Goal: Task Accomplishment & Management: Complete application form

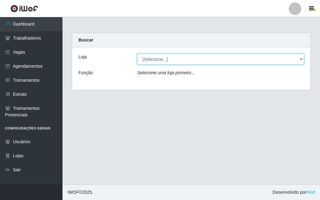
click at [154, 60] on select "[Selecione...] A fazendinha" at bounding box center [220, 59] width 167 height 11
select select "70"
click at [137, 54] on select "[Selecione...] A fazendinha" at bounding box center [220, 59] width 167 height 11
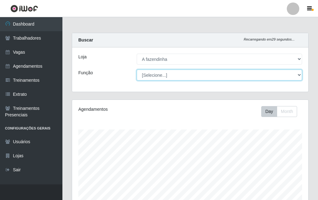
scroll to position [312251, 312144]
click at [162, 74] on select "[Selecione...] ASG ASG + ASG ++ Balconista Embalador Embalador + Embalador ++ O…" at bounding box center [220, 75] width 166 height 11
select select "79"
click at [137, 70] on select "[Selecione...] ASG ASG + ASG ++ Balconista Embalador Embalador + Embalador ++ O…" at bounding box center [220, 75] width 166 height 11
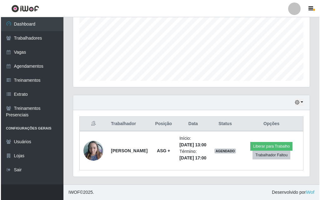
scroll to position [156, 0]
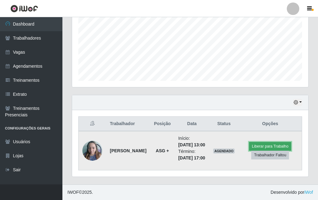
click at [263, 142] on button "Liberar para Trabalho" at bounding box center [270, 146] width 42 height 9
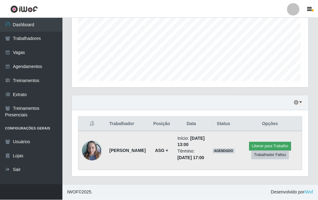
scroll to position [130, 233]
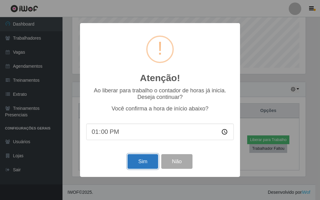
click at [141, 160] on button "Sim" at bounding box center [142, 161] width 30 height 15
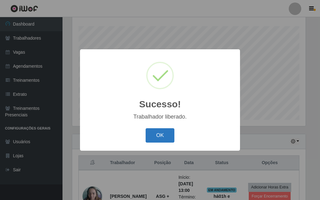
click at [157, 136] on button "OK" at bounding box center [160, 135] width 29 height 15
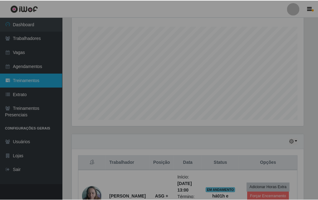
scroll to position [130, 236]
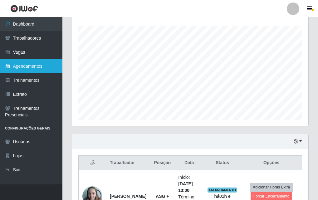
click at [24, 70] on link "Agendamentos" at bounding box center [31, 66] width 62 height 14
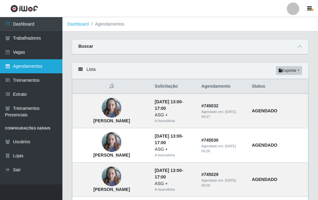
click at [34, 67] on link "Agendamentos" at bounding box center [31, 66] width 62 height 14
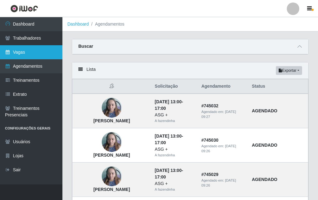
click at [46, 53] on link "Vagas" at bounding box center [31, 52] width 62 height 14
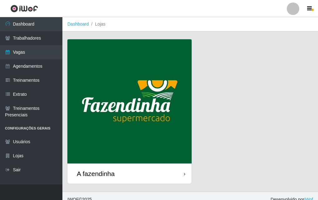
click at [147, 162] on img at bounding box center [129, 101] width 124 height 124
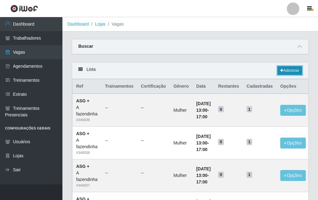
click at [284, 69] on link "Adicionar" at bounding box center [290, 70] width 25 height 9
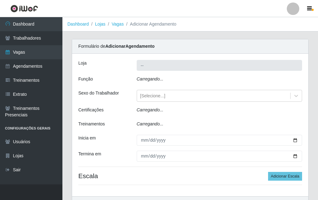
type input "A fazendinha"
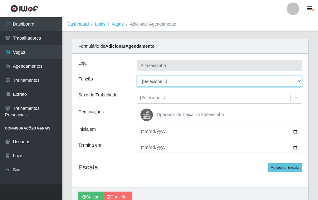
click at [148, 82] on select "[Selecione...] ASG ASG + ASG ++ Balconista Embalador Embalador + Embalador ++ O…" at bounding box center [220, 81] width 166 height 11
select select "79"
click at [137, 76] on select "[Selecione...] ASG ASG + ASG ++ Balconista Embalador Embalador + Embalador ++ O…" at bounding box center [220, 81] width 166 height 11
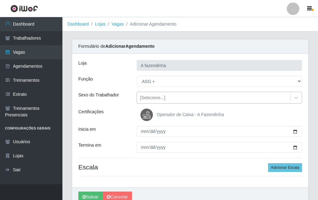
click at [160, 97] on div "[Selecione...]" at bounding box center [152, 98] width 25 height 7
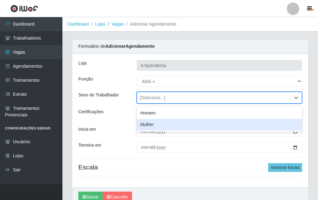
click at [164, 128] on div "Mulher" at bounding box center [220, 125] width 166 height 12
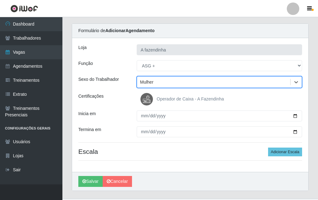
scroll to position [30, 0]
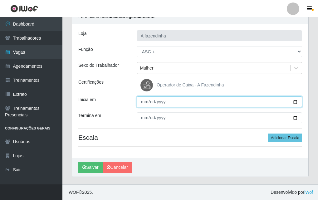
click at [296, 102] on input "Inicia em" at bounding box center [220, 102] width 166 height 11
type input "[DATE]"
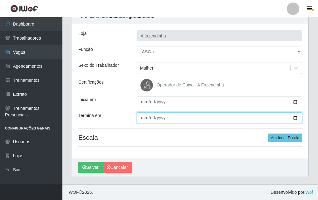
click at [296, 118] on input "Termina em" at bounding box center [220, 117] width 166 height 11
type input "[DATE]"
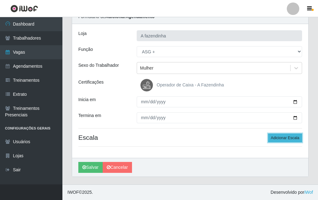
click at [272, 139] on button "Adicionar Escala" at bounding box center [285, 138] width 34 height 9
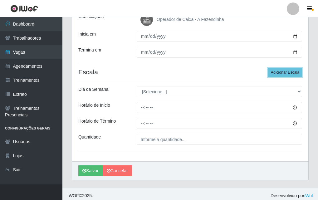
scroll to position [99, 0]
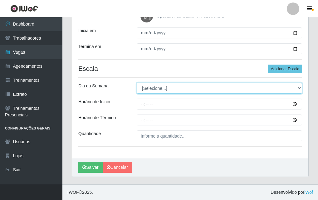
click at [176, 90] on select "[Selecione...] Segunda Terça Quarta Quinta Sexta Sábado Domingo" at bounding box center [220, 88] width 166 height 11
select select "5"
click at [137, 83] on select "[Selecione...] Segunda Terça Quarta Quinta Sexta Sábado Domingo" at bounding box center [220, 88] width 166 height 11
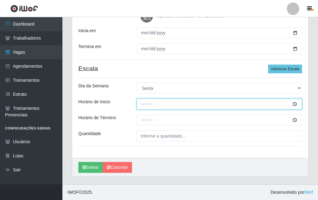
click at [141, 108] on input "Horário de Inicio" at bounding box center [220, 104] width 166 height 11
type input "13:00"
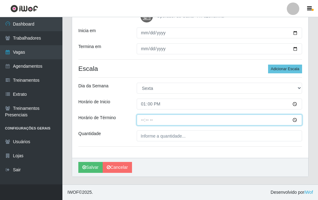
click at [145, 122] on input "Horário de Término" at bounding box center [220, 120] width 166 height 11
type input "17:00"
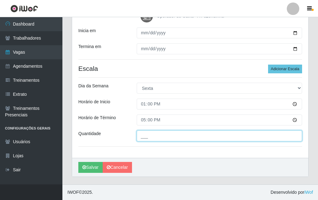
click at [152, 135] on input "___" at bounding box center [220, 136] width 166 height 11
type input "1__"
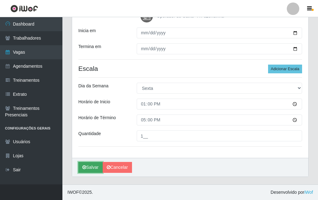
click at [89, 168] on button "Salvar" at bounding box center [90, 167] width 24 height 11
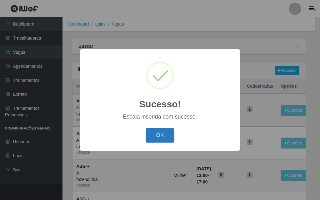
click at [155, 136] on button "OK" at bounding box center [160, 135] width 29 height 15
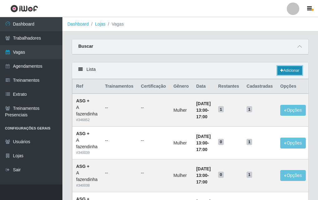
click at [286, 67] on link "Adicionar" at bounding box center [290, 70] width 25 height 9
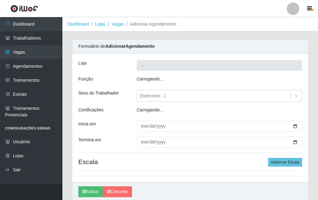
type input "A fazendinha"
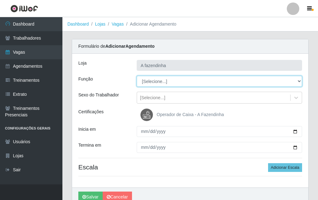
click at [162, 81] on select "[Selecione...] ASG ASG + ASG ++ Balconista Embalador Embalador + Embalador ++ O…" at bounding box center [220, 81] width 166 height 11
select select "79"
click at [137, 76] on select "[Selecione...] ASG ASG + ASG ++ Balconista Embalador Embalador + Embalador ++ O…" at bounding box center [220, 81] width 166 height 11
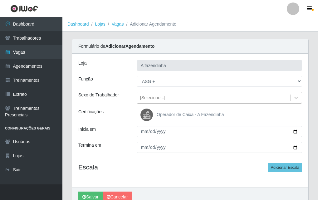
click at [164, 98] on div "[Selecione...]" at bounding box center [213, 98] width 153 height 10
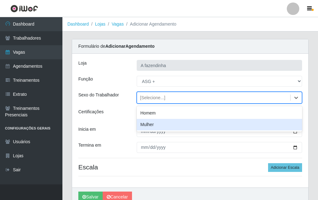
click at [169, 129] on div "Mulher" at bounding box center [220, 125] width 166 height 12
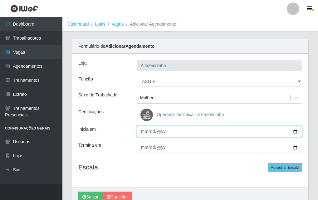
click at [297, 131] on input "Inicia em" at bounding box center [220, 131] width 166 height 11
type input "[DATE]"
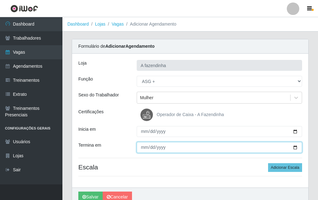
click at [296, 148] on input "Termina em" at bounding box center [220, 147] width 166 height 11
type input "[DATE]"
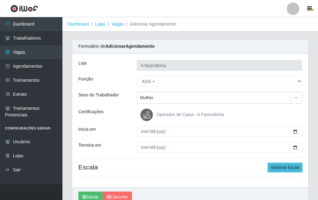
click at [294, 166] on button "Adicionar Escala" at bounding box center [285, 167] width 34 height 9
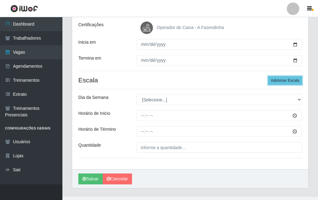
scroll to position [99, 0]
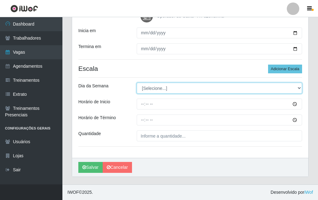
click at [159, 85] on select "[Selecione...] Segunda Terça Quarta Quinta Sexta Sábado Domingo" at bounding box center [220, 88] width 166 height 11
select select "6"
click at [137, 83] on select "[Selecione...] Segunda Terça Quarta Quinta Sexta Sábado Domingo" at bounding box center [220, 88] width 166 height 11
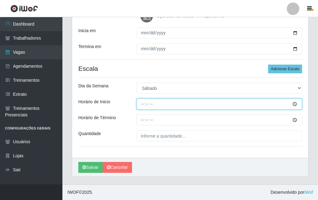
click at [141, 104] on input "Horário de Inicio" at bounding box center [220, 104] width 166 height 11
type input "13:00"
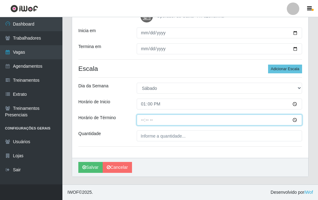
click at [142, 123] on input "Horário de Término" at bounding box center [220, 120] width 166 height 11
type input "17:00"
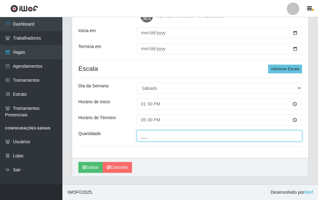
click at [162, 138] on input "___" at bounding box center [220, 136] width 166 height 11
type input "1__"
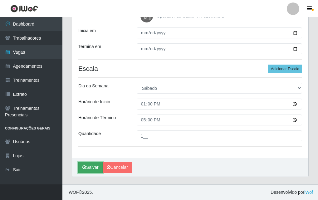
click at [98, 167] on button "Salvar" at bounding box center [90, 167] width 24 height 11
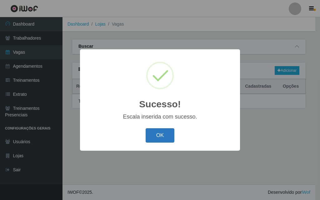
click at [169, 137] on button "OK" at bounding box center [160, 135] width 29 height 15
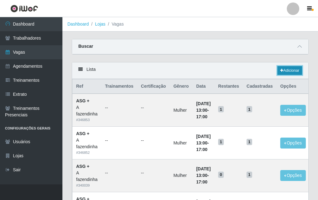
click at [279, 71] on link "Adicionar" at bounding box center [290, 70] width 25 height 9
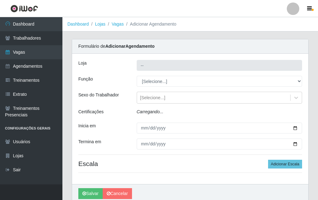
type input "A fazendinha"
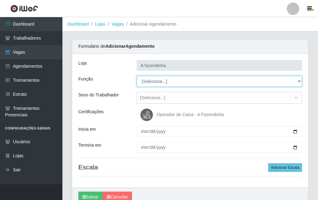
click at [157, 81] on select "[Selecione...] ASG ASG + ASG ++ Balconista Embalador Embalador + Embalador ++ O…" at bounding box center [220, 81] width 166 height 11
select select "79"
click at [137, 76] on select "[Selecione...] ASG ASG + ASG ++ Balconista Embalador Embalador + Embalador ++ O…" at bounding box center [220, 81] width 166 height 11
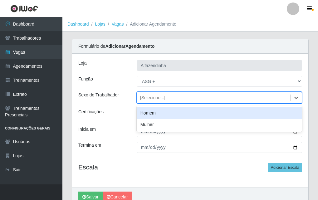
click at [155, 98] on div "[Selecione...]" at bounding box center [152, 98] width 25 height 7
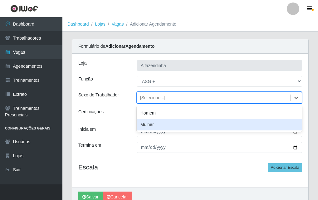
click at [157, 125] on div "Mulher" at bounding box center [220, 125] width 166 height 12
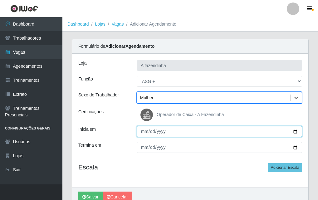
click at [296, 130] on input "Inicia em" at bounding box center [220, 131] width 166 height 11
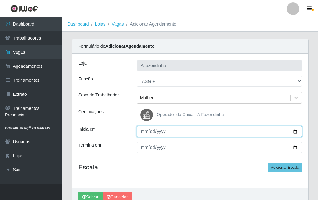
type input "[DATE]"
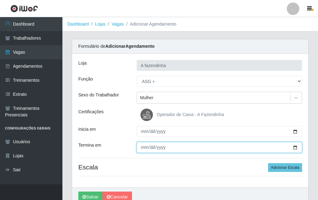
click at [295, 145] on input "Termina em" at bounding box center [220, 147] width 166 height 11
type input "[DATE]"
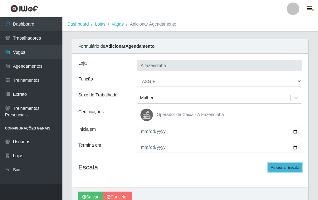
click at [279, 166] on button "Adicionar Escala" at bounding box center [285, 167] width 34 height 9
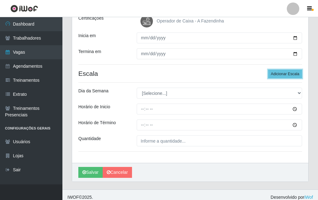
scroll to position [99, 0]
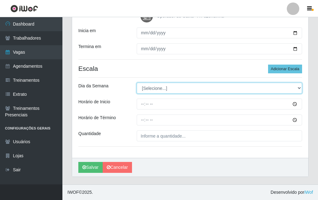
click at [166, 86] on select "[Selecione...] Segunda Terça Quarta Quinta Sexta Sábado Domingo" at bounding box center [220, 88] width 166 height 11
select select "1"
click at [137, 83] on select "[Selecione...] Segunda Terça Quarta Quinta Sexta Sábado Domingo" at bounding box center [220, 88] width 166 height 11
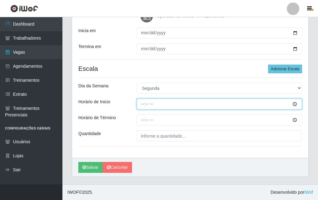
click at [141, 106] on input "Horário de Inicio" at bounding box center [220, 104] width 166 height 11
type input "13:00"
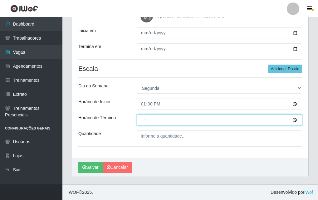
click at [142, 121] on input "Horário de Término" at bounding box center [220, 120] width 166 height 11
type input "17:00"
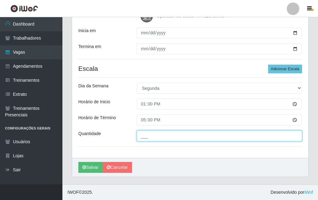
click at [143, 138] on input "___" at bounding box center [220, 136] width 166 height 11
type input "1__"
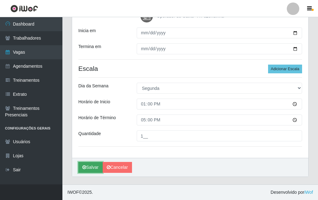
click at [92, 168] on button "Salvar" at bounding box center [90, 167] width 24 height 11
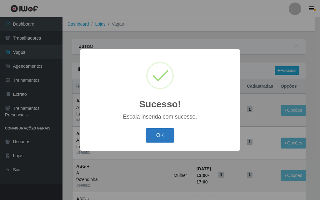
click at [165, 136] on button "OK" at bounding box center [160, 135] width 29 height 15
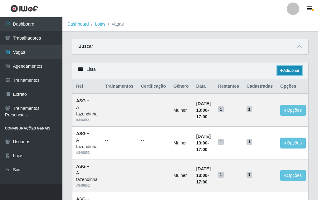
click at [284, 71] on link "Adicionar" at bounding box center [290, 70] width 25 height 9
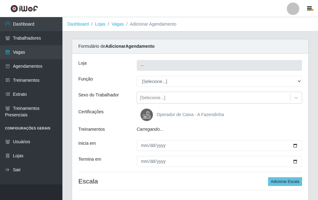
type input "A fazendinha"
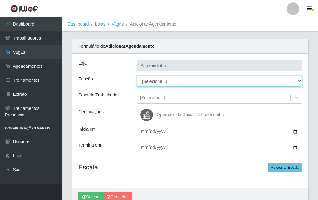
click at [156, 82] on select "[Selecione...] ASG ASG + ASG ++ Balconista Embalador Embalador + Embalador ++ O…" at bounding box center [220, 81] width 166 height 11
select select "79"
click at [137, 76] on select "[Selecione...] ASG ASG + ASG ++ Balconista Embalador Embalador + Embalador ++ O…" at bounding box center [220, 81] width 166 height 11
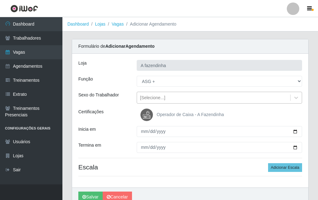
click at [157, 98] on div "[Selecione...]" at bounding box center [152, 98] width 25 height 7
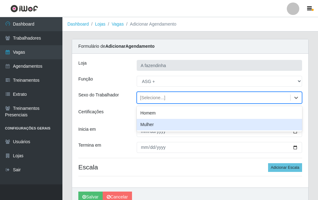
drag, startPoint x: 160, startPoint y: 126, endPoint x: 187, endPoint y: 129, distance: 27.7
click at [160, 126] on div "Mulher" at bounding box center [220, 125] width 166 height 12
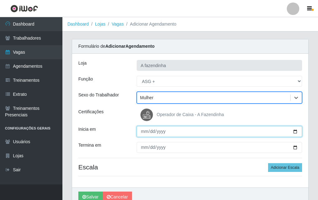
click at [295, 133] on input "Inicia em" at bounding box center [220, 131] width 166 height 11
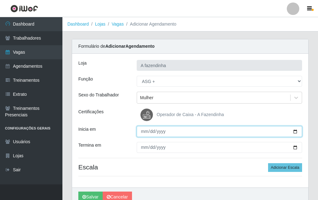
type input "[DATE]"
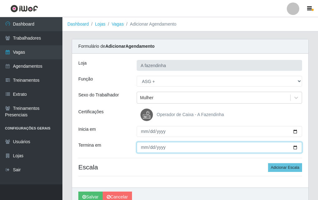
click at [296, 147] on input "Termina em" at bounding box center [220, 147] width 166 height 11
type input "[DATE]"
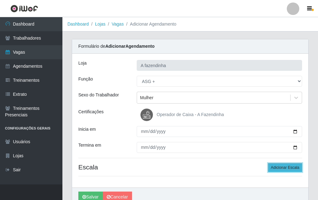
click at [286, 166] on button "Adicionar Escala" at bounding box center [285, 167] width 34 height 9
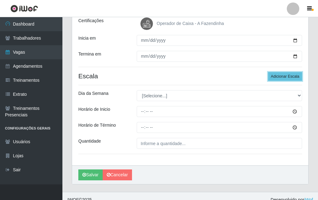
scroll to position [99, 0]
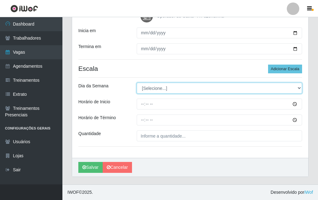
click at [141, 87] on select "[Selecione...] Segunda Terça Quarta Quinta Sexta Sábado Domingo" at bounding box center [220, 88] width 166 height 11
select select "2"
click at [137, 83] on select "[Selecione...] Segunda Terça Quarta Quinta Sexta Sábado Domingo" at bounding box center [220, 88] width 166 height 11
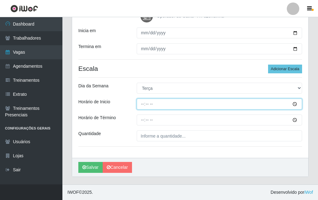
click at [141, 105] on input "Horário de Inicio" at bounding box center [220, 104] width 166 height 11
type input "13:00"
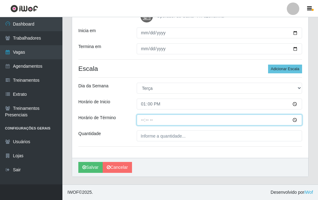
click at [143, 122] on input "Horário de Término" at bounding box center [220, 120] width 166 height 11
type input "17:00"
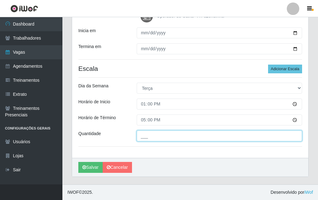
click at [148, 133] on input "___" at bounding box center [220, 136] width 166 height 11
type input "1__"
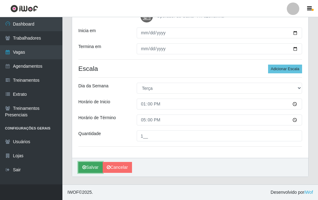
click at [91, 168] on button "Salvar" at bounding box center [90, 167] width 24 height 11
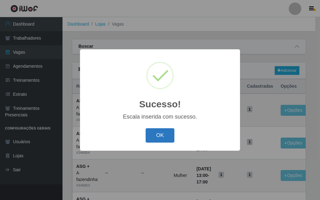
click at [164, 133] on button "OK" at bounding box center [160, 135] width 29 height 15
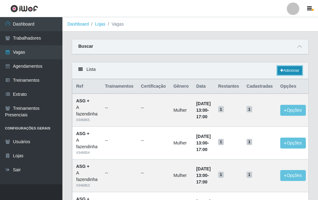
click at [286, 70] on link "Adicionar" at bounding box center [290, 70] width 25 height 9
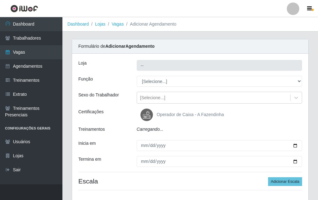
type input "A fazendinha"
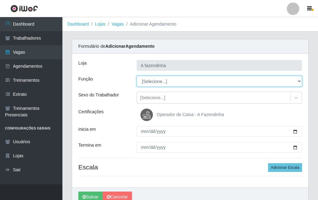
click at [154, 82] on select "[Selecione...] ASG ASG + ASG ++ Balconista Embalador Embalador + Embalador ++ O…" at bounding box center [220, 81] width 166 height 11
select select "79"
click at [137, 76] on select "[Selecione...] ASG ASG + ASG ++ Balconista Embalador Embalador + Embalador ++ O…" at bounding box center [220, 81] width 166 height 11
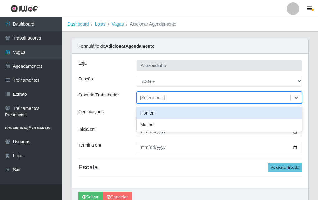
click at [154, 99] on div "[Selecione...]" at bounding box center [152, 98] width 25 height 7
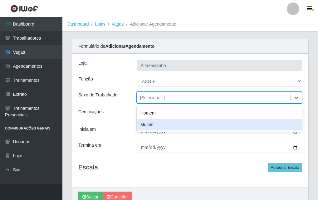
click at [166, 125] on div "Mulher" at bounding box center [220, 125] width 166 height 12
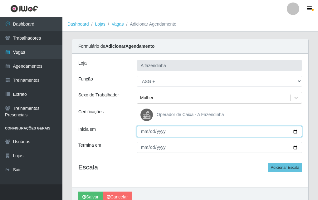
click at [295, 133] on input "Inicia em" at bounding box center [220, 131] width 166 height 11
type input "[DATE]"
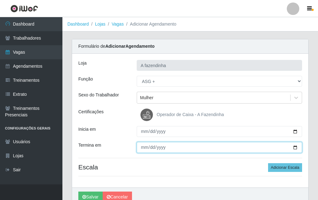
click at [294, 145] on input "Termina em" at bounding box center [220, 147] width 166 height 11
type input "[DATE]"
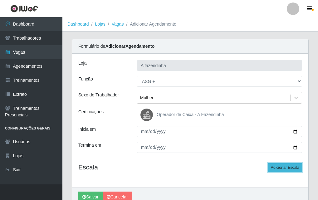
click at [276, 166] on button "Adicionar Escala" at bounding box center [285, 167] width 34 height 9
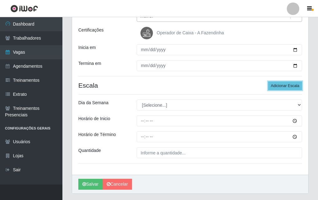
scroll to position [99, 0]
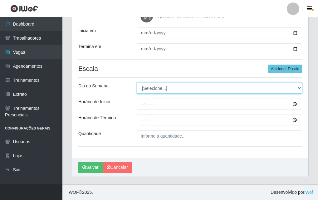
click at [148, 88] on select "[Selecione...] Segunda Terça Quarta Quinta Sexta Sábado Domingo" at bounding box center [220, 88] width 166 height 11
select select "3"
click at [137, 83] on select "[Selecione...] Segunda Terça Quarta Quinta Sexta Sábado Domingo" at bounding box center [220, 88] width 166 height 11
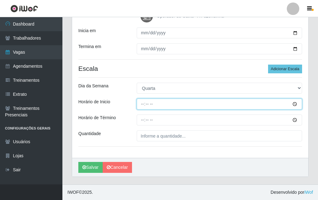
click at [138, 105] on input "Horário de Inicio" at bounding box center [220, 104] width 166 height 11
type input "13:00"
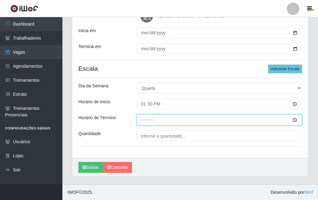
click at [144, 122] on input "Horário de Término" at bounding box center [220, 120] width 166 height 11
type input "17:00"
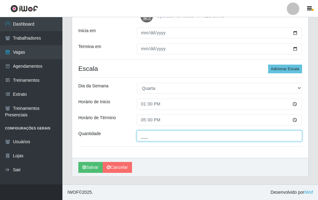
drag, startPoint x: 145, startPoint y: 134, endPoint x: 152, endPoint y: 143, distance: 11.0
click at [146, 136] on input "___" at bounding box center [220, 136] width 166 height 11
type input "1__"
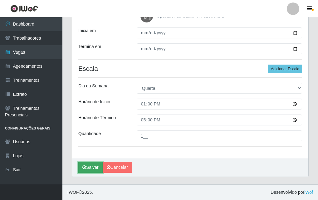
click at [87, 168] on button "Salvar" at bounding box center [90, 167] width 24 height 11
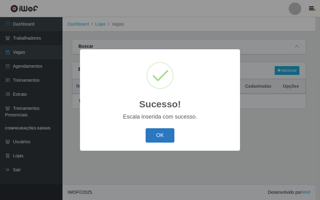
click at [161, 136] on button "OK" at bounding box center [160, 135] width 29 height 15
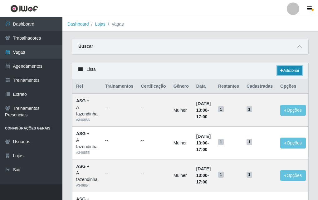
click at [281, 68] on link "Adicionar" at bounding box center [290, 70] width 25 height 9
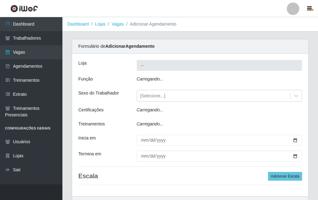
type input "A fazendinha"
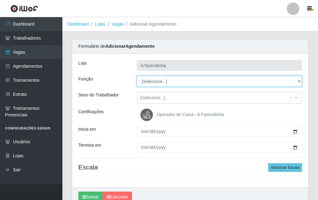
click at [155, 79] on select "[Selecione...] ASG ASG + ASG ++ Balconista Embalador Embalador + Embalador ++ O…" at bounding box center [220, 81] width 166 height 11
select select "79"
click at [137, 76] on select "[Selecione...] ASG ASG + ASG ++ Balconista Embalador Embalador + Embalador ++ O…" at bounding box center [220, 81] width 166 height 11
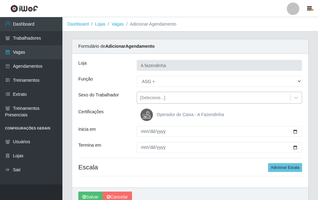
click at [162, 99] on div "[Selecione...]" at bounding box center [152, 98] width 25 height 7
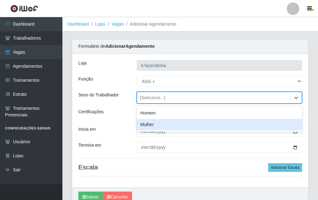
click at [172, 122] on div "Mulher" at bounding box center [220, 125] width 166 height 12
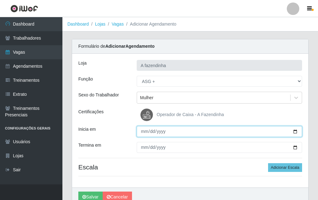
click at [296, 132] on input "Inicia em" at bounding box center [220, 131] width 166 height 11
type input "[DATE]"
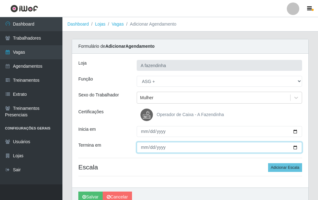
click at [294, 147] on input "Termina em" at bounding box center [220, 147] width 166 height 11
type input "[DATE]"
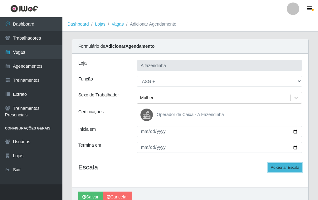
click at [274, 167] on button "Adicionar Escala" at bounding box center [285, 167] width 34 height 9
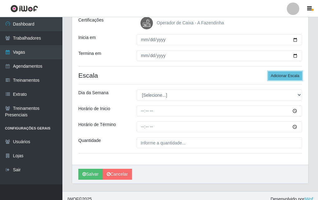
scroll to position [99, 0]
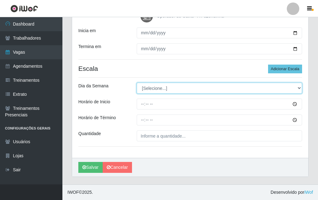
click at [145, 87] on select "[Selecione...] Segunda Terça Quarta Quinta Sexta Sábado Domingo" at bounding box center [220, 88] width 166 height 11
select select "4"
click at [137, 83] on select "[Selecione...] Segunda Terça Quarta Quinta Sexta Sábado Domingo" at bounding box center [220, 88] width 166 height 11
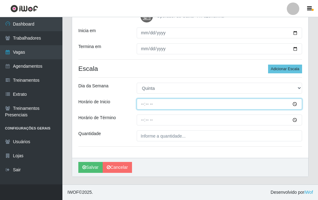
click at [140, 106] on input "Horário de Inicio" at bounding box center [220, 104] width 166 height 11
type input "13:00"
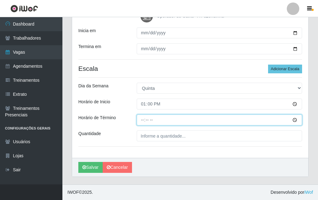
click at [141, 122] on input "Horário de Término" at bounding box center [220, 120] width 166 height 11
type input "17:00"
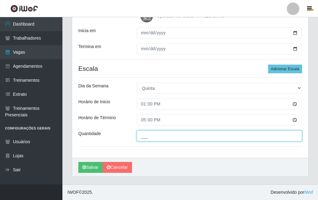
drag, startPoint x: 151, startPoint y: 134, endPoint x: 153, endPoint y: 142, distance: 7.8
click at [151, 136] on input "___" at bounding box center [220, 136] width 166 height 11
type input "1__"
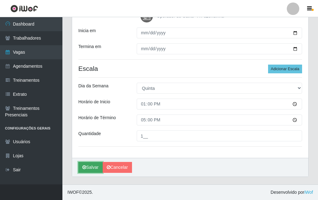
click at [84, 166] on icon "submit" at bounding box center [84, 167] width 4 height 4
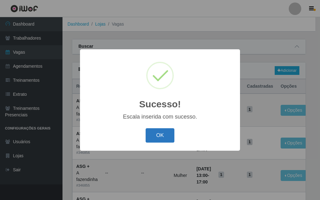
click at [157, 135] on button "OK" at bounding box center [160, 135] width 29 height 15
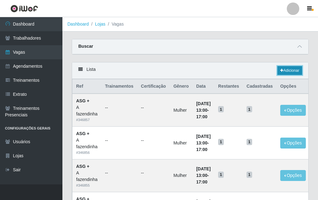
click at [281, 72] on icon at bounding box center [282, 71] width 3 height 4
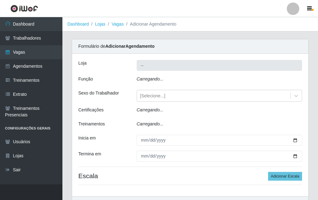
type input "A fazendinha"
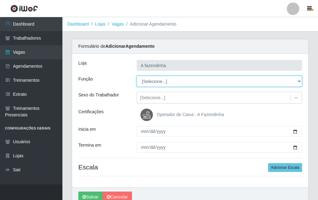
click at [156, 80] on select "[Selecione...] ASG ASG + ASG ++ Balconista Embalador Embalador + Embalador ++ O…" at bounding box center [220, 81] width 166 height 11
select select "79"
click at [137, 76] on select "[Selecione...] ASG ASG + ASG ++ Balconista Embalador Embalador + Embalador ++ O…" at bounding box center [220, 81] width 166 height 11
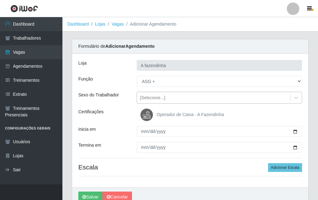
click at [162, 100] on div "[Selecione...]" at bounding box center [152, 98] width 25 height 7
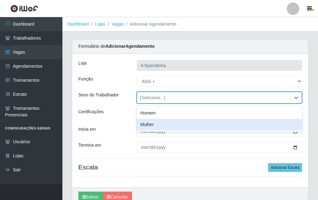
click at [273, 126] on div "Mulher" at bounding box center [220, 125] width 166 height 12
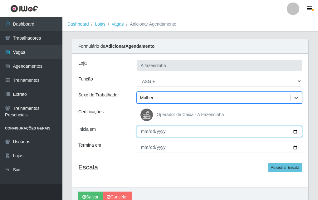
click at [294, 132] on input "Inicia em" at bounding box center [220, 131] width 166 height 11
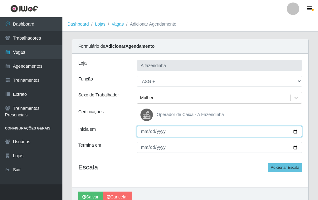
type input "[DATE]"
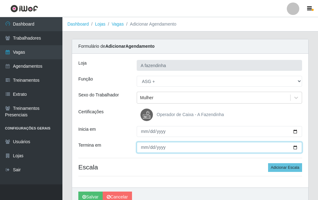
click at [296, 147] on input "Termina em" at bounding box center [220, 147] width 166 height 11
type input "[DATE]"
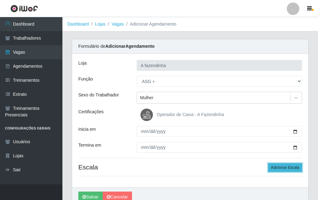
click at [277, 167] on button "Adicionar Escala" at bounding box center [285, 167] width 34 height 9
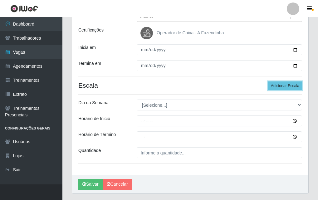
scroll to position [99, 0]
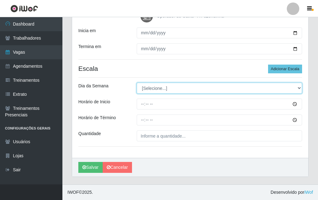
click at [142, 87] on select "[Selecione...] Segunda Terça Quarta Quinta Sexta Sábado Domingo" at bounding box center [220, 88] width 166 height 11
select select "5"
click at [137, 83] on select "[Selecione...] Segunda Terça Quarta Quinta Sexta Sábado Domingo" at bounding box center [220, 88] width 166 height 11
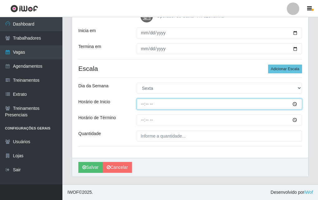
click at [142, 106] on input "Horário de Inicio" at bounding box center [220, 104] width 166 height 11
type input "13:00"
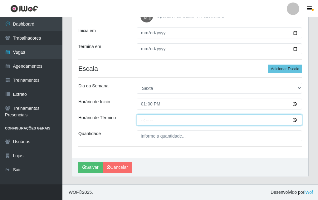
click at [142, 119] on input "Horário de Término" at bounding box center [220, 120] width 166 height 11
type input "17:00"
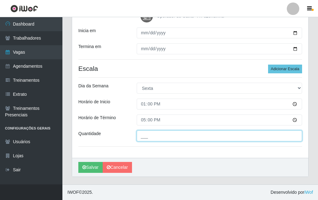
click at [147, 135] on input "___" at bounding box center [220, 136] width 166 height 11
type input "1__"
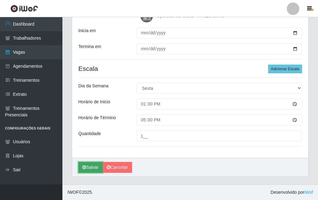
click at [85, 165] on button "Salvar" at bounding box center [90, 167] width 24 height 11
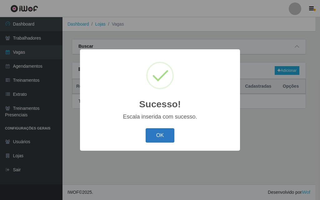
click at [153, 138] on button "OK" at bounding box center [160, 135] width 29 height 15
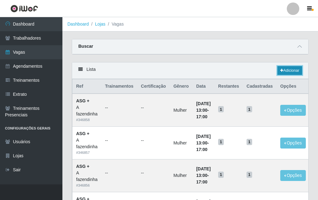
click at [286, 68] on link "Adicionar" at bounding box center [290, 70] width 25 height 9
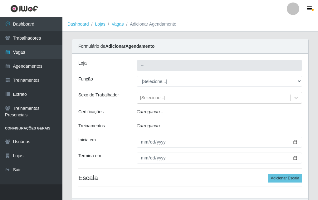
type input "A fazendinha"
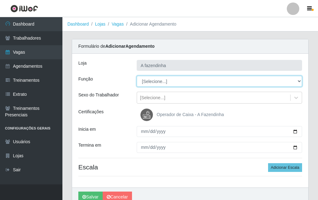
click at [147, 79] on select "[Selecione...] ASG ASG + ASG ++ Balconista Embalador Embalador + Embalador ++ O…" at bounding box center [220, 81] width 166 height 11
select select "79"
click at [137, 76] on select "[Selecione...] ASG ASG + ASG ++ Balconista Embalador Embalador + Embalador ++ O…" at bounding box center [220, 81] width 166 height 11
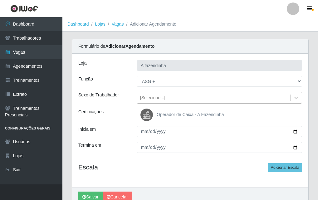
click at [152, 96] on div "[Selecione...]" at bounding box center [152, 98] width 25 height 7
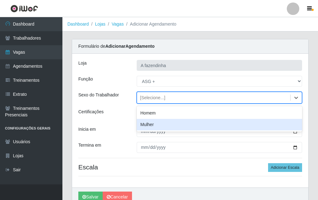
click at [167, 125] on div "Mulher" at bounding box center [220, 125] width 166 height 12
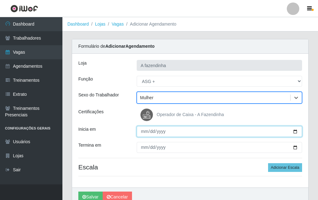
click at [296, 131] on input "Inicia em" at bounding box center [220, 131] width 166 height 11
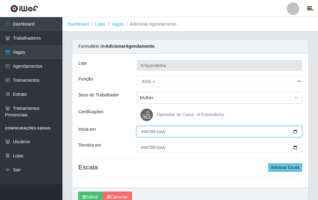
type input "[DATE]"
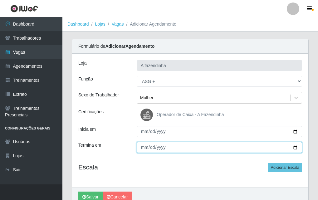
click at [294, 148] on input "Termina em" at bounding box center [220, 147] width 166 height 11
type input "[DATE]"
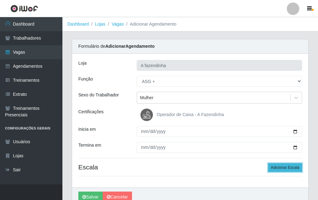
click at [276, 166] on button "Adicionar Escala" at bounding box center [285, 167] width 34 height 9
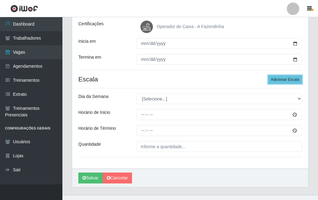
scroll to position [99, 0]
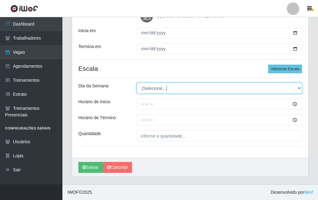
click at [147, 87] on select "[Selecione...] Segunda Terça Quarta Quinta Sexta Sábado Domingo" at bounding box center [220, 88] width 166 height 11
select select "6"
click at [137, 83] on select "[Selecione...] Segunda Terça Quarta Quinta Sexta Sábado Domingo" at bounding box center [220, 88] width 166 height 11
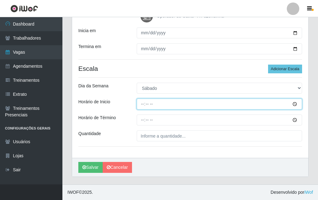
click at [145, 107] on input "Horário de Inicio" at bounding box center [220, 104] width 166 height 11
type input "13:00"
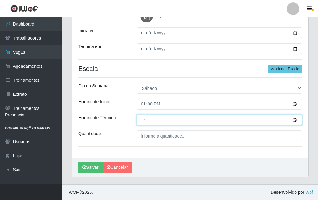
click at [138, 122] on input "Horário de Término" at bounding box center [220, 120] width 166 height 11
type input "17:00"
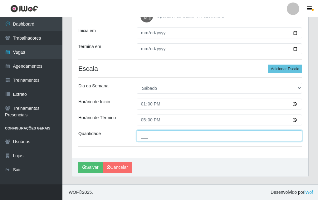
click at [150, 138] on input "___" at bounding box center [220, 136] width 166 height 11
type input "1__"
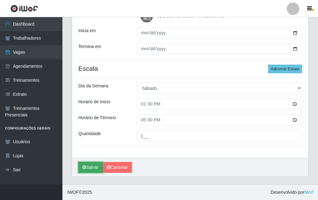
click at [88, 167] on button "Salvar" at bounding box center [90, 167] width 24 height 11
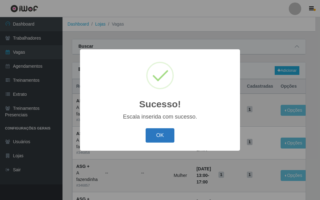
click at [162, 137] on button "OK" at bounding box center [160, 135] width 29 height 15
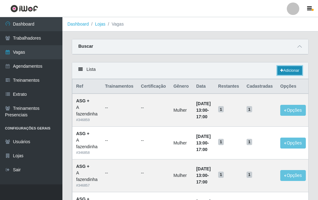
click at [282, 71] on icon at bounding box center [282, 71] width 3 height 4
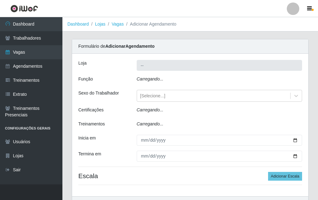
type input "A fazendinha"
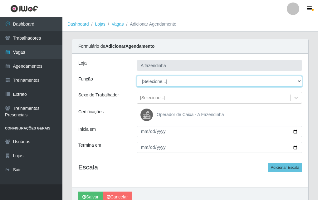
click at [159, 80] on select "[Selecione...] ASG ASG + ASG ++ Balconista Embalador Embalador + Embalador ++ O…" at bounding box center [220, 81] width 166 height 11
select select "79"
click at [137, 76] on select "[Selecione...] ASG ASG + ASG ++ Balconista Embalador Embalador + Embalador ++ O…" at bounding box center [220, 81] width 166 height 11
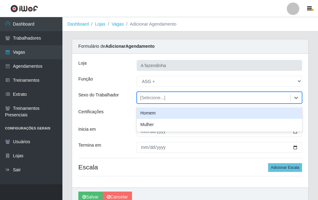
click at [157, 99] on div "[Selecione...]" at bounding box center [152, 98] width 25 height 7
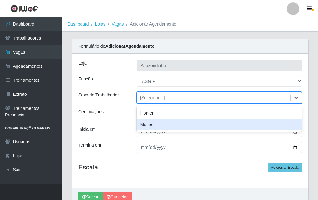
click at [166, 125] on div "Mulher" at bounding box center [220, 125] width 166 height 12
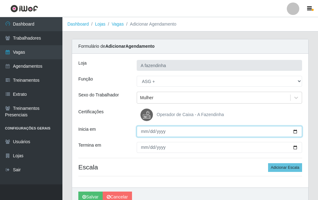
click at [295, 131] on input "Inicia em" at bounding box center [220, 131] width 166 height 11
type input "[DATE]"
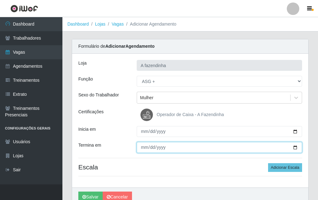
click at [295, 147] on input "Termina em" at bounding box center [220, 147] width 166 height 11
type input "[DATE]"
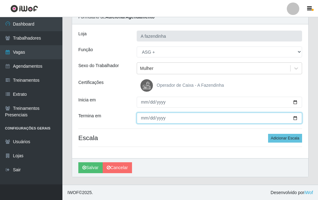
scroll to position [30, 0]
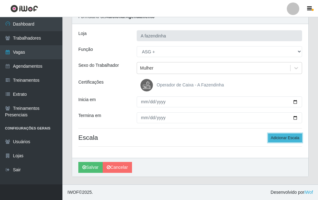
click at [273, 140] on button "Adicionar Escala" at bounding box center [285, 138] width 34 height 9
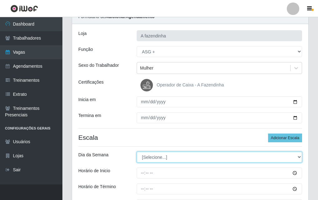
click at [144, 156] on select "[Selecione...] Segunda Terça Quarta Quinta Sexta Sábado Domingo" at bounding box center [220, 157] width 166 height 11
select select "1"
click at [137, 152] on select "[Selecione...] Segunda Terça Quarta Quinta Sexta Sábado Domingo" at bounding box center [220, 157] width 166 height 11
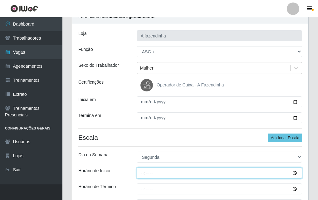
click at [143, 174] on input "Horário de Inicio" at bounding box center [220, 173] width 166 height 11
type input "13:00"
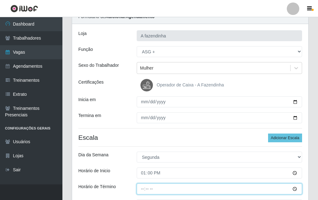
click at [142, 187] on input "Horário de Término" at bounding box center [220, 189] width 166 height 11
type input "17:00"
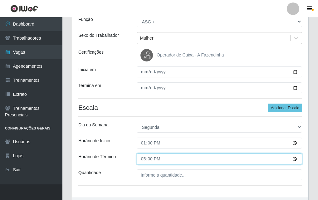
scroll to position [99, 0]
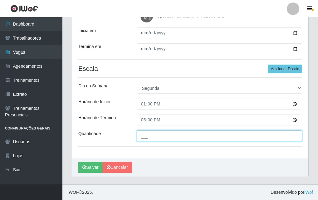
click at [160, 135] on input "___" at bounding box center [220, 136] width 166 height 11
type input "1__"
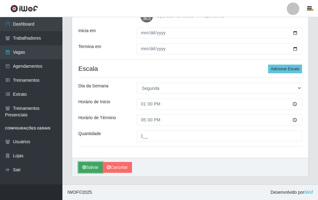
click at [82, 166] on button "Salvar" at bounding box center [90, 167] width 24 height 11
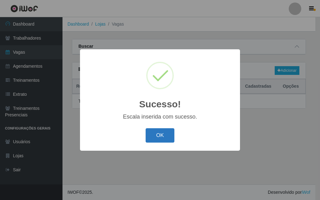
click at [171, 138] on button "OK" at bounding box center [160, 135] width 29 height 15
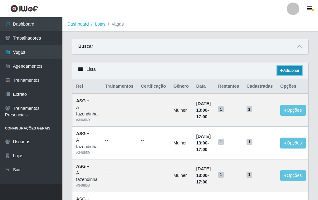
click at [288, 70] on link "Adicionar" at bounding box center [290, 70] width 25 height 9
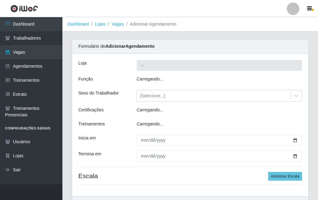
type input "A fazendinha"
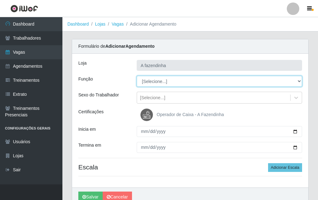
click at [163, 79] on select "[Selecione...] ASG ASG + ASG ++ Balconista Embalador Embalador + Embalador ++ O…" at bounding box center [220, 81] width 166 height 11
select select "79"
click at [137, 76] on select "[Selecione...] ASG ASG + ASG ++ Balconista Embalador Embalador + Embalador ++ O…" at bounding box center [220, 81] width 166 height 11
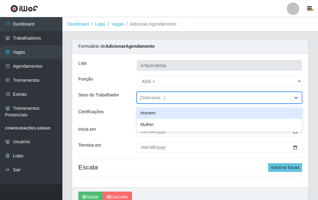
click at [159, 99] on div "[Selecione...]" at bounding box center [152, 98] width 25 height 7
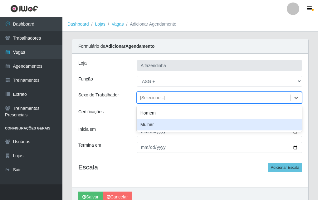
drag, startPoint x: 166, startPoint y: 126, endPoint x: 218, endPoint y: 137, distance: 52.6
click at [167, 126] on div "Mulher" at bounding box center [220, 125] width 166 height 12
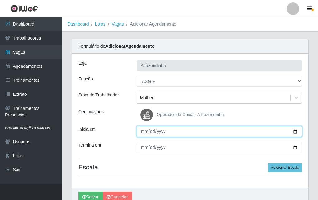
click at [297, 131] on input "Inicia em" at bounding box center [220, 131] width 166 height 11
type input "[DATE]"
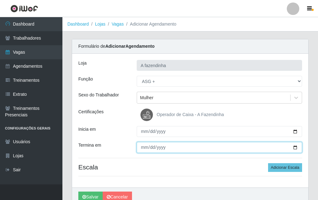
click at [295, 145] on input "Termina em" at bounding box center [220, 147] width 166 height 11
type input "[DATE]"
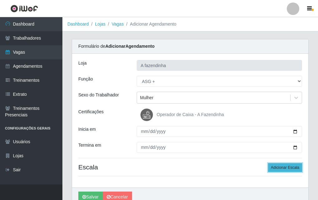
click at [277, 168] on button "Adicionar Escala" at bounding box center [285, 167] width 34 height 9
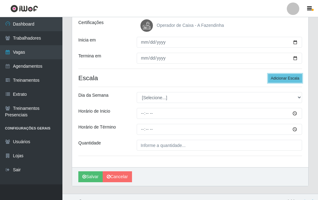
scroll to position [99, 0]
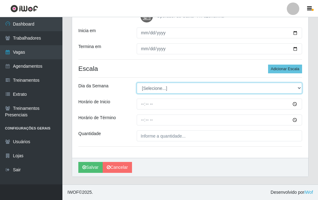
click at [140, 90] on select "[Selecione...] Segunda Terça Quarta Quinta Sexta Sábado Domingo" at bounding box center [220, 88] width 166 height 11
select select "2"
click at [137, 83] on select "[Selecione...] Segunda Terça Quarta Quinta Sexta Sábado Domingo" at bounding box center [220, 88] width 166 height 11
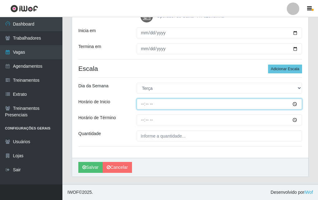
click at [143, 105] on input "Horário de Inicio" at bounding box center [220, 104] width 166 height 11
type input "13:00"
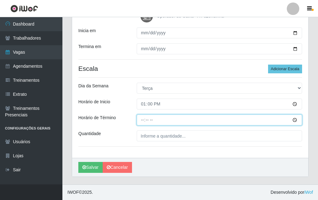
click at [141, 118] on input "Horário de Término" at bounding box center [220, 120] width 166 height 11
type input "17:00"
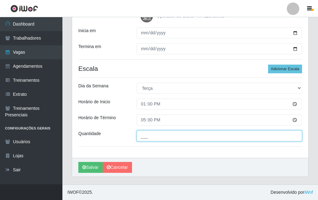
click at [142, 134] on input "___" at bounding box center [220, 136] width 166 height 11
type input "1__"
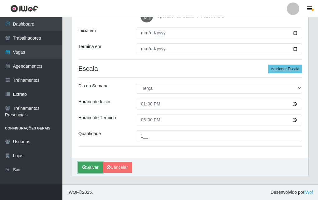
click at [96, 167] on button "Salvar" at bounding box center [90, 167] width 24 height 11
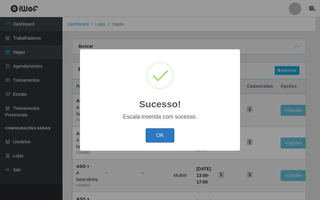
click at [166, 132] on button "OK" at bounding box center [160, 135] width 29 height 15
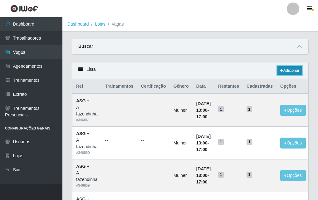
click at [287, 71] on link "Adicionar" at bounding box center [290, 70] width 25 height 9
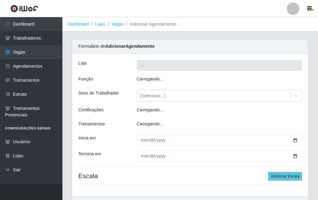
type input "A fazendinha"
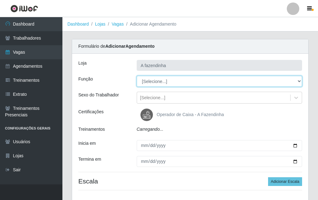
click at [157, 82] on select "[Selecione...] ASG ASG + ASG ++ Balconista Embalador Embalador + Embalador ++ O…" at bounding box center [220, 81] width 166 height 11
select select "79"
click at [137, 76] on select "[Selecione...] ASG ASG + ASG ++ Balconista Embalador Embalador + Embalador ++ O…" at bounding box center [220, 81] width 166 height 11
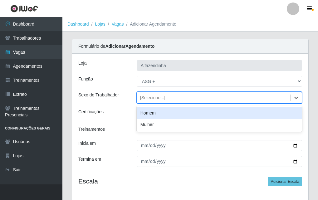
click at [159, 99] on div "[Selecione...]" at bounding box center [152, 98] width 25 height 7
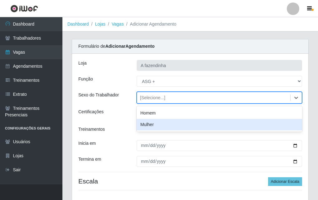
click at [159, 124] on div "Mulher" at bounding box center [220, 125] width 166 height 12
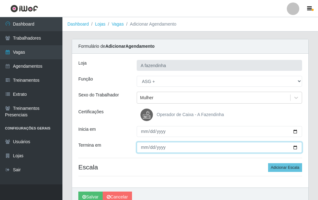
click at [296, 145] on input "Termina em" at bounding box center [220, 147] width 166 height 11
type input "[DATE]"
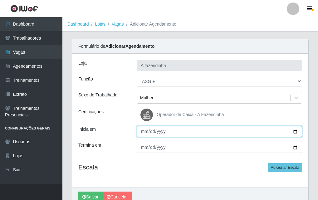
click at [294, 130] on input "Inicia em" at bounding box center [220, 131] width 166 height 11
type input "[DATE]"
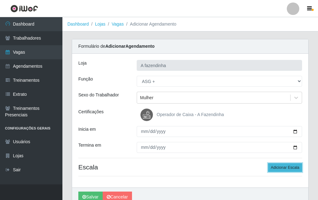
click at [280, 164] on button "Adicionar Escala" at bounding box center [285, 167] width 34 height 9
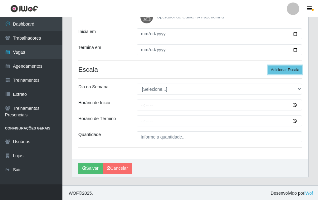
scroll to position [99, 0]
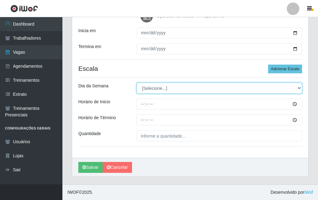
click at [145, 88] on select "[Selecione...] Segunda Terça Quarta Quinta Sexta Sábado Domingo" at bounding box center [220, 88] width 166 height 11
select select "3"
click at [137, 83] on select "[Selecione...] Segunda Terça Quarta Quinta Sexta Sábado Domingo" at bounding box center [220, 88] width 166 height 11
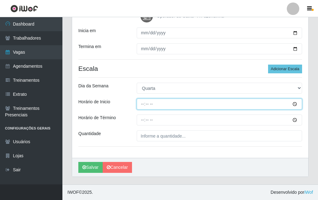
click at [141, 108] on input "Horário de Inicio" at bounding box center [220, 104] width 166 height 11
type input "13:00"
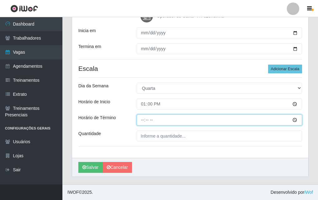
click at [141, 117] on input "Horário de Término" at bounding box center [220, 120] width 166 height 11
type input "17:00"
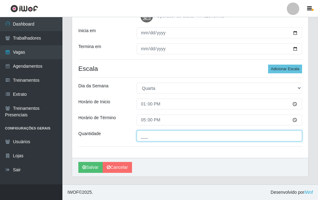
click at [149, 136] on input "___" at bounding box center [220, 136] width 166 height 11
type input "1__"
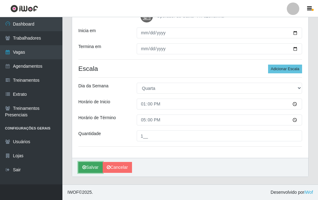
click at [93, 170] on button "Salvar" at bounding box center [90, 167] width 24 height 11
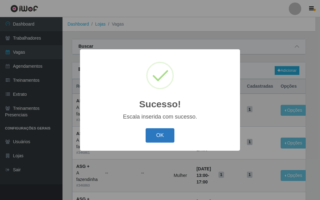
click at [169, 136] on button "OK" at bounding box center [160, 135] width 29 height 15
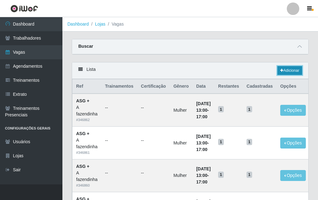
click at [281, 72] on icon at bounding box center [282, 71] width 3 height 4
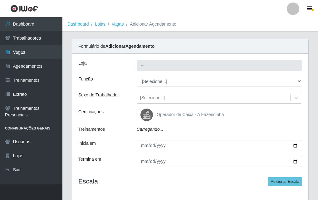
type input "A fazendinha"
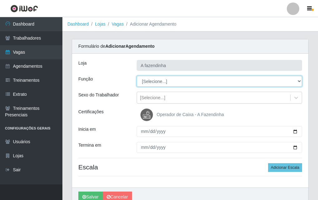
click at [149, 80] on select "[Selecione...] ASG ASG + ASG ++ Balconista Embalador Embalador + Embalador ++ O…" at bounding box center [220, 81] width 166 height 11
select select "79"
click at [137, 76] on select "[Selecione...] ASG ASG + ASG ++ Balconista Embalador Embalador + Embalador ++ O…" at bounding box center [220, 81] width 166 height 11
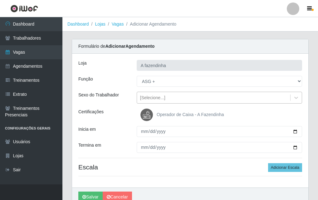
click at [148, 101] on div "[Selecione...]" at bounding box center [213, 98] width 153 height 10
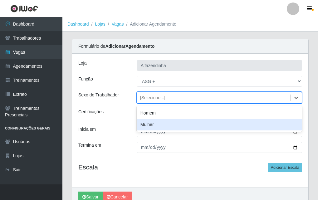
click at [149, 122] on div "Mulher" at bounding box center [220, 125] width 166 height 12
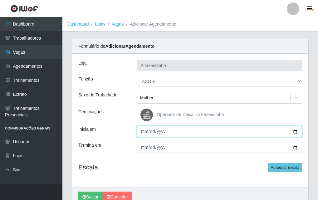
click at [297, 131] on input "Inicia em" at bounding box center [220, 131] width 166 height 11
type input "[DATE]"
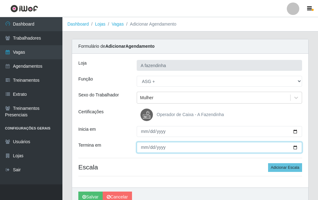
click at [292, 148] on input "Termina em" at bounding box center [220, 147] width 166 height 11
click at [297, 146] on input "Termina em" at bounding box center [220, 147] width 166 height 11
type input "[DATE]"
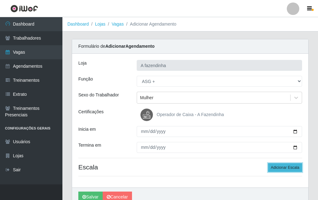
click at [276, 166] on button "Adicionar Escala" at bounding box center [285, 167] width 34 height 9
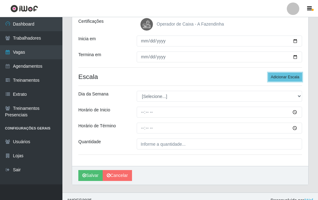
scroll to position [94, 0]
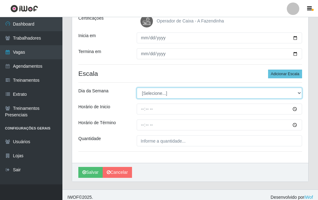
click at [151, 93] on select "[Selecione...] Segunda Terça Quarta Quinta Sexta Sábado Domingo" at bounding box center [220, 93] width 166 height 11
select select "4"
click at [137, 88] on select "[Selecione...] Segunda Terça Quarta Quinta Sexta Sábado Domingo" at bounding box center [220, 93] width 166 height 11
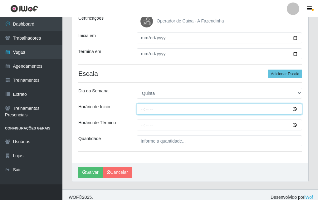
click at [141, 110] on input "Horário de Inicio" at bounding box center [220, 109] width 166 height 11
type input "13:00"
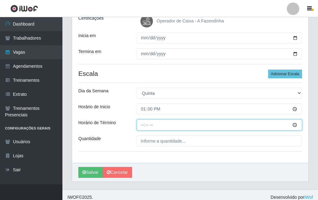
click at [142, 126] on input "Horário de Término" at bounding box center [220, 125] width 166 height 11
type input "17:00"
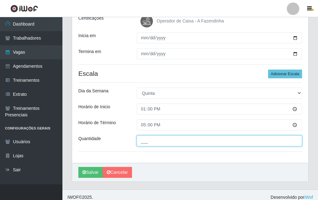
click at [145, 139] on input "___" at bounding box center [220, 141] width 166 height 11
type input "1__"
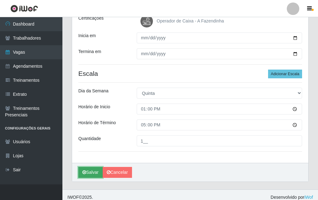
click at [95, 172] on button "Salvar" at bounding box center [90, 172] width 24 height 11
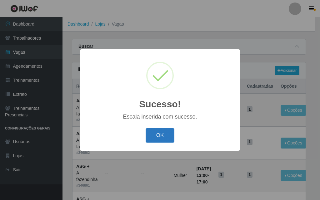
click at [166, 135] on button "OK" at bounding box center [160, 135] width 29 height 15
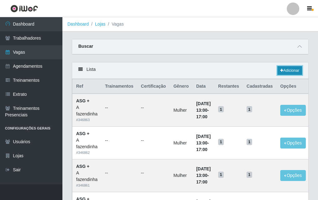
click at [281, 71] on icon at bounding box center [282, 71] width 3 height 4
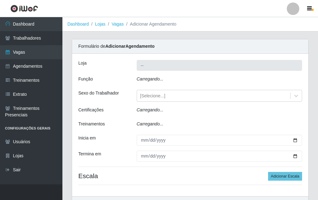
type input "A fazendinha"
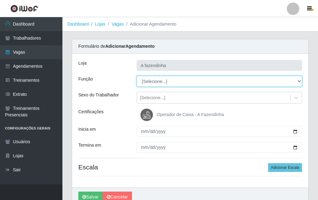
click at [151, 79] on select "[Selecione...] ASG ASG + ASG ++ Balconista Embalador Embalador + Embalador ++ O…" at bounding box center [220, 81] width 166 height 11
select select "79"
click at [137, 76] on select "[Selecione...] ASG ASG + ASG ++ Balconista Embalador Embalador + Embalador ++ O…" at bounding box center [220, 81] width 166 height 11
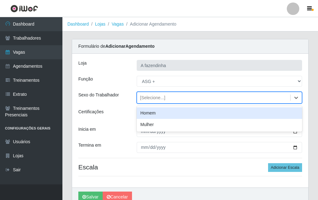
click at [157, 100] on div "[Selecione...]" at bounding box center [152, 98] width 25 height 7
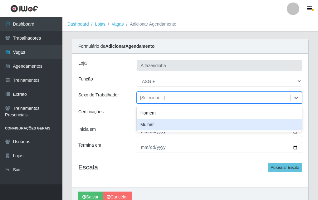
drag, startPoint x: 168, startPoint y: 126, endPoint x: 214, endPoint y: 129, distance: 46.7
click at [168, 126] on div "Mulher" at bounding box center [220, 125] width 166 height 12
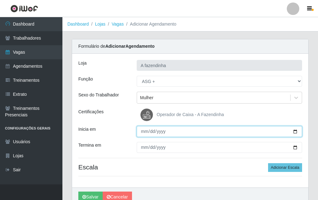
click at [296, 130] on input "Inicia em" at bounding box center [220, 131] width 166 height 11
type input "[DATE]"
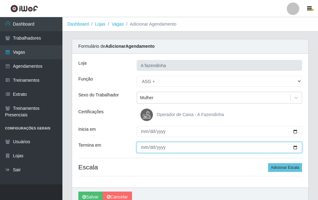
click at [294, 146] on input "Termina em" at bounding box center [220, 147] width 166 height 11
type input "[DATE]"
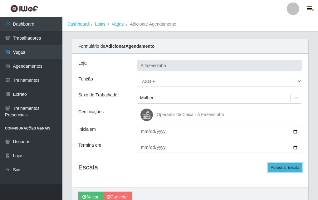
click at [278, 166] on button "Adicionar Escala" at bounding box center [285, 167] width 34 height 9
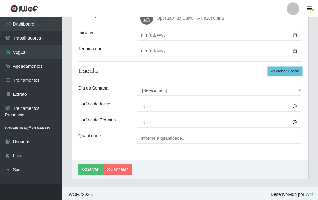
scroll to position [99, 0]
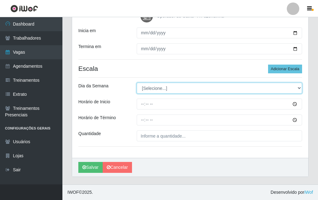
click at [140, 89] on select "[Selecione...] Segunda Terça Quarta Quinta Sexta Sábado Domingo" at bounding box center [220, 88] width 166 height 11
select select "5"
click at [137, 83] on select "[Selecione...] Segunda Terça Quarta Quinta Sexta Sábado Domingo" at bounding box center [220, 88] width 166 height 11
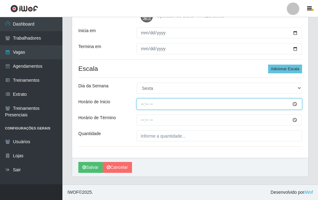
click at [141, 110] on input "Horário de Inicio" at bounding box center [220, 104] width 166 height 11
type input "13:00"
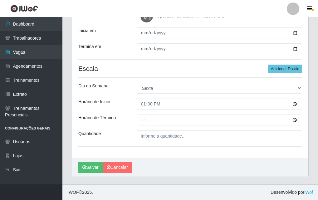
click at [141, 114] on div "Loja A fazendinha Função [Selecione...] ASG ASG + ASG ++ Balconista Embalador E…" at bounding box center [190, 56] width 236 height 203
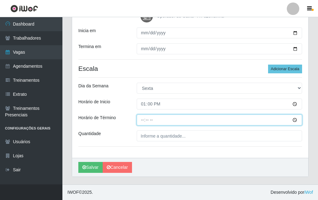
click at [138, 122] on input "Horário de Término" at bounding box center [220, 120] width 166 height 11
type input "17:00"
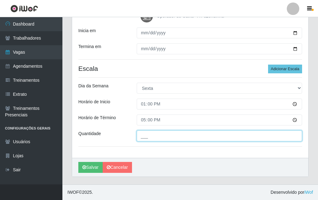
drag, startPoint x: 145, startPoint y: 136, endPoint x: 155, endPoint y: 140, distance: 10.6
click at [148, 140] on input "___" at bounding box center [220, 136] width 166 height 11
type input "1__"
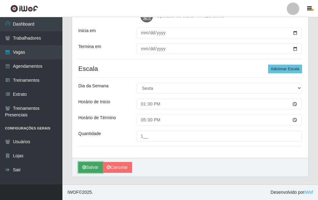
click at [95, 167] on button "Salvar" at bounding box center [90, 167] width 24 height 11
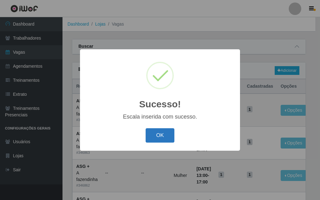
click at [160, 137] on button "OK" at bounding box center [160, 135] width 29 height 15
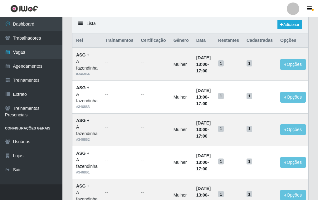
scroll to position [31, 0]
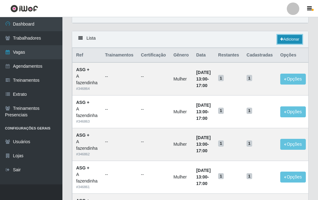
click at [284, 40] on link "Adicionar" at bounding box center [290, 39] width 25 height 9
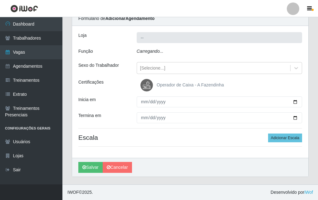
type input "A fazendinha"
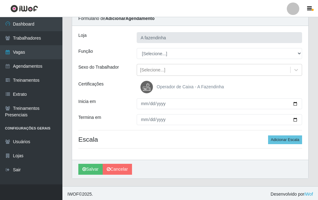
scroll to position [30, 0]
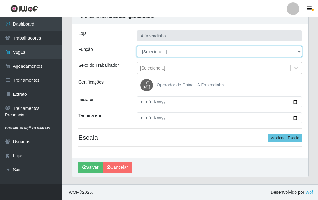
click at [151, 53] on select "[Selecione...] ASG ASG + ASG ++ Balconista Embalador Embalador + Embalador ++ O…" at bounding box center [220, 51] width 166 height 11
select select "79"
click at [137, 46] on select "[Selecione...] ASG ASG + ASG ++ Balconista Embalador Embalador + Embalador ++ O…" at bounding box center [220, 51] width 166 height 11
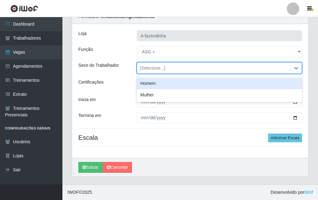
click at [155, 67] on div "[Selecione...]" at bounding box center [152, 68] width 25 height 7
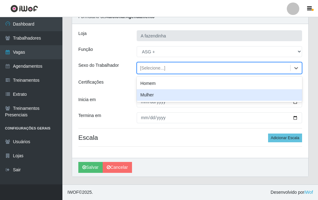
click at [161, 94] on div "Mulher" at bounding box center [220, 95] width 166 height 12
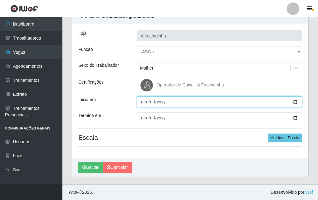
click at [296, 103] on input "Inicia em" at bounding box center [220, 102] width 166 height 11
type input "[DATE]"
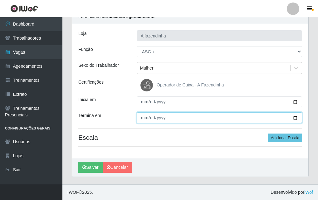
click at [297, 118] on input "Termina em" at bounding box center [220, 117] width 166 height 11
type input "[DATE]"
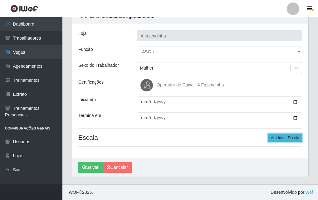
click at [274, 137] on button "Adicionar Escala" at bounding box center [285, 138] width 34 height 9
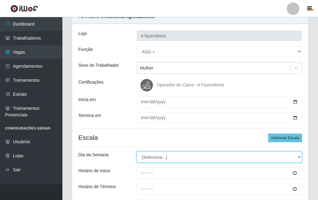
click at [152, 157] on select "[Selecione...] Segunda Terça Quarta Quinta Sexta Sábado Domingo" at bounding box center [220, 157] width 166 height 11
select select "6"
click at [137, 152] on select "[Selecione...] Segunda Terça Quarta Quinta Sexta Sábado Domingo" at bounding box center [220, 157] width 166 height 11
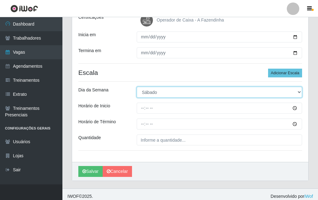
scroll to position [99, 0]
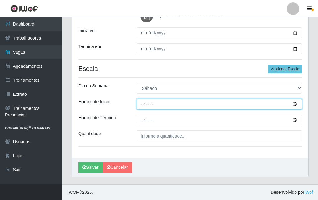
click at [143, 104] on input "Horário de Inicio" at bounding box center [220, 104] width 166 height 11
type input "13:00"
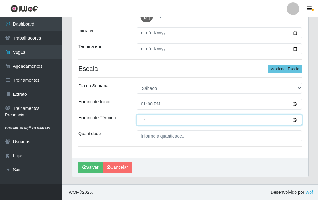
click at [141, 121] on input "Horário de Término" at bounding box center [220, 120] width 166 height 11
type input "17:00"
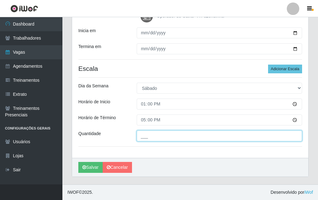
click at [146, 138] on input "___" at bounding box center [220, 136] width 166 height 11
type input "1__"
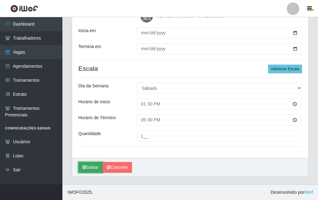
click at [91, 166] on button "Salvar" at bounding box center [90, 167] width 24 height 11
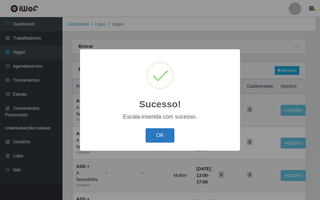
click at [153, 136] on button "OK" at bounding box center [160, 135] width 29 height 15
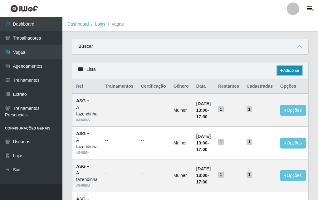
click at [284, 70] on link "Adicionar" at bounding box center [290, 70] width 25 height 9
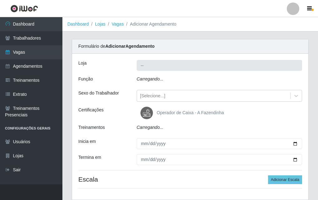
type input "A fazendinha"
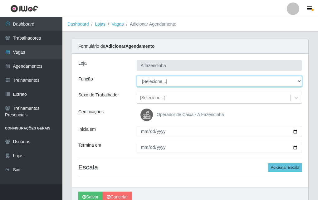
click at [170, 83] on select "[Selecione...] ASG ASG + ASG ++ Balconista Embalador Embalador + Embalador ++ O…" at bounding box center [220, 81] width 166 height 11
select select "79"
click at [137, 76] on select "[Selecione...] ASG ASG + ASG ++ Balconista Embalador Embalador + Embalador ++ O…" at bounding box center [220, 81] width 166 height 11
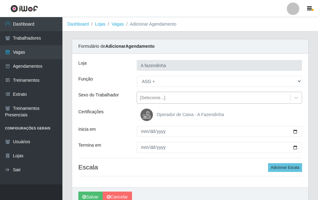
click at [171, 97] on div "[Selecione...]" at bounding box center [213, 98] width 153 height 10
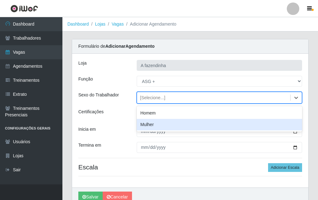
click at [172, 128] on div "Mulher" at bounding box center [220, 125] width 166 height 12
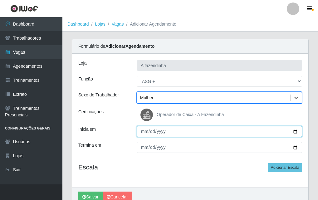
click at [295, 129] on input "Inicia em" at bounding box center [220, 131] width 166 height 11
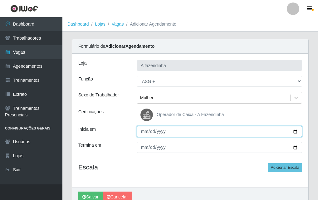
type input "[DATE]"
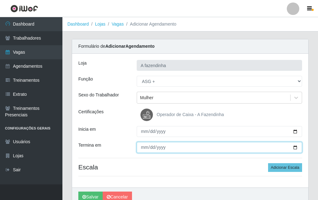
click at [296, 147] on input "Termina em" at bounding box center [220, 147] width 166 height 11
type input "[DATE]"
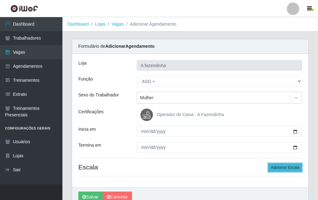
click at [280, 168] on button "Adicionar Escala" at bounding box center [285, 167] width 34 height 9
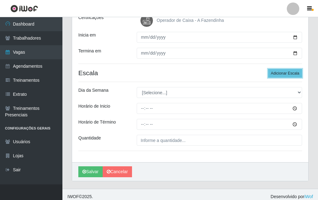
scroll to position [99, 0]
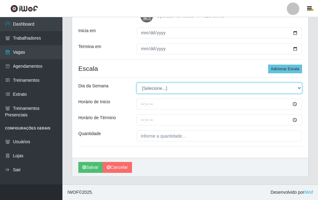
click at [141, 89] on select "[Selecione...] Segunda Terça Quarta Quinta Sexta Sábado Domingo" at bounding box center [220, 88] width 166 height 11
select select "1"
click at [137, 83] on select "[Selecione...] Segunda Terça Quarta Quinta Sexta Sábado Domingo" at bounding box center [220, 88] width 166 height 11
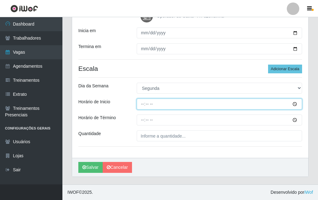
click at [140, 105] on input "Horário de Inicio" at bounding box center [220, 104] width 166 height 11
type input "13:00"
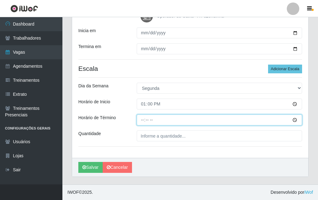
click at [140, 120] on input "Horário de Término" at bounding box center [220, 120] width 166 height 11
type input "17:00"
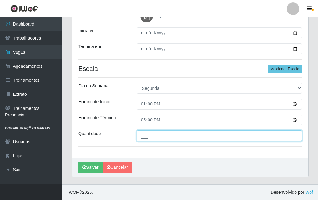
click at [145, 138] on input "___" at bounding box center [220, 136] width 166 height 11
type input "1__"
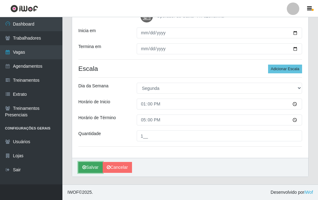
click at [86, 167] on icon "submit" at bounding box center [84, 167] width 4 height 4
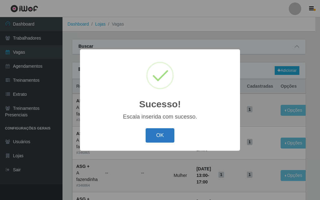
click at [162, 135] on button "OK" at bounding box center [160, 135] width 29 height 15
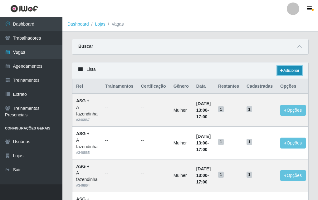
click at [289, 71] on link "Adicionar" at bounding box center [290, 70] width 25 height 9
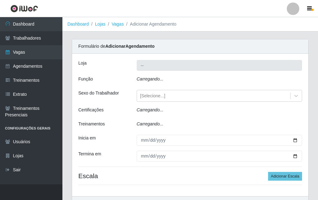
type input "A fazendinha"
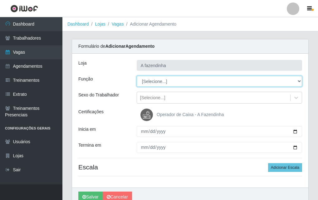
click at [155, 78] on select "[Selecione...] ASG ASG + ASG ++ Balconista Embalador Embalador + Embalador ++ O…" at bounding box center [220, 81] width 166 height 11
select select "79"
click at [137, 76] on select "[Selecione...] ASG ASG + ASG ++ Balconista Embalador Embalador + Embalador ++ O…" at bounding box center [220, 81] width 166 height 11
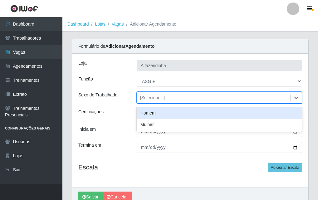
click at [155, 97] on div "[Selecione...]" at bounding box center [152, 98] width 25 height 7
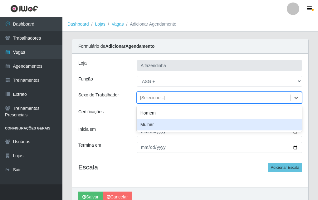
click at [166, 125] on div "Mulher" at bounding box center [220, 125] width 166 height 12
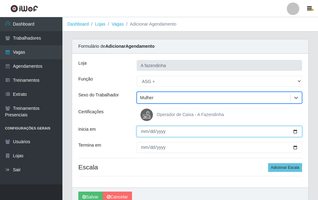
click at [294, 134] on input "Inicia em" at bounding box center [220, 131] width 166 height 11
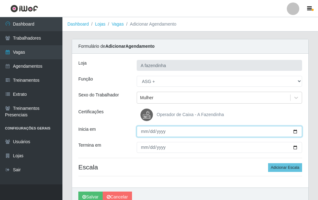
type input "[DATE]"
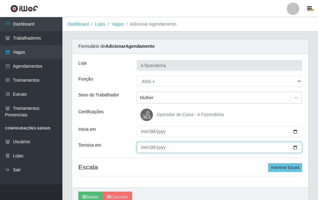
click at [295, 148] on input "Termina em" at bounding box center [220, 147] width 166 height 11
type input "[DATE]"
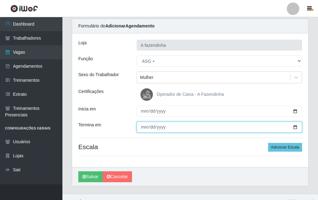
scroll to position [30, 0]
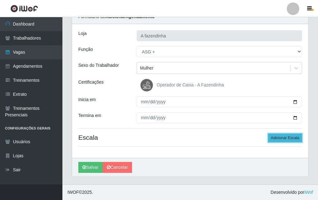
click at [278, 136] on button "Adicionar Escala" at bounding box center [285, 138] width 34 height 9
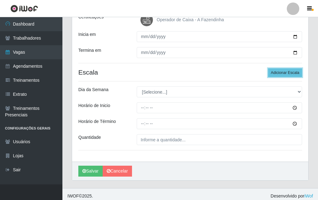
scroll to position [99, 0]
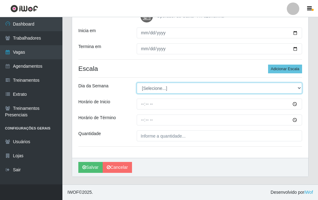
click at [147, 86] on select "[Selecione...] Segunda Terça Quarta Quinta Sexta Sábado Domingo" at bounding box center [220, 88] width 166 height 11
select select "2"
click at [137, 83] on select "[Selecione...] Segunda Terça Quarta Quinta Sexta Sábado Domingo" at bounding box center [220, 88] width 166 height 11
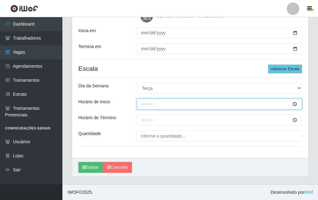
click at [144, 106] on input "Horário de Inicio" at bounding box center [220, 104] width 166 height 11
type input "13:00"
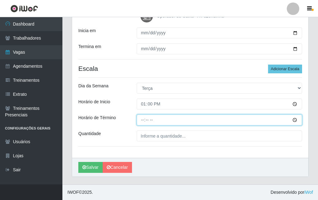
click at [143, 119] on input "Horário de Término" at bounding box center [220, 120] width 166 height 11
type input "17:00"
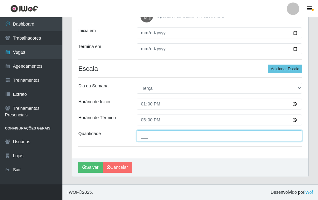
click at [144, 133] on input "___" at bounding box center [220, 136] width 166 height 11
type input "1__"
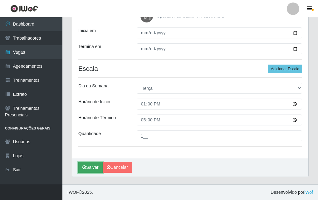
click at [87, 167] on button "Salvar" at bounding box center [90, 167] width 24 height 11
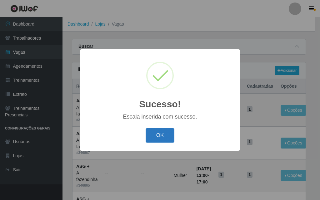
click at [170, 137] on button "OK" at bounding box center [160, 135] width 29 height 15
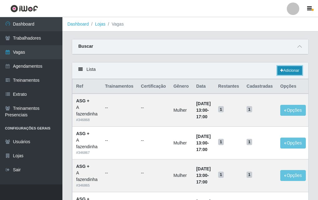
click at [288, 72] on link "Adicionar" at bounding box center [290, 70] width 25 height 9
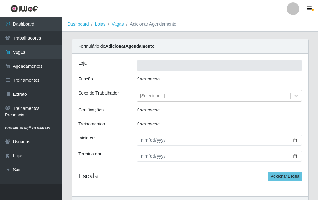
type input "A fazendinha"
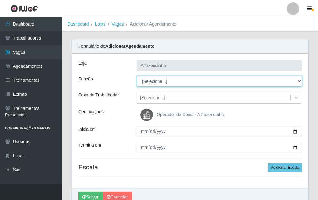
click at [156, 79] on select "[Selecione...] ASG ASG + ASG ++ Balconista Embalador Embalador + Embalador ++ O…" at bounding box center [220, 81] width 166 height 11
select select "79"
click at [137, 76] on select "[Selecione...] ASG ASG + ASG ++ Balconista Embalador Embalador + Embalador ++ O…" at bounding box center [220, 81] width 166 height 11
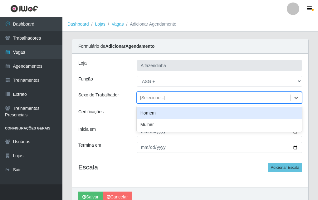
click at [153, 97] on div "[Selecione...]" at bounding box center [152, 98] width 25 height 7
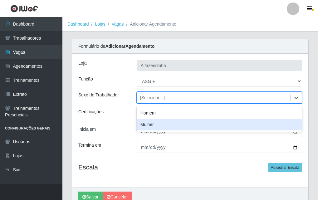
click at [163, 124] on div "Mulher" at bounding box center [220, 125] width 166 height 12
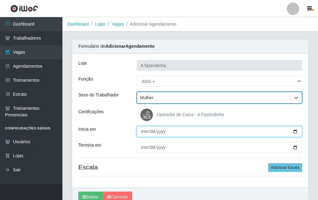
click at [294, 131] on input "Inicia em" at bounding box center [220, 131] width 166 height 11
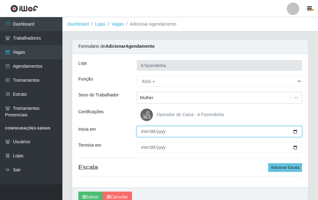
type input "[DATE]"
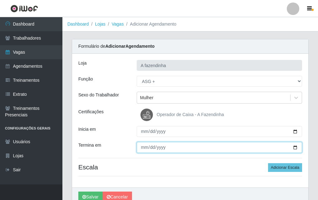
click at [295, 148] on input "Termina em" at bounding box center [220, 147] width 166 height 11
type input "[DATE]"
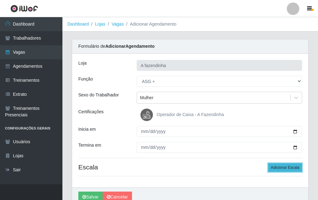
click at [286, 169] on button "Adicionar Escala" at bounding box center [285, 167] width 34 height 9
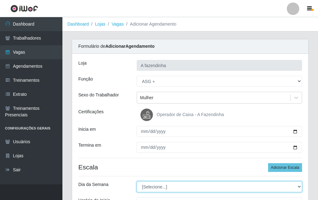
click at [163, 184] on select "[Selecione...] Segunda Terça Quarta Quinta Sexta Sábado Domingo" at bounding box center [220, 186] width 166 height 11
select select "3"
click at [137, 181] on select "[Selecione...] Segunda Terça Quarta Quinta Sexta Sábado Domingo" at bounding box center [220, 186] width 166 height 11
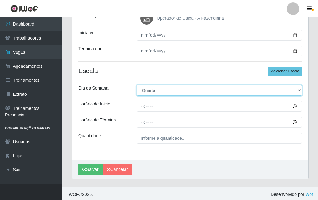
scroll to position [99, 0]
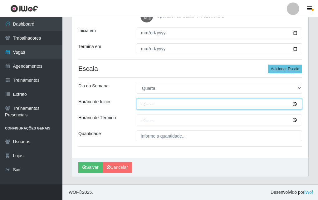
click at [143, 103] on input "Horário de Inicio" at bounding box center [220, 104] width 166 height 11
type input "13:00"
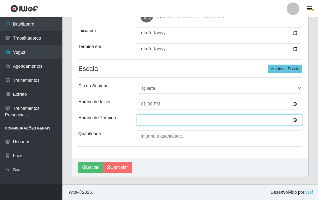
click at [143, 122] on input "Horário de Término" at bounding box center [220, 120] width 166 height 11
type input "17:00"
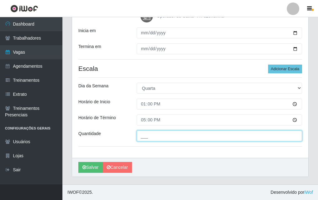
click at [147, 139] on input "___" at bounding box center [220, 136] width 166 height 11
type input "1__"
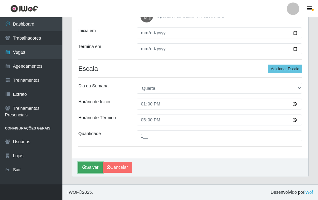
click at [96, 166] on button "Salvar" at bounding box center [90, 167] width 24 height 11
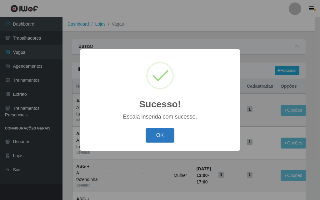
click at [153, 132] on button "OK" at bounding box center [160, 135] width 29 height 15
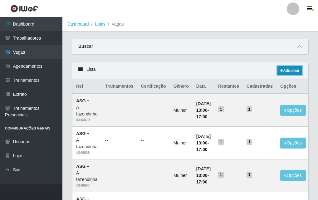
click at [288, 69] on link "Adicionar" at bounding box center [290, 70] width 25 height 9
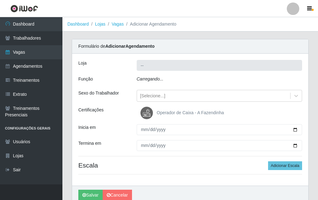
type input "A fazendinha"
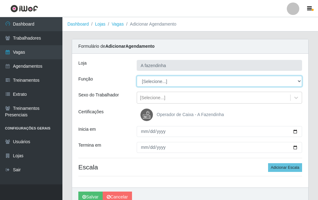
click at [157, 81] on select "[Selecione...] ASG ASG + ASG ++ Balconista Embalador Embalador + Embalador ++ O…" at bounding box center [220, 81] width 166 height 11
select select "79"
click at [137, 76] on select "[Selecione...] ASG ASG + ASG ++ Balconista Embalador Embalador + Embalador ++ O…" at bounding box center [220, 81] width 166 height 11
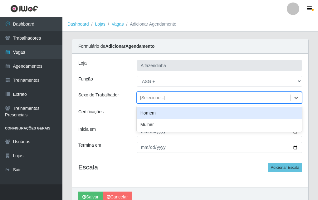
click at [162, 97] on div "[Selecione...]" at bounding box center [152, 98] width 25 height 7
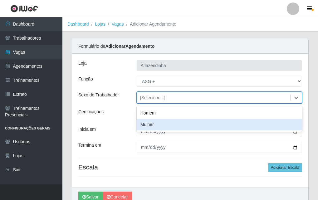
drag, startPoint x: 169, startPoint y: 125, endPoint x: 201, endPoint y: 131, distance: 32.6
click at [186, 128] on div "Mulher" at bounding box center [220, 125] width 166 height 12
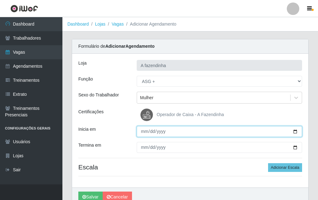
click at [297, 133] on input "Inicia em" at bounding box center [220, 131] width 166 height 11
type input "[DATE]"
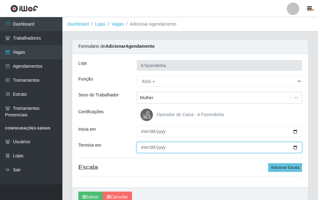
click at [295, 147] on input "Termina em" at bounding box center [220, 147] width 166 height 11
type input "[DATE]"
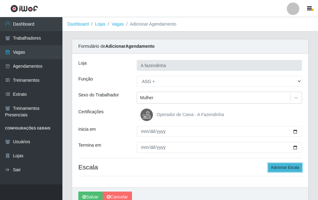
click at [290, 165] on button "Adicionar Escala" at bounding box center [285, 167] width 34 height 9
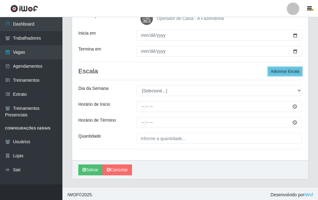
scroll to position [99, 0]
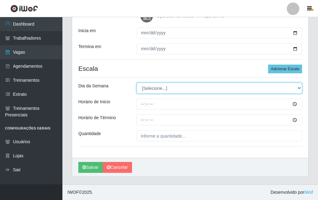
click at [148, 89] on select "[Selecione...] Segunda Terça Quarta Quinta Sexta Sábado Domingo" at bounding box center [220, 88] width 166 height 11
select select "4"
click at [137, 83] on select "[Selecione...] Segunda Terça Quarta Quinta Sexta Sábado Domingo" at bounding box center [220, 88] width 166 height 11
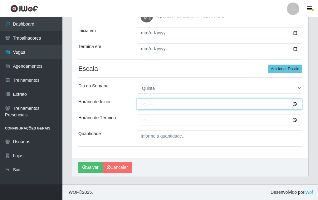
click at [141, 105] on input "Horário de Inicio" at bounding box center [220, 104] width 166 height 11
type input "13:00"
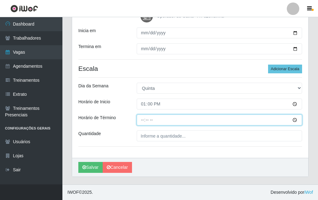
click at [142, 120] on input "Horário de Término" at bounding box center [220, 120] width 166 height 11
type input "17:00"
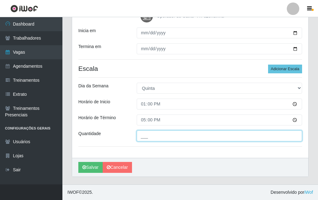
click at [146, 141] on input "___" at bounding box center [220, 136] width 166 height 11
type input "1__"
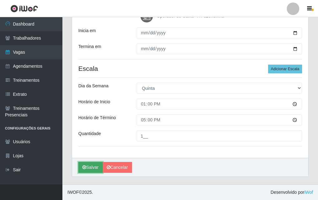
click at [80, 163] on button "Salvar" at bounding box center [90, 167] width 24 height 11
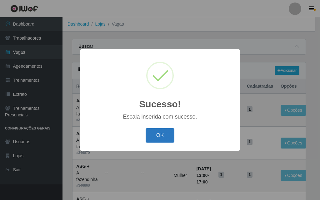
click at [147, 141] on button "OK" at bounding box center [160, 135] width 29 height 15
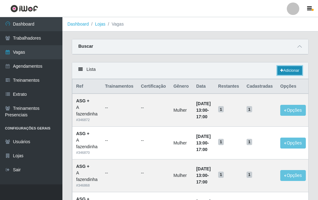
click at [292, 72] on link "Adicionar" at bounding box center [290, 70] width 25 height 9
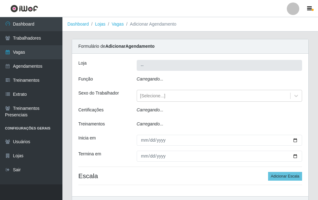
type input "A fazendinha"
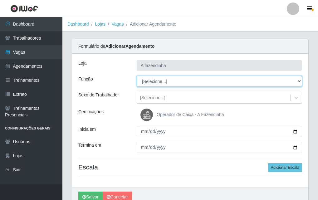
click at [147, 82] on select "[Selecione...] ASG ASG + ASG ++ Balconista Embalador Embalador + Embalador ++ O…" at bounding box center [220, 81] width 166 height 11
select select "79"
click at [137, 76] on select "[Selecione...] ASG ASG + ASG ++ Balconista Embalador Embalador + Embalador ++ O…" at bounding box center [220, 81] width 166 height 11
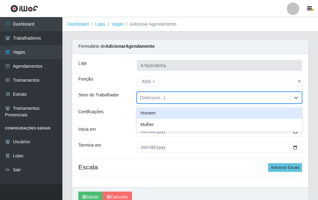
click at [157, 97] on div "[Selecione...]" at bounding box center [152, 98] width 25 height 7
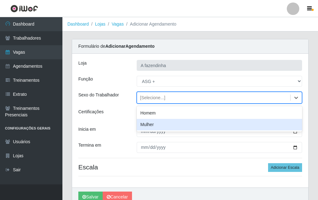
click at [162, 126] on div "Mulher" at bounding box center [220, 125] width 166 height 12
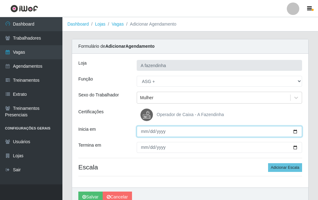
click at [297, 132] on input "Inicia em" at bounding box center [220, 131] width 166 height 11
type input "[DATE]"
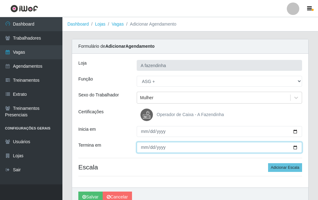
click at [296, 149] on input "Termina em" at bounding box center [220, 147] width 166 height 11
type input "[DATE]"
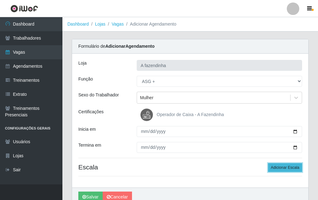
click at [277, 167] on button "Adicionar Escala" at bounding box center [285, 167] width 34 height 9
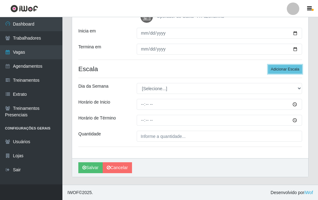
scroll to position [99, 0]
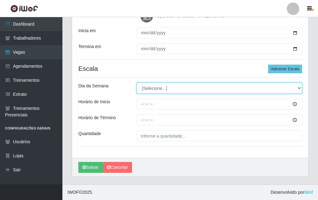
click at [151, 88] on select "[Selecione...] Segunda Terça Quarta Quinta Sexta Sábado Domingo" at bounding box center [220, 88] width 166 height 11
select select "5"
click at [137, 83] on select "[Selecione...] Segunda Terça Quarta Quinta Sexta Sábado Domingo" at bounding box center [220, 88] width 166 height 11
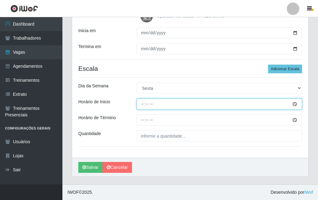
click at [141, 100] on input "Horário de Inicio" at bounding box center [220, 104] width 166 height 11
type input "13:00"
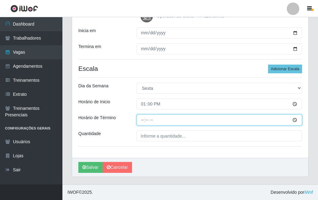
click at [140, 119] on input "Horário de Término" at bounding box center [220, 120] width 166 height 11
type input "17:00"
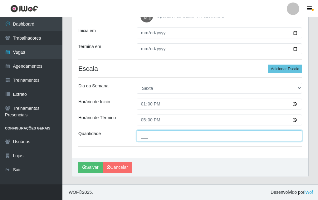
click at [149, 137] on input "___" at bounding box center [220, 136] width 166 height 11
type input "1__"
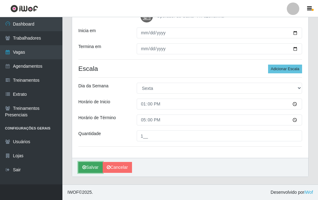
click at [82, 168] on button "Salvar" at bounding box center [90, 167] width 24 height 11
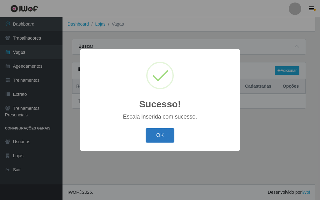
click at [163, 137] on button "OK" at bounding box center [160, 135] width 29 height 15
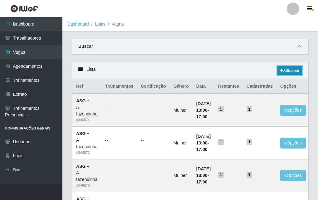
click at [286, 68] on link "Adicionar" at bounding box center [290, 70] width 25 height 9
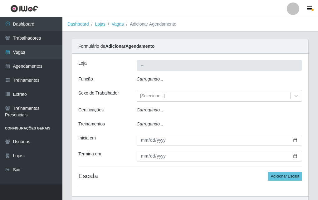
type input "A fazendinha"
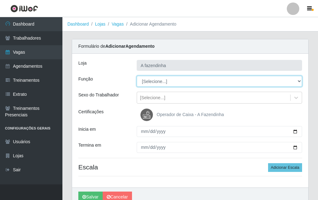
click at [149, 78] on select "[Selecione...] ASG ASG + ASG ++ Balconista Embalador Embalador + Embalador ++ O…" at bounding box center [220, 81] width 166 height 11
select select "79"
click at [137, 76] on select "[Selecione...] ASG ASG + ASG ++ Balconista Embalador Embalador + Embalador ++ O…" at bounding box center [220, 81] width 166 height 11
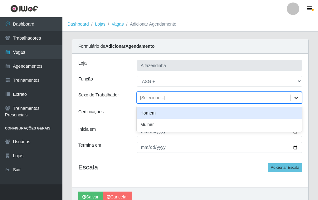
click at [296, 93] on div at bounding box center [296, 97] width 11 height 11
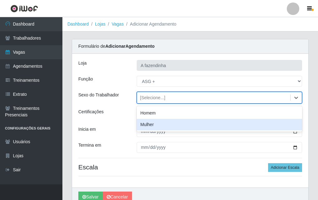
click at [246, 126] on div "Mulher" at bounding box center [220, 125] width 166 height 12
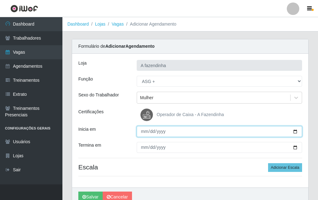
click at [297, 133] on input "Inicia em" at bounding box center [220, 131] width 166 height 11
type input "[DATE]"
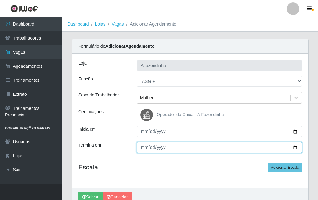
click at [296, 146] on input "Termina em" at bounding box center [220, 147] width 166 height 11
type input "[DATE]"
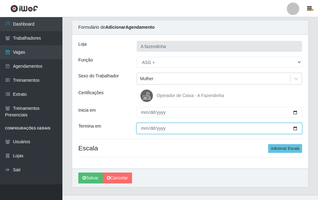
scroll to position [30, 0]
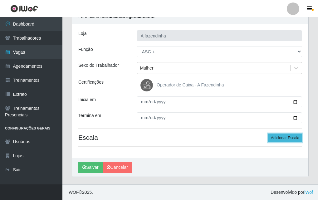
click at [290, 140] on button "Adicionar Escala" at bounding box center [285, 138] width 34 height 9
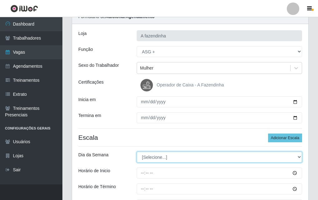
click at [163, 157] on select "[Selecione...] Segunda Terça Quarta Quinta Sexta Sábado Domingo" at bounding box center [220, 157] width 166 height 11
select select "6"
click at [137, 152] on select "[Selecione...] Segunda Terça Quarta Quinta Sexta Sábado Domingo" at bounding box center [220, 157] width 166 height 11
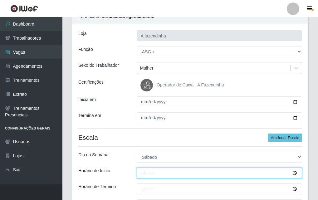
click at [142, 177] on input "Horário de Inicio" at bounding box center [220, 173] width 166 height 11
type input "13:00"
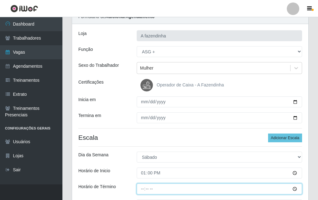
click at [143, 189] on input "Horário de Término" at bounding box center [220, 189] width 166 height 11
type input "17:00"
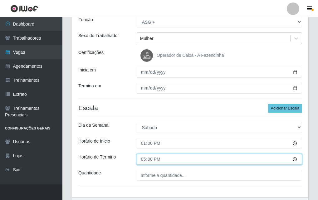
scroll to position [99, 0]
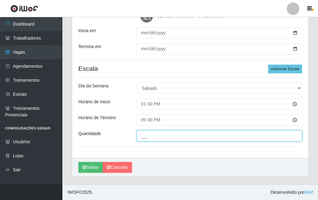
click at [140, 135] on input "___" at bounding box center [220, 136] width 166 height 11
type input "1__"
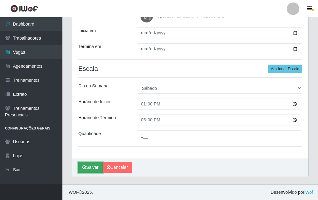
click at [96, 164] on button "Salvar" at bounding box center [90, 167] width 24 height 11
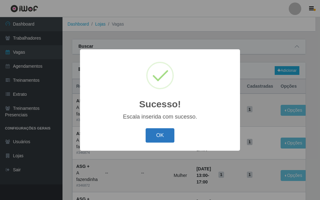
click at [161, 132] on button "OK" at bounding box center [160, 135] width 29 height 15
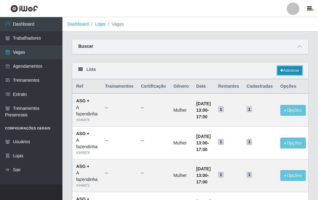
click at [284, 70] on link "Adicionar" at bounding box center [290, 70] width 25 height 9
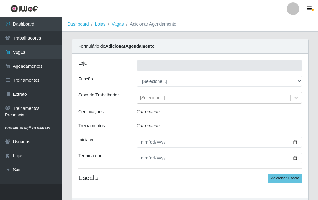
type input "A fazendinha"
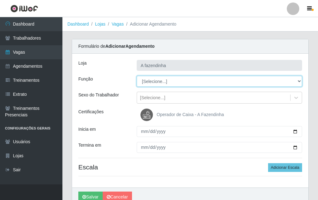
click at [144, 79] on select "[Selecione...] ASG ASG + ASG ++ Balconista Embalador Embalador + Embalador ++ O…" at bounding box center [220, 81] width 166 height 11
select select "79"
click at [137, 76] on select "[Selecione...] ASG ASG + ASG ++ Balconista Embalador Embalador + Embalador ++ O…" at bounding box center [220, 81] width 166 height 11
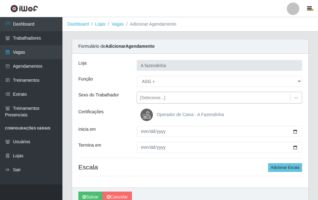
click at [158, 100] on div "[Selecione...]" at bounding box center [152, 98] width 25 height 7
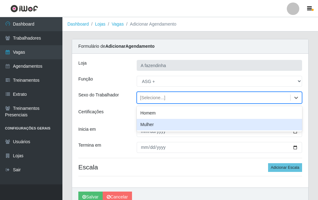
click at [166, 127] on div "Mulher" at bounding box center [220, 125] width 166 height 12
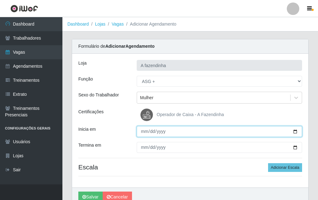
click at [295, 132] on input "Inicia em" at bounding box center [220, 131] width 166 height 11
type input "[DATE]"
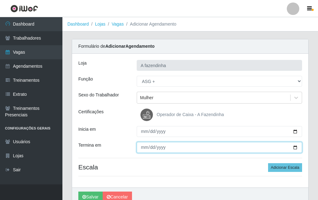
click at [295, 148] on input "Termina em" at bounding box center [220, 147] width 166 height 11
type input "[DATE]"
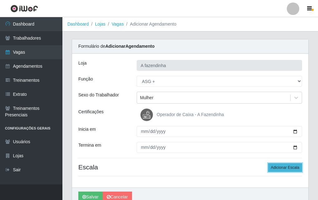
click at [285, 168] on button "Adicionar Escala" at bounding box center [285, 167] width 34 height 9
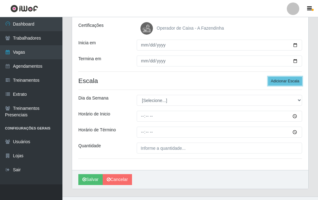
scroll to position [99, 0]
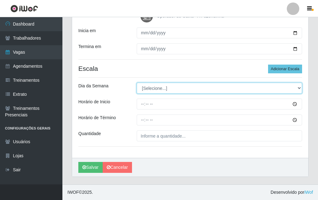
click at [146, 87] on select "[Selecione...] Segunda Terça Quarta Quinta Sexta Sábado Domingo" at bounding box center [220, 88] width 166 height 11
select select "1"
click at [137, 83] on select "[Selecione...] Segunda Terça Quarta Quinta Sexta Sábado Domingo" at bounding box center [220, 88] width 166 height 11
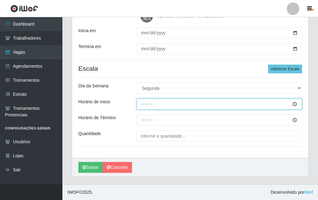
click at [140, 107] on input "Horário de Inicio" at bounding box center [220, 104] width 166 height 11
type input "13:00"
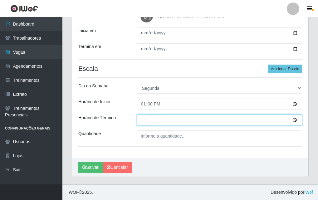
click at [142, 119] on input "Horário de Término" at bounding box center [220, 120] width 166 height 11
type input "17:00"
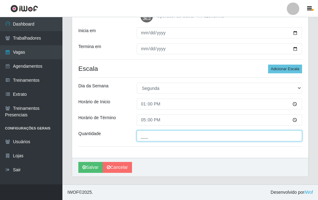
click at [146, 139] on input "___" at bounding box center [220, 136] width 166 height 11
type input "1__"
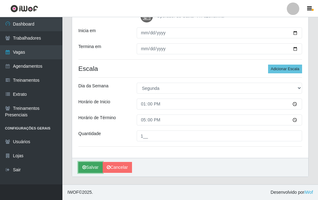
click at [89, 169] on button "Salvar" at bounding box center [90, 167] width 24 height 11
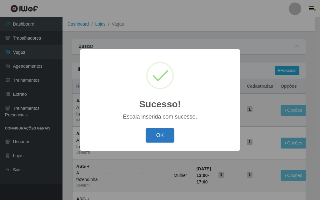
click at [166, 138] on button "OK" at bounding box center [160, 135] width 29 height 15
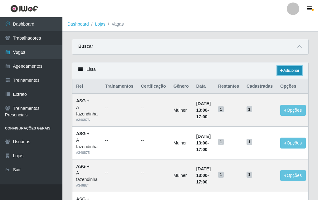
click at [291, 70] on link "Adicionar" at bounding box center [290, 70] width 25 height 9
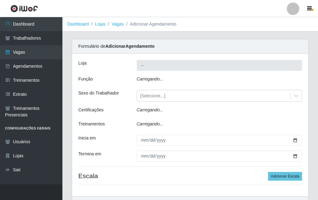
type input "A fazendinha"
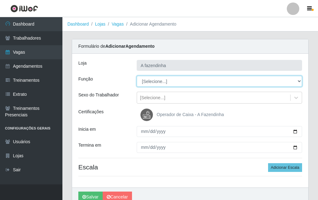
click at [154, 81] on select "[Selecione...] ASG ASG + ASG ++ Balconista Embalador Embalador + Embalador ++ O…" at bounding box center [220, 81] width 166 height 11
select select "79"
click at [137, 76] on select "[Selecione...] ASG ASG + ASG ++ Balconista Embalador Embalador + Embalador ++ O…" at bounding box center [220, 81] width 166 height 11
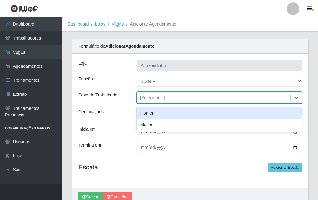
click at [157, 97] on div "[Selecione...]" at bounding box center [152, 98] width 25 height 7
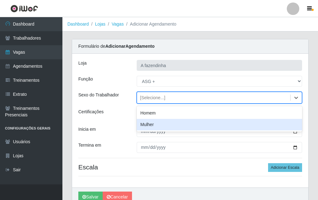
click at [160, 122] on div "Mulher" at bounding box center [220, 125] width 166 height 12
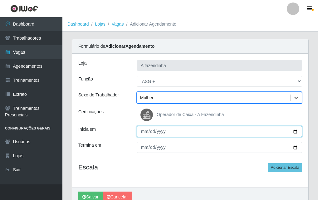
click at [296, 131] on input "Inicia em" at bounding box center [220, 131] width 166 height 11
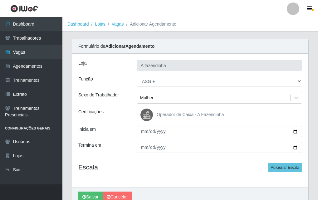
type input "[DATE]"
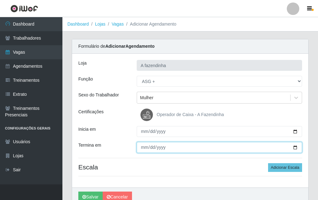
click at [296, 147] on input "Termina em" at bounding box center [220, 147] width 166 height 11
type input "[DATE]"
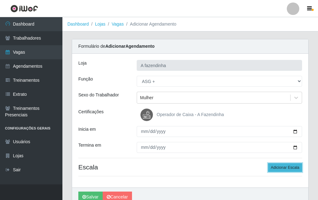
click at [280, 167] on button "Adicionar Escala" at bounding box center [285, 167] width 34 height 9
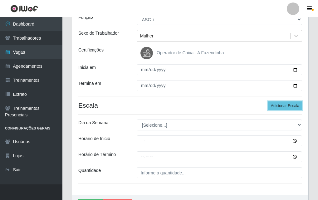
scroll to position [62, 0]
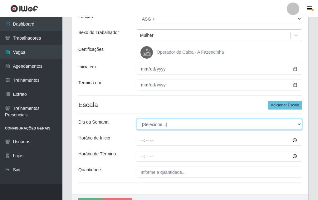
click at [167, 125] on select "[Selecione...] Segunda Terça Quarta Quinta Sexta Sábado Domingo" at bounding box center [220, 124] width 166 height 11
select select "2"
click at [137, 119] on select "[Selecione...] Segunda Terça Quarta Quinta Sexta Sábado Domingo" at bounding box center [220, 124] width 166 height 11
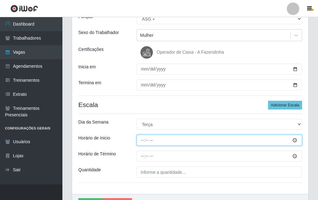
click at [138, 139] on input "Horário de Inicio" at bounding box center [220, 140] width 166 height 11
type input "13:00"
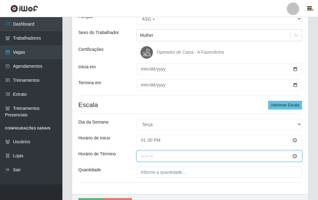
click at [140, 155] on input "Horário de Término" at bounding box center [220, 156] width 166 height 11
type input "17:00"
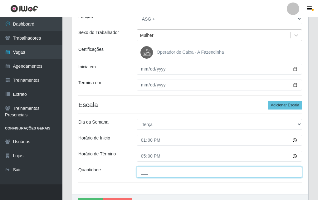
click at [153, 172] on input "___" at bounding box center [220, 172] width 166 height 11
type input "1__"
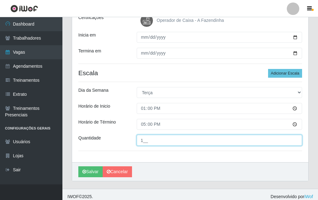
scroll to position [99, 0]
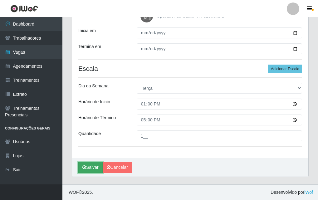
click at [85, 169] on icon "submit" at bounding box center [84, 167] width 4 height 4
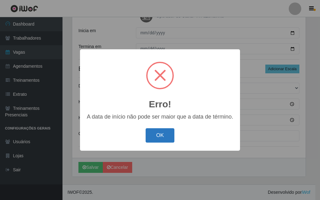
click at [158, 134] on button "OK" at bounding box center [160, 135] width 29 height 15
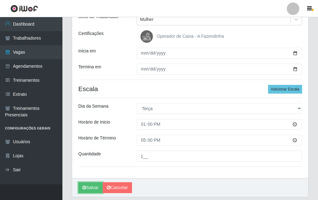
scroll to position [67, 0]
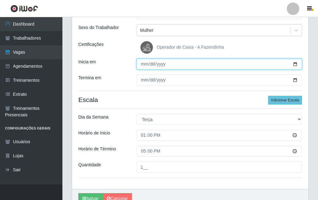
click at [297, 64] on input "[DATE]" at bounding box center [220, 64] width 166 height 11
type input "[DATE]"
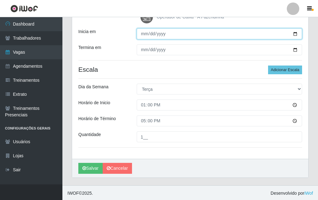
scroll to position [99, 0]
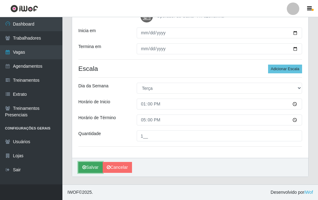
click at [96, 167] on button "Salvar" at bounding box center [90, 167] width 24 height 11
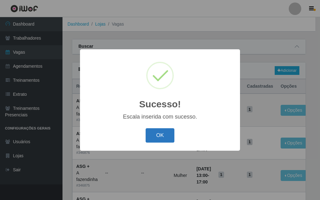
click at [172, 139] on button "OK" at bounding box center [160, 135] width 29 height 15
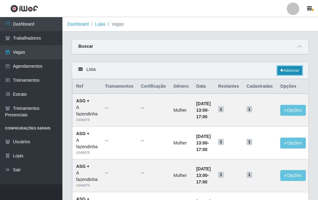
click at [292, 72] on link "Adicionar" at bounding box center [290, 70] width 25 height 9
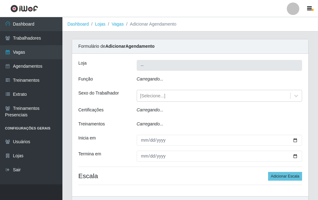
type input "A fazendinha"
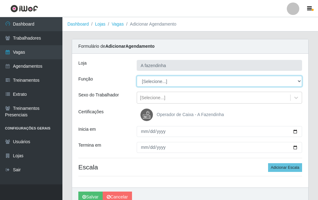
drag, startPoint x: 155, startPoint y: 78, endPoint x: 153, endPoint y: 81, distance: 3.3
click at [153, 81] on select "[Selecione...] ASG ASG + ASG ++ Balconista Embalador Embalador + Embalador ++ O…" at bounding box center [220, 81] width 166 height 11
select select "79"
click at [137, 76] on select "[Selecione...] ASG ASG + ASG ++ Balconista Embalador Embalador + Embalador ++ O…" at bounding box center [220, 81] width 166 height 11
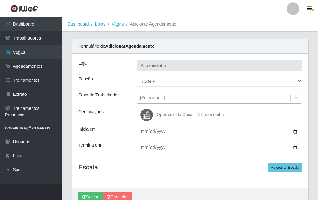
click at [152, 96] on div "[Selecione...]" at bounding box center [152, 98] width 25 height 7
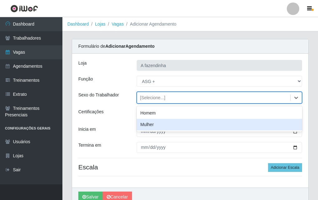
click at [154, 124] on div "Mulher" at bounding box center [220, 125] width 166 height 12
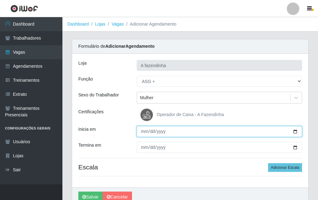
click at [296, 132] on input "Inicia em" at bounding box center [220, 131] width 166 height 11
type input "[DATE]"
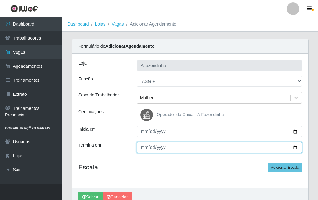
click at [296, 147] on input "Termina em" at bounding box center [220, 147] width 166 height 11
type input "[DATE]"
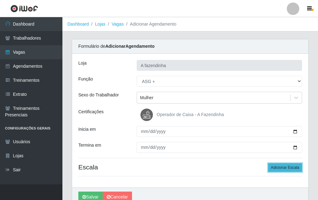
click at [284, 165] on button "Adicionar Escala" at bounding box center [285, 167] width 34 height 9
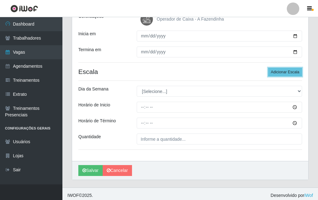
scroll to position [99, 0]
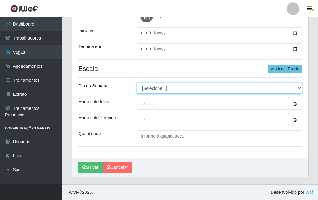
click at [161, 89] on select "[Selecione...] Segunda Terça Quarta Quinta Sexta Sábado Domingo" at bounding box center [220, 88] width 166 height 11
select select "3"
click at [137, 83] on select "[Selecione...] Segunda Terça Quarta Quinta Sexta Sábado Domingo" at bounding box center [220, 88] width 166 height 11
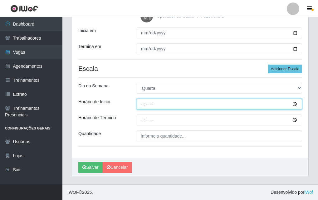
click at [139, 102] on input "Horário de Inicio" at bounding box center [220, 104] width 166 height 11
type input "13:00"
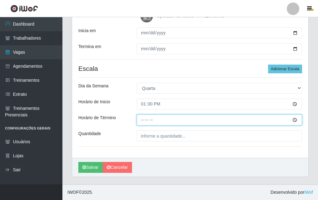
click at [141, 118] on input "Horário de Término" at bounding box center [220, 120] width 166 height 11
type input "17:00"
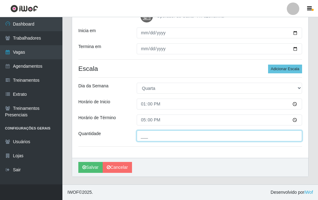
click at [146, 131] on input "___" at bounding box center [220, 136] width 166 height 11
type input "1__"
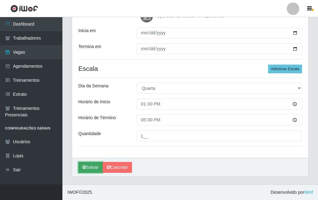
click at [96, 166] on button "Salvar" at bounding box center [90, 167] width 24 height 11
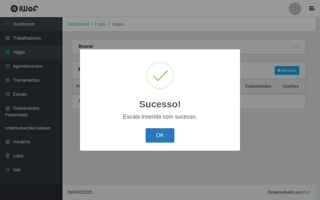
click at [163, 133] on button "OK" at bounding box center [160, 135] width 29 height 15
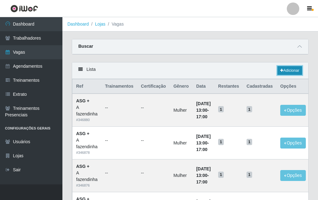
click at [288, 70] on link "Adicionar" at bounding box center [290, 70] width 25 height 9
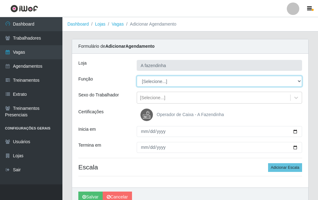
click at [145, 81] on select "[Selecione...] ASG ASG + ASG ++ Balconista Embalador Embalador + Embalador ++ O…" at bounding box center [220, 81] width 166 height 11
select select "79"
click at [137, 76] on select "[Selecione...] ASG ASG + ASG ++ Balconista Embalador Embalador + Embalador ++ O…" at bounding box center [220, 81] width 166 height 11
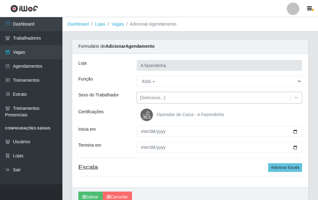
click at [157, 96] on div "[Selecione...]" at bounding box center [152, 98] width 25 height 7
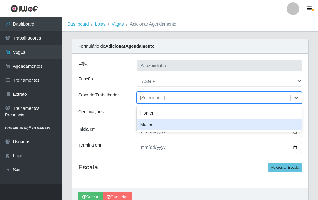
click at [167, 122] on div "Mulher" at bounding box center [220, 125] width 166 height 12
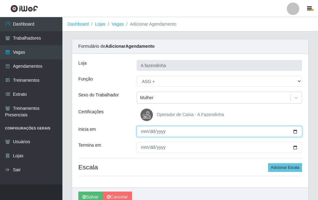
click at [297, 132] on input "Inicia em" at bounding box center [220, 131] width 166 height 11
type input "[DATE]"
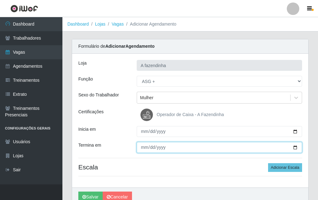
click at [295, 147] on input "Termina em" at bounding box center [220, 147] width 166 height 11
type input "[DATE]"
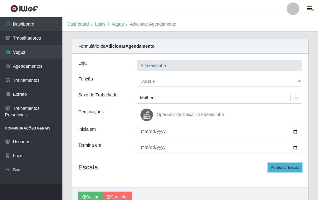
click at [279, 167] on button "Adicionar Escala" at bounding box center [285, 167] width 34 height 9
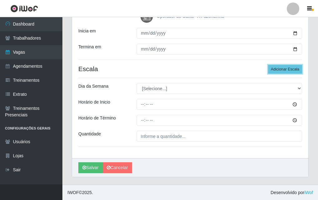
scroll to position [99, 0]
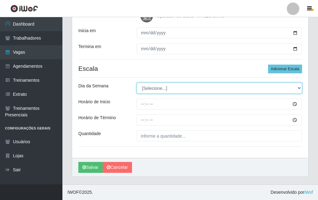
click at [144, 88] on select "[Selecione...] Segunda Terça Quarta Quinta Sexta Sábado Domingo" at bounding box center [220, 88] width 166 height 11
click at [137, 83] on select "[Selecione...] Segunda Terça Quarta Quinta Sexta Sábado Domingo" at bounding box center [220, 88] width 166 height 11
click at [145, 83] on select "[Selecione...] Segunda Terça Quarta Quinta Sexta Sábado Domingo" at bounding box center [220, 88] width 166 height 11
select select "4"
click at [137, 83] on select "[Selecione...] Segunda Terça Quarta Quinta Sexta Sábado Domingo" at bounding box center [220, 88] width 166 height 11
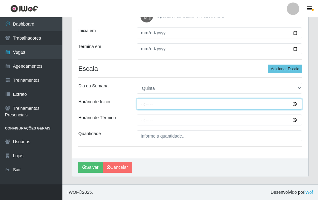
click at [139, 103] on input "Horário de Inicio" at bounding box center [220, 104] width 166 height 11
type input "13:00"
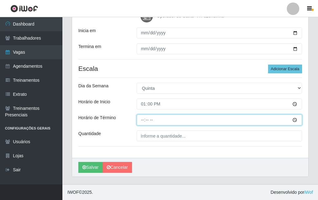
click at [141, 122] on input "Horário de Término" at bounding box center [220, 120] width 166 height 11
type input "17:00"
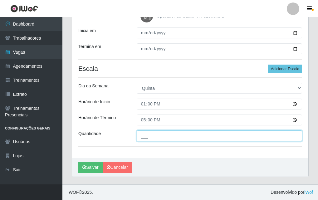
click at [149, 137] on input "___" at bounding box center [220, 136] width 166 height 11
type input "1__"
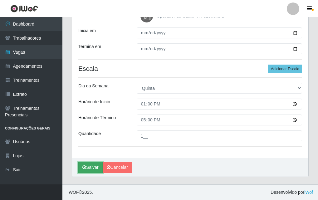
click at [85, 168] on icon "submit" at bounding box center [84, 167] width 4 height 4
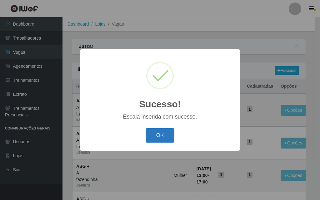
click at [171, 132] on button "OK" at bounding box center [160, 135] width 29 height 15
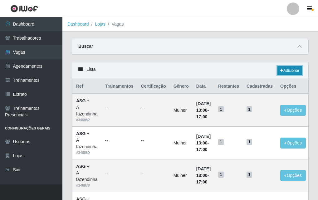
click at [285, 68] on link "Adicionar" at bounding box center [290, 70] width 25 height 9
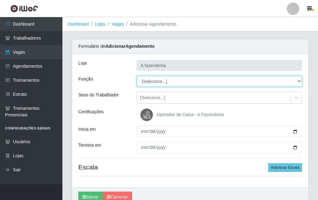
click at [143, 78] on select "[Selecione...] ASG ASG + ASG ++ Balconista Embalador Embalador + Embalador ++ O…" at bounding box center [220, 81] width 166 height 11
select select "79"
click at [137, 76] on select "[Selecione...] ASG ASG + ASG ++ Balconista Embalador Embalador + Embalador ++ O…" at bounding box center [220, 81] width 166 height 11
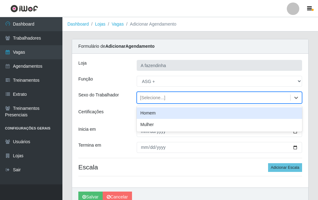
click at [153, 97] on div "[Selecione...]" at bounding box center [152, 98] width 25 height 7
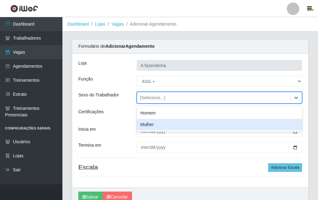
click at [159, 124] on div "Mulher" at bounding box center [220, 125] width 166 height 12
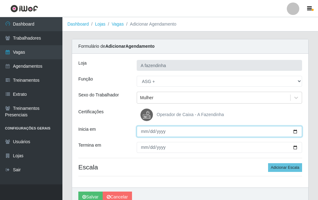
click at [298, 132] on input "Inicia em" at bounding box center [220, 131] width 166 height 11
type input "[DATE]"
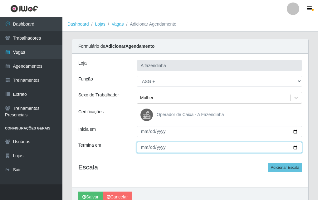
click at [298, 149] on input "Termina em" at bounding box center [220, 147] width 166 height 11
type input "[DATE]"
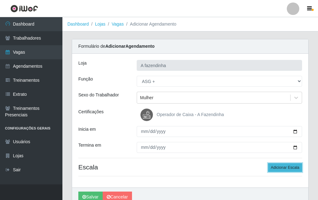
click at [273, 168] on button "Adicionar Escala" at bounding box center [285, 167] width 34 height 9
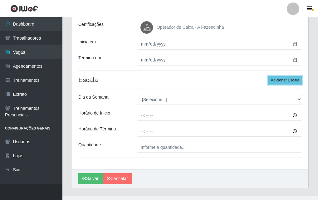
scroll to position [99, 0]
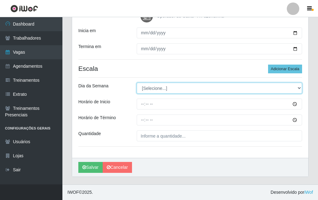
click at [142, 91] on select "[Selecione...] Segunda Terça Quarta Quinta Sexta Sábado Domingo" at bounding box center [220, 88] width 166 height 11
select select "5"
click at [137, 83] on select "[Selecione...] Segunda Terça Quarta Quinta Sexta Sábado Domingo" at bounding box center [220, 88] width 166 height 11
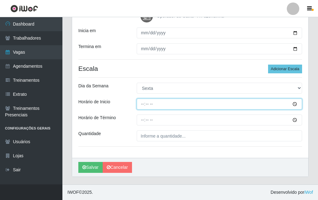
click at [143, 102] on input "Horário de Inicio" at bounding box center [220, 104] width 166 height 11
type input "13:00"
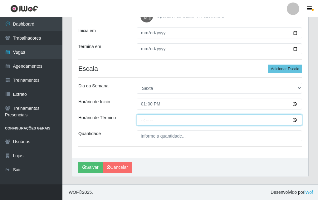
click at [143, 115] on input "Horário de Término" at bounding box center [220, 120] width 166 height 11
type input "17:00"
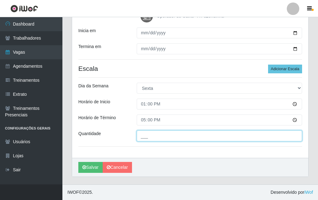
click at [143, 137] on input "___" at bounding box center [220, 136] width 166 height 11
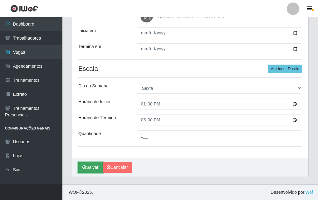
click at [89, 166] on button "Salvar" at bounding box center [90, 167] width 24 height 11
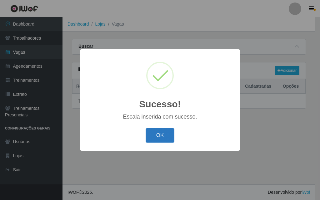
click at [158, 136] on button "OK" at bounding box center [160, 135] width 29 height 15
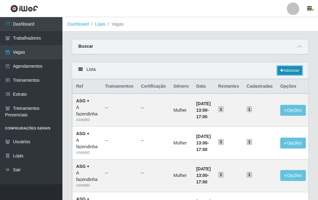
click at [287, 71] on link "Adicionar" at bounding box center [290, 70] width 25 height 9
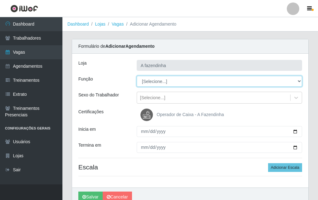
drag, startPoint x: 156, startPoint y: 83, endPoint x: 153, endPoint y: 81, distance: 3.6
click at [153, 81] on select "[Selecione...] ASG ASG + ASG ++ Balconista Embalador Embalador + Embalador ++ O…" at bounding box center [220, 81] width 166 height 11
click at [137, 76] on select "[Selecione...] ASG ASG + ASG ++ Balconista Embalador Embalador + Embalador ++ O…" at bounding box center [220, 81] width 166 height 11
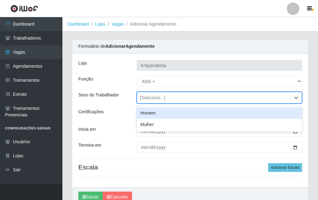
click at [155, 97] on div "[Selecione...]" at bounding box center [152, 98] width 25 height 7
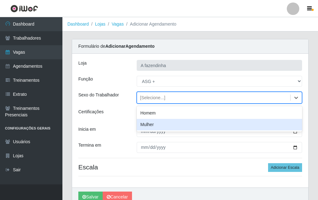
drag, startPoint x: 159, startPoint y: 123, endPoint x: 258, endPoint y: 145, distance: 101.9
click at [160, 123] on div "Mulher" at bounding box center [220, 125] width 166 height 12
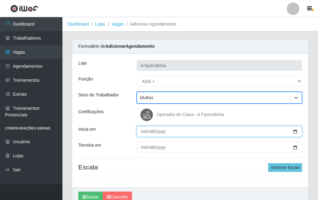
click at [296, 132] on input "Inicia em" at bounding box center [220, 131] width 166 height 11
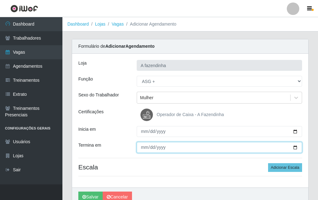
click at [299, 148] on input "Termina em" at bounding box center [220, 147] width 166 height 11
click at [294, 146] on input "Termina em" at bounding box center [220, 147] width 166 height 11
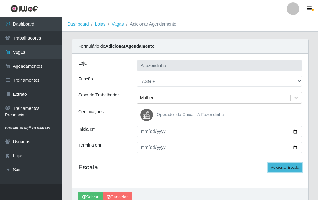
click at [285, 168] on button "Adicionar Escala" at bounding box center [285, 167] width 34 height 9
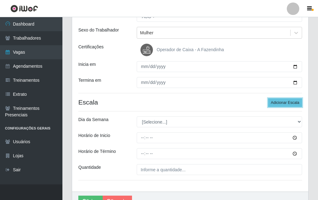
scroll to position [99, 0]
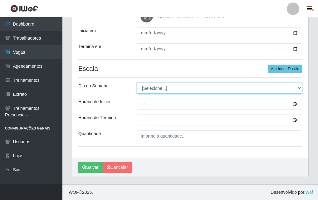
click at [143, 88] on select "[Selecione...] Segunda Terça Quarta Quinta Sexta Sábado Domingo" at bounding box center [220, 88] width 166 height 11
click at [137, 83] on select "[Selecione...] Segunda Terça Quarta Quinta Sexta Sábado Domingo" at bounding box center [220, 88] width 166 height 11
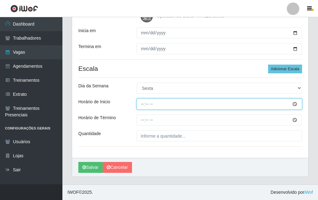
click at [142, 106] on input "Horário de Inicio" at bounding box center [220, 104] width 166 height 11
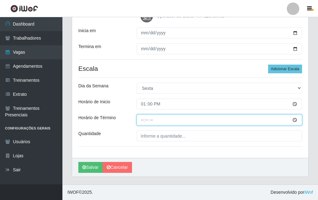
click at [142, 122] on input "Horário de Término" at bounding box center [220, 120] width 166 height 11
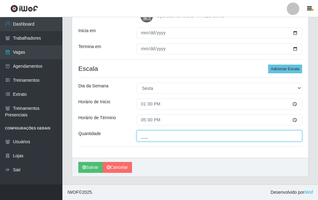
click at [145, 137] on input "___" at bounding box center [220, 136] width 166 height 11
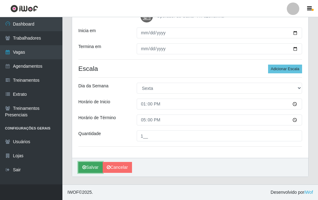
click at [82, 167] on button "Salvar" at bounding box center [90, 167] width 24 height 11
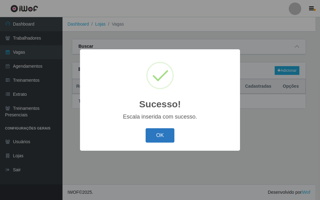
click at [170, 136] on button "OK" at bounding box center [160, 135] width 29 height 15
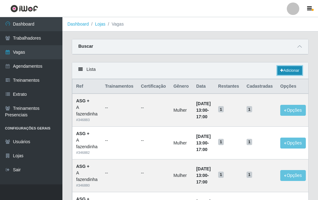
click at [283, 72] on link "Adicionar" at bounding box center [290, 70] width 25 height 9
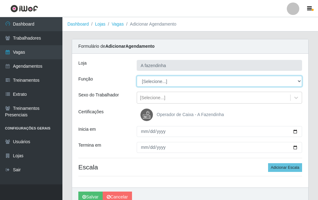
click at [159, 82] on select "[Selecione...] ASG ASG + ASG ++ Balconista Embalador Embalador + Embalador ++ O…" at bounding box center [220, 81] width 166 height 11
click at [137, 76] on select "[Selecione...] ASG ASG + ASG ++ Balconista Embalador Embalador + Embalador ++ O…" at bounding box center [220, 81] width 166 height 11
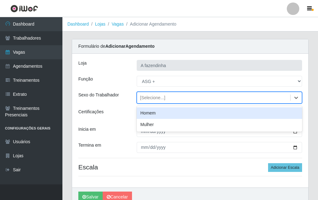
click at [153, 97] on div "[Selecione...]" at bounding box center [152, 98] width 25 height 7
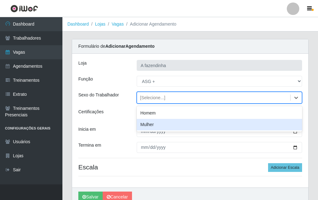
click at [166, 122] on div "Mulher" at bounding box center [220, 125] width 166 height 12
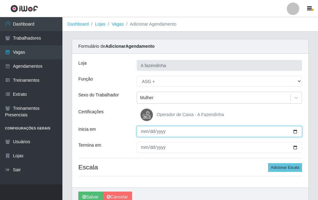
click at [296, 130] on input "Inicia em" at bounding box center [220, 131] width 166 height 11
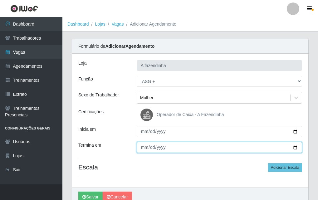
click at [296, 147] on input "Termina em" at bounding box center [220, 147] width 166 height 11
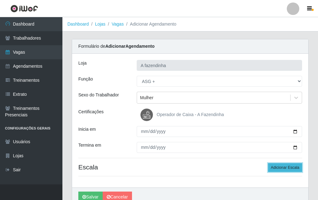
click at [276, 166] on button "Adicionar Escala" at bounding box center [285, 167] width 34 height 9
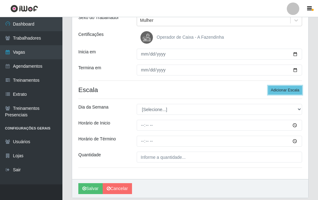
scroll to position [99, 0]
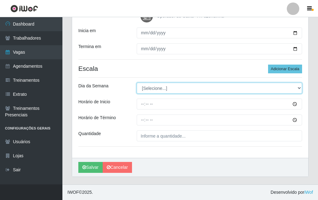
click at [145, 88] on select "[Selecione...] Segunda Terça Quarta Quinta Sexta Sábado Domingo" at bounding box center [220, 88] width 166 height 11
click at [137, 83] on select "[Selecione...] Segunda Terça Quarta Quinta Sexta Sábado Domingo" at bounding box center [220, 88] width 166 height 11
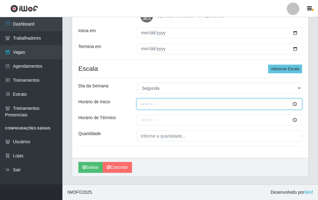
click at [140, 105] on input "Horário de Inicio" at bounding box center [220, 104] width 166 height 11
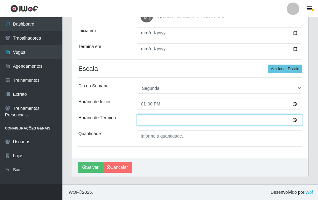
click at [139, 122] on input "Horário de Término" at bounding box center [220, 120] width 166 height 11
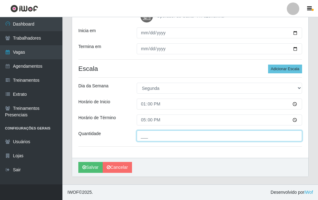
click at [142, 137] on input "___" at bounding box center [220, 136] width 166 height 11
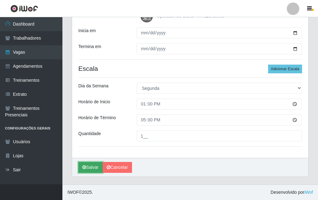
click at [85, 164] on button "Salvar" at bounding box center [90, 167] width 24 height 11
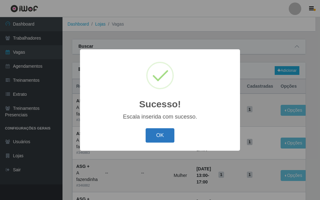
click at [164, 133] on button "OK" at bounding box center [160, 135] width 29 height 15
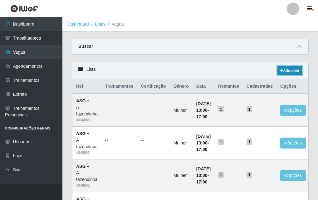
click at [294, 71] on link "Adicionar" at bounding box center [290, 70] width 25 height 9
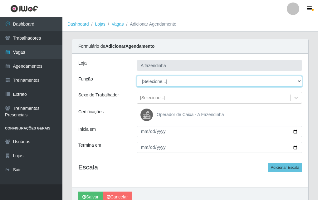
click at [145, 81] on select "[Selecione...] ASG ASG + ASG ++ Balconista Embalador Embalador + Embalador ++ O…" at bounding box center [220, 81] width 166 height 11
click at [137, 76] on select "[Selecione...] ASG ASG + ASG ++ Balconista Embalador Embalador + Embalador ++ O…" at bounding box center [220, 81] width 166 height 11
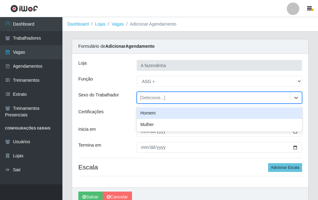
click at [155, 99] on div "[Selecione...]" at bounding box center [152, 98] width 25 height 7
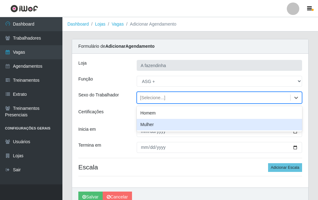
click at [163, 126] on div "Mulher" at bounding box center [220, 125] width 166 height 12
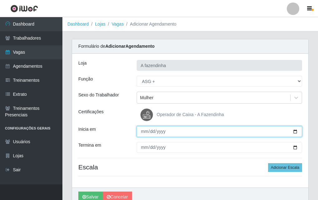
drag, startPoint x: 295, startPoint y: 130, endPoint x: 291, endPoint y: 130, distance: 4.1
click at [295, 130] on input "Inicia em" at bounding box center [220, 131] width 166 height 11
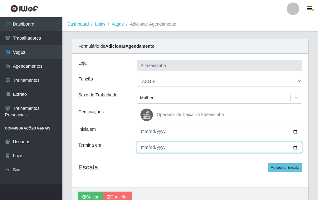
click at [295, 147] on input "Termina em" at bounding box center [220, 147] width 166 height 11
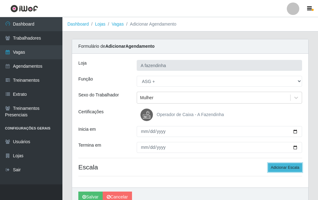
click at [282, 167] on button "Adicionar Escala" at bounding box center [285, 167] width 34 height 9
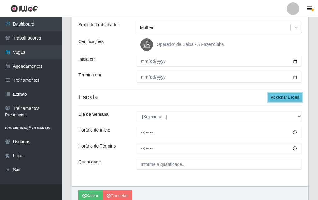
scroll to position [99, 0]
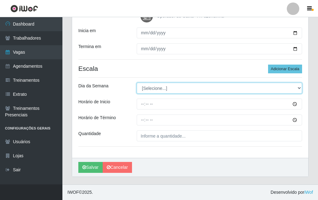
click at [155, 88] on select "[Selecione...] Segunda Terça Quarta Quinta Sexta Sábado Domingo" at bounding box center [220, 88] width 166 height 11
click at [137, 83] on select "[Selecione...] Segunda Terça Quarta Quinta Sexta Sábado Domingo" at bounding box center [220, 88] width 166 height 11
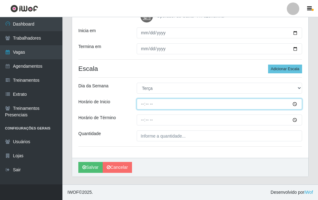
click at [144, 107] on input "Horário de Inicio" at bounding box center [220, 104] width 166 height 11
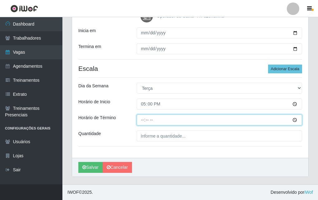
click at [145, 120] on input "Horário de Término" at bounding box center [220, 120] width 166 height 11
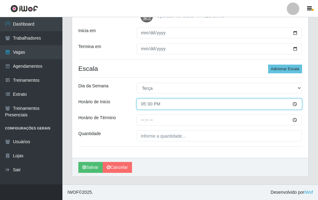
click at [143, 101] on input "17:00" at bounding box center [220, 104] width 166 height 11
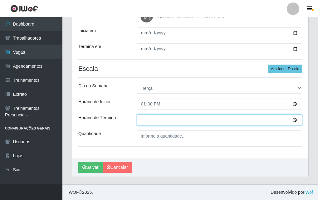
click at [143, 117] on input "Horário de Término" at bounding box center [220, 120] width 166 height 11
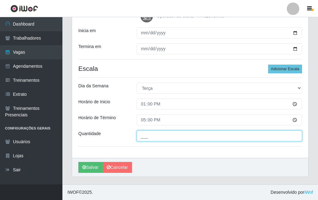
click at [147, 136] on input "___" at bounding box center [220, 136] width 166 height 11
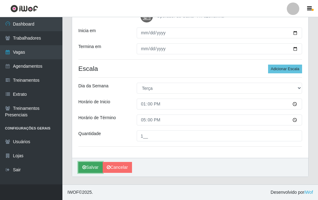
click at [83, 169] on icon "submit" at bounding box center [84, 167] width 4 height 4
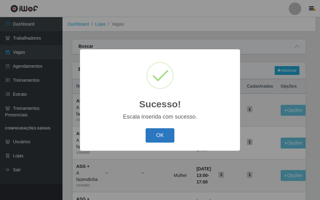
click at [163, 135] on button "OK" at bounding box center [160, 135] width 29 height 15
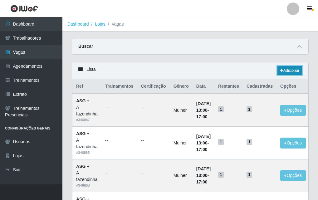
click at [286, 70] on link "Adicionar" at bounding box center [290, 70] width 25 height 9
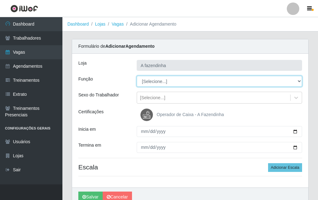
click at [150, 78] on select "[Selecione...] ASG ASG + ASG ++ Balconista Embalador Embalador + Embalador ++ O…" at bounding box center [220, 81] width 166 height 11
click at [137, 76] on select "[Selecione...] ASG ASG + ASG ++ Balconista Embalador Embalador + Embalador ++ O…" at bounding box center [220, 81] width 166 height 11
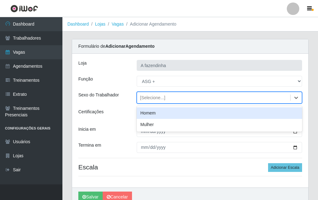
click at [160, 97] on div "[Selecione...]" at bounding box center [152, 98] width 25 height 7
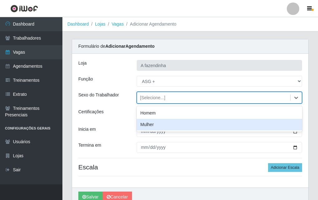
click at [169, 123] on div "Mulher" at bounding box center [220, 125] width 166 height 12
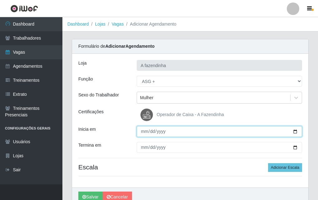
click at [292, 131] on input "Inicia em" at bounding box center [220, 131] width 166 height 11
click at [296, 130] on input "Inicia em" at bounding box center [220, 131] width 166 height 11
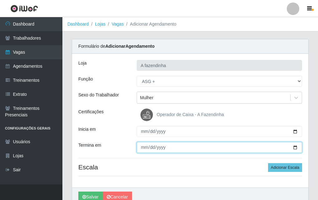
click at [297, 146] on input "Termina em" at bounding box center [220, 147] width 166 height 11
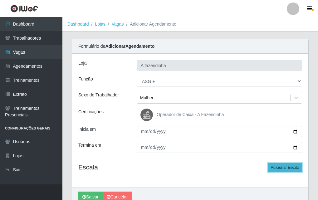
click at [278, 165] on button "Adicionar Escala" at bounding box center [285, 167] width 34 height 9
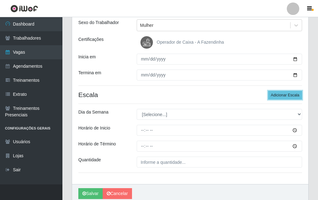
scroll to position [94, 0]
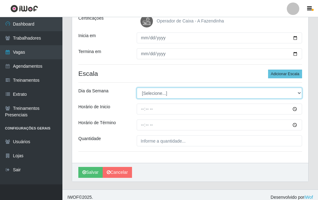
click at [143, 92] on select "[Selecione...] Segunda Terça Quarta Quinta Sexta Sábado Domingo" at bounding box center [220, 93] width 166 height 11
click at [137, 88] on select "[Selecione...] Segunda Terça Quarta Quinta Sexta Sábado Domingo" at bounding box center [220, 93] width 166 height 11
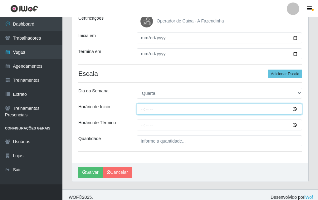
click at [139, 106] on input "Horário de Inicio" at bounding box center [220, 109] width 166 height 11
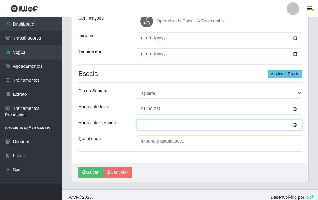
click at [141, 126] on input "Horário de Término" at bounding box center [220, 125] width 166 height 11
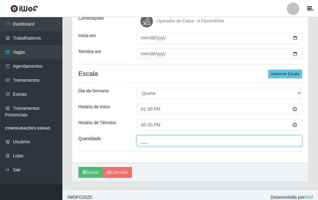
click at [151, 143] on input "___" at bounding box center [220, 141] width 166 height 11
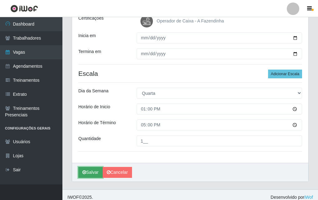
click at [94, 171] on button "Salvar" at bounding box center [90, 172] width 24 height 11
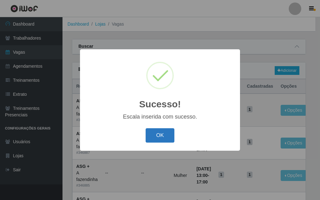
click at [160, 138] on button "OK" at bounding box center [160, 135] width 29 height 15
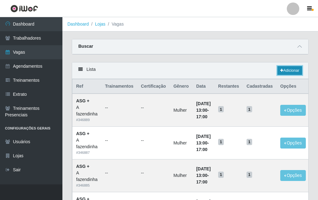
click at [287, 69] on link "Adicionar" at bounding box center [290, 70] width 25 height 9
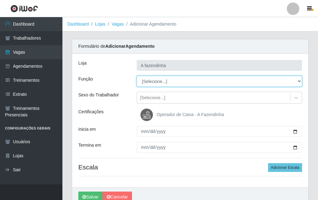
click at [153, 81] on select "[Selecione...] ASG ASG + ASG ++ Balconista Embalador Embalador + Embalador ++ O…" at bounding box center [220, 81] width 166 height 11
click at [137, 76] on select "[Selecione...] ASG ASG + ASG ++ Balconista Embalador Embalador + Embalador ++ O…" at bounding box center [220, 81] width 166 height 11
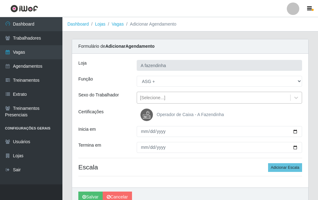
click at [153, 100] on div "[Selecione...]" at bounding box center [152, 98] width 25 height 7
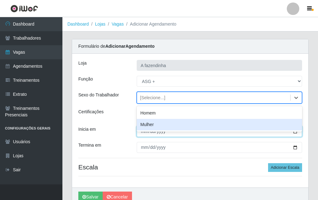
click at [166, 131] on input "Inicia em" at bounding box center [220, 131] width 166 height 11
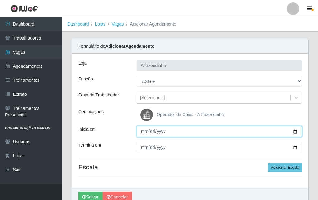
click at [294, 131] on input "Inicia em" at bounding box center [220, 131] width 166 height 11
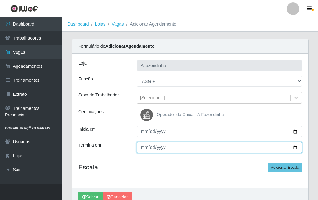
click at [296, 147] on input "Termina em" at bounding box center [220, 147] width 166 height 11
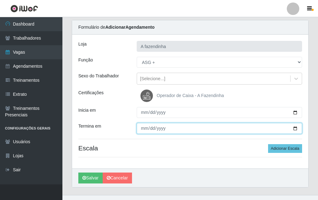
scroll to position [30, 0]
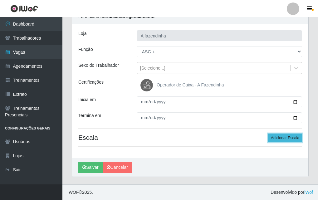
click at [282, 137] on button "Adicionar Escala" at bounding box center [285, 138] width 34 height 9
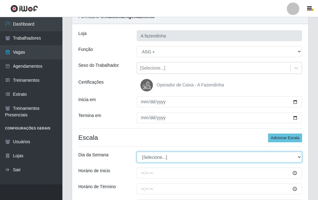
click at [152, 157] on select "[Selecione...] Segunda Terça Quarta Quinta Sexta Sábado Domingo" at bounding box center [220, 157] width 166 height 11
click at [137, 152] on select "[Selecione...] Segunda Terça Quarta Quinta Sexta Sábado Domingo" at bounding box center [220, 157] width 166 height 11
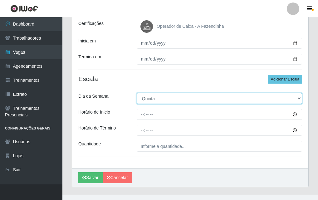
scroll to position [99, 0]
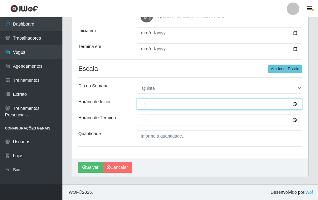
click at [142, 100] on input "Horário de Inicio" at bounding box center [220, 104] width 166 height 11
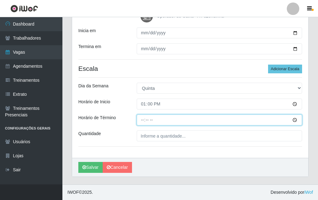
click at [145, 121] on input "Horário de Término" at bounding box center [220, 120] width 166 height 11
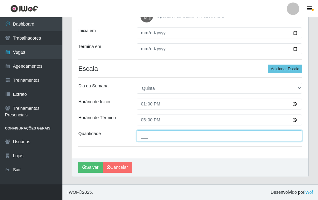
click at [158, 134] on input "___" at bounding box center [220, 136] width 166 height 11
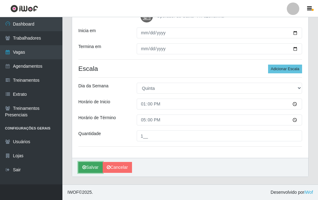
click at [85, 163] on button "Salvar" at bounding box center [90, 167] width 24 height 11
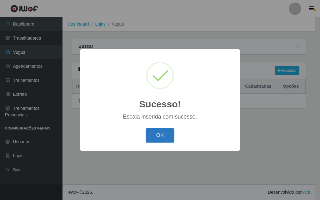
click at [166, 134] on button "OK" at bounding box center [160, 135] width 29 height 15
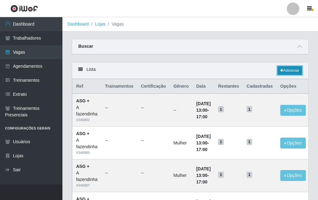
click at [284, 70] on link "Adicionar" at bounding box center [290, 70] width 25 height 9
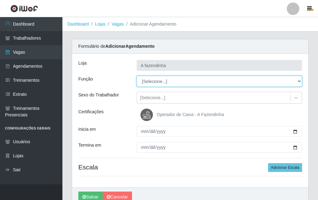
click at [157, 81] on select "[Selecione...] ASG ASG + ASG ++ Balconista Embalador Embalador + Embalador ++ O…" at bounding box center [220, 81] width 166 height 11
click at [137, 76] on select "[Selecione...] ASG ASG + ASG ++ Balconista Embalador Embalador + Embalador ++ O…" at bounding box center [220, 81] width 166 height 11
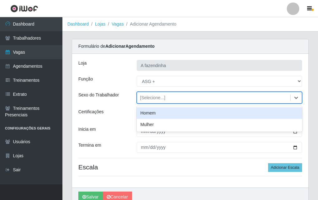
click at [153, 96] on div "[Selecione...]" at bounding box center [152, 98] width 25 height 7
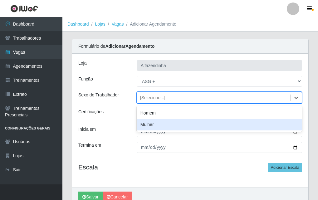
click at [168, 129] on div "Mulher" at bounding box center [220, 125] width 166 height 12
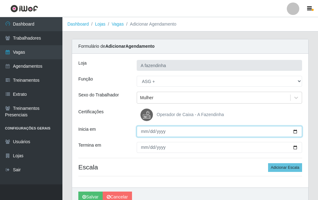
click at [296, 132] on input "Inicia em" at bounding box center [220, 131] width 166 height 11
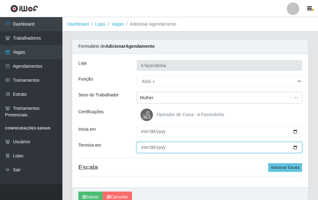
click at [299, 148] on input "Termina em" at bounding box center [220, 147] width 166 height 11
click at [296, 147] on input "Termina em" at bounding box center [220, 147] width 166 height 11
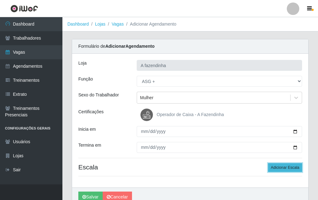
click at [280, 167] on button "Adicionar Escala" at bounding box center [285, 167] width 34 height 9
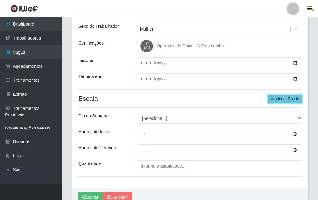
scroll to position [99, 0]
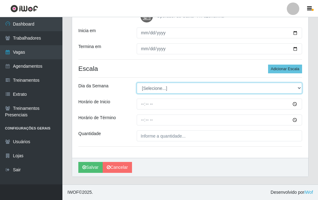
click at [138, 90] on select "[Selecione...] Segunda Terça Quarta Quinta Sexta Sábado Domingo" at bounding box center [220, 88] width 166 height 11
click at [137, 83] on select "[Selecione...] Segunda Terça Quarta Quinta Sexta Sábado Domingo" at bounding box center [220, 88] width 166 height 11
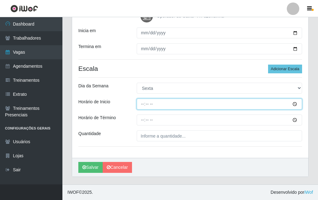
click at [143, 105] on input "Horário de Inicio" at bounding box center [220, 104] width 166 height 11
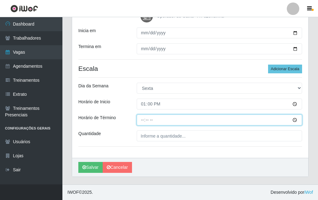
click at [142, 121] on input "Horário de Término" at bounding box center [220, 120] width 166 height 11
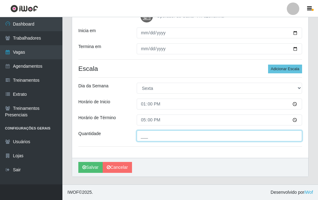
click at [147, 139] on input "___" at bounding box center [220, 136] width 166 height 11
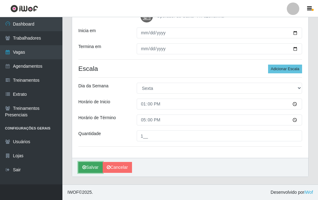
click at [88, 167] on button "Salvar" at bounding box center [90, 167] width 24 height 11
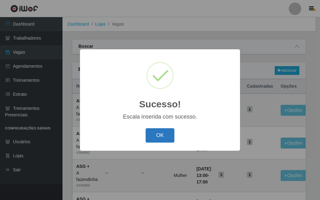
click at [167, 135] on button "OK" at bounding box center [160, 135] width 29 height 15
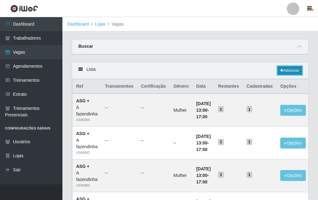
click at [278, 68] on link "Adicionar" at bounding box center [290, 70] width 25 height 9
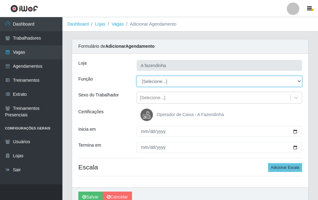
click at [167, 81] on select "[Selecione...] ASG ASG + ASG ++ Balconista Embalador Embalador + Embalador ++ O…" at bounding box center [220, 81] width 166 height 11
click at [137, 76] on select "[Selecione...] ASG ASG + ASG ++ Balconista Embalador Embalador + Embalador ++ O…" at bounding box center [220, 81] width 166 height 11
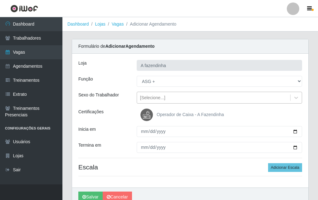
click at [148, 98] on div "[Selecione...]" at bounding box center [152, 98] width 25 height 7
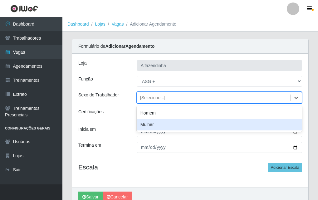
click at [153, 125] on div "Mulher" at bounding box center [220, 125] width 166 height 12
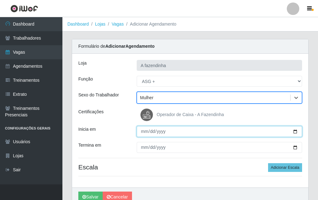
click at [294, 131] on input "Inicia em" at bounding box center [220, 131] width 166 height 11
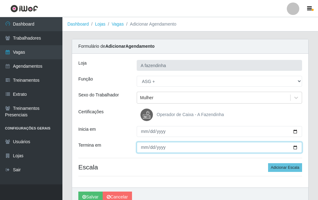
click at [296, 147] on input "Termina em" at bounding box center [220, 147] width 166 height 11
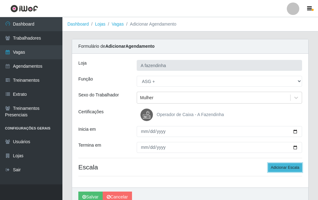
click at [278, 166] on button "Adicionar Escala" at bounding box center [285, 167] width 34 height 9
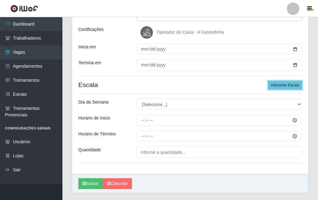
scroll to position [99, 0]
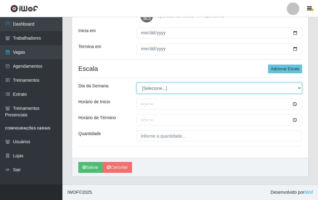
click at [147, 89] on select "[Selecione...] Segunda Terça Quarta Quinta Sexta Sábado Domingo" at bounding box center [220, 88] width 166 height 11
click at [137, 83] on select "[Selecione...] Segunda Terça Quarta Quinta Sexta Sábado Domingo" at bounding box center [220, 88] width 166 height 11
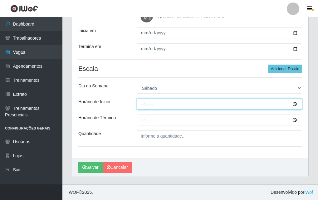
click at [142, 106] on input "Horário de Inicio" at bounding box center [220, 104] width 166 height 11
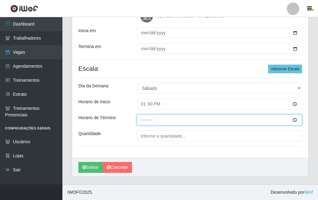
click at [142, 121] on input "Horário de Término" at bounding box center [220, 120] width 166 height 11
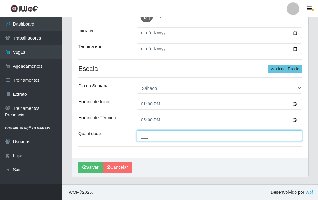
click at [151, 139] on input "___" at bounding box center [220, 136] width 166 height 11
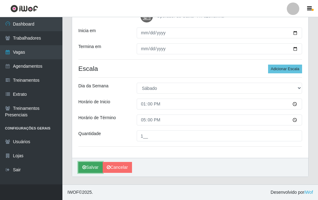
click at [87, 168] on button "Salvar" at bounding box center [90, 167] width 24 height 11
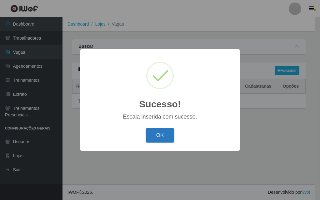
click at [155, 136] on button "OK" at bounding box center [160, 135] width 29 height 15
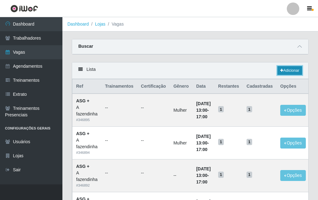
click at [293, 68] on link "Adicionar" at bounding box center [290, 70] width 25 height 9
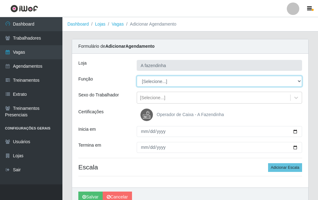
click at [154, 78] on select "[Selecione...] ASG ASG + ASG ++ Balconista Embalador Embalador + Embalador ++ O…" at bounding box center [220, 81] width 166 height 11
click at [137, 76] on select "[Selecione...] ASG ASG + ASG ++ Balconista Embalador Embalador + Embalador ++ O…" at bounding box center [220, 81] width 166 height 11
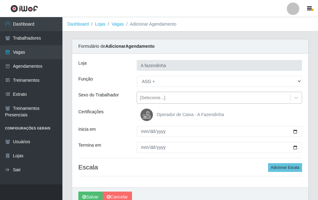
click at [152, 98] on div "[Selecione...]" at bounding box center [152, 98] width 25 height 7
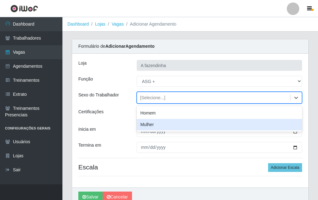
drag, startPoint x: 166, startPoint y: 123, endPoint x: 191, endPoint y: 130, distance: 26.4
click at [167, 123] on div "Mulher" at bounding box center [220, 125] width 166 height 12
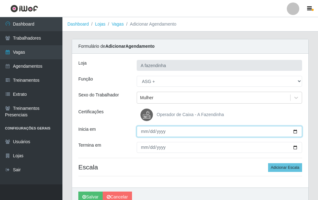
click at [297, 130] on input "Inicia em" at bounding box center [220, 131] width 166 height 11
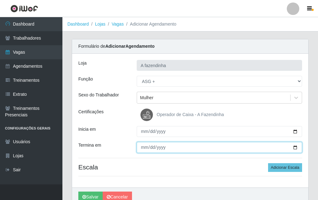
click at [295, 147] on input "Termina em" at bounding box center [220, 147] width 166 height 11
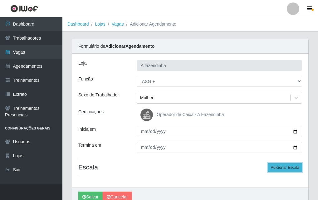
click at [280, 170] on button "Adicionar Escala" at bounding box center [285, 167] width 34 height 9
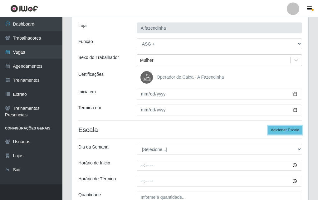
scroll to position [99, 0]
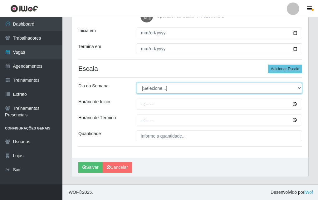
click at [144, 89] on select "[Selecione...] Segunda Terça Quarta Quinta Sexta Sábado Domingo" at bounding box center [220, 88] width 166 height 11
click at [137, 83] on select "[Selecione...] Segunda Terça Quarta Quinta Sexta Sábado Domingo" at bounding box center [220, 88] width 166 height 11
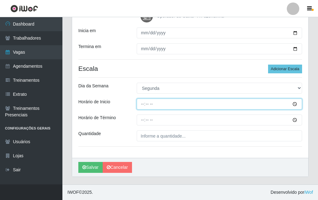
click at [142, 104] on input "Horário de Inicio" at bounding box center [220, 104] width 166 height 11
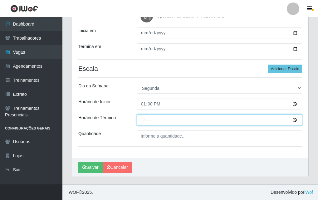
click at [141, 122] on input "Horário de Término" at bounding box center [220, 120] width 166 height 11
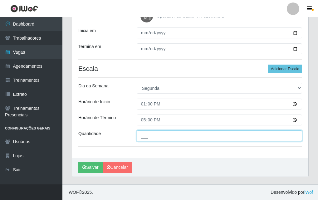
click at [150, 133] on input "___" at bounding box center [220, 136] width 166 height 11
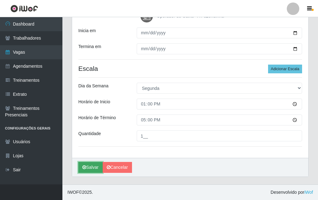
click at [84, 167] on icon "submit" at bounding box center [84, 167] width 4 height 4
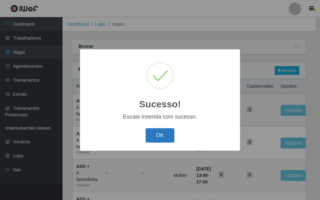
click at [160, 139] on button "OK" at bounding box center [160, 135] width 29 height 15
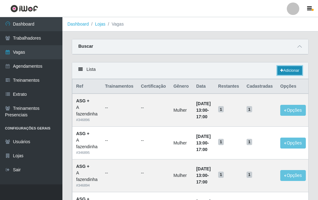
click at [287, 68] on link "Adicionar" at bounding box center [290, 70] width 25 height 9
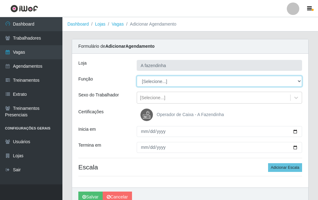
click at [147, 79] on select "[Selecione...] ASG ASG + ASG ++ Balconista Embalador Embalador + Embalador ++ O…" at bounding box center [220, 81] width 166 height 11
click at [137, 76] on select "[Selecione...] ASG ASG + ASG ++ Balconista Embalador Embalador + Embalador ++ O…" at bounding box center [220, 81] width 166 height 11
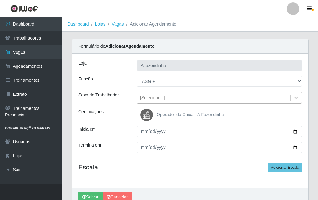
click at [157, 97] on div "[Selecione...]" at bounding box center [152, 98] width 25 height 7
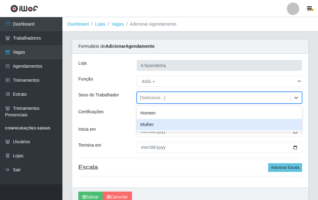
click at [166, 127] on div "Mulher" at bounding box center [220, 125] width 166 height 12
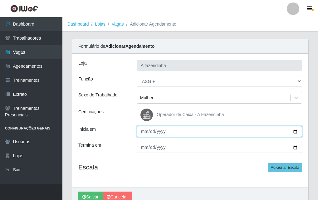
click at [295, 131] on input "Inicia em" at bounding box center [220, 131] width 166 height 11
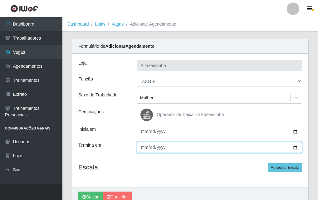
click at [295, 147] on input "Termina em" at bounding box center [220, 147] width 166 height 11
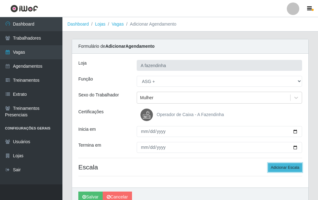
click at [274, 168] on button "Adicionar Escala" at bounding box center [285, 167] width 34 height 9
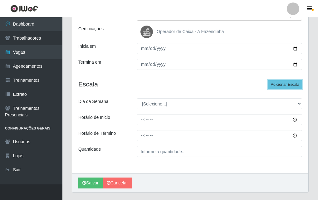
scroll to position [99, 0]
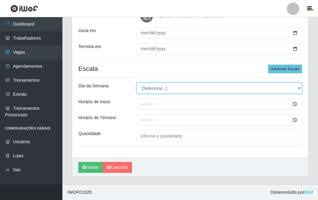
click at [140, 88] on select "[Selecione...] Segunda Terça Quarta Quinta Sexta Sábado Domingo" at bounding box center [220, 88] width 166 height 11
click at [137, 83] on select "[Selecione...] Segunda Terça Quarta Quinta Sexta Sábado Domingo" at bounding box center [220, 88] width 166 height 11
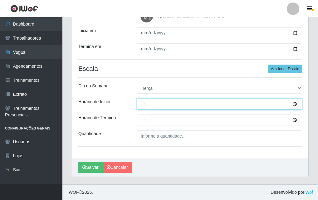
click at [139, 106] on input "Horário de Inicio" at bounding box center [220, 104] width 166 height 11
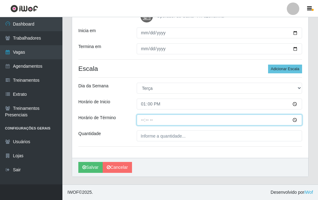
click at [139, 123] on input "Horário de Término" at bounding box center [220, 120] width 166 height 11
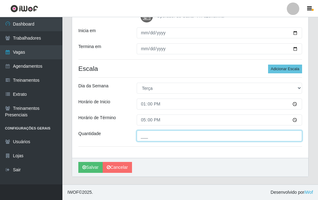
drag, startPoint x: 151, startPoint y: 135, endPoint x: 154, endPoint y: 137, distance: 4.5
click at [151, 135] on input "___" at bounding box center [220, 136] width 166 height 11
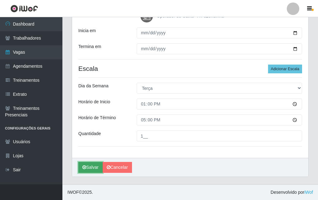
click at [91, 167] on button "Salvar" at bounding box center [90, 167] width 24 height 11
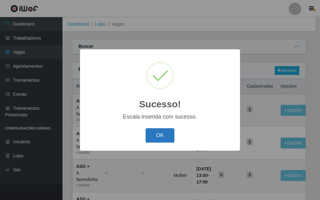
click at [172, 133] on button "OK" at bounding box center [160, 135] width 29 height 15
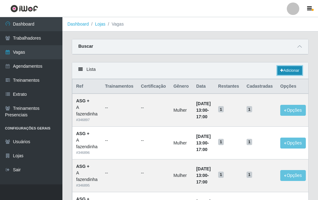
click at [289, 71] on link "Adicionar" at bounding box center [290, 70] width 25 height 9
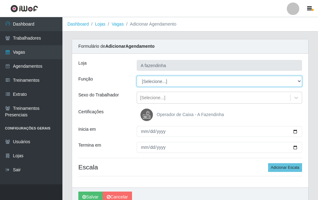
click at [157, 79] on select "[Selecione...] ASG ASG + ASG ++ Balconista Embalador Embalador + Embalador ++ O…" at bounding box center [220, 81] width 166 height 11
click at [137, 76] on select "[Selecione...] ASG ASG + ASG ++ Balconista Embalador Embalador + Embalador ++ O…" at bounding box center [220, 81] width 166 height 11
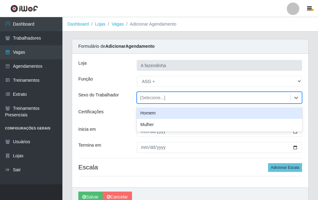
click at [158, 100] on div "[Selecione...]" at bounding box center [152, 98] width 25 height 7
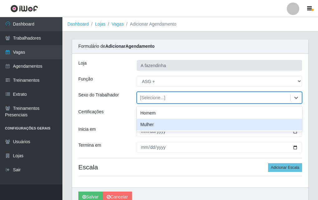
click at [162, 124] on div "Mulher" at bounding box center [220, 125] width 166 height 12
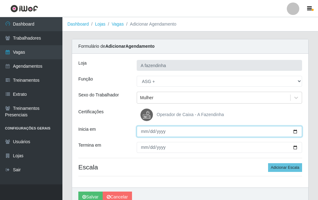
click at [296, 132] on input "Inicia em" at bounding box center [220, 131] width 166 height 11
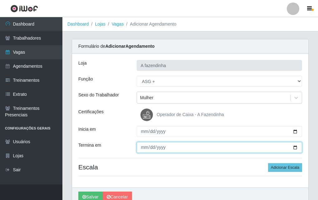
click at [293, 146] on input "Termina em" at bounding box center [220, 147] width 166 height 11
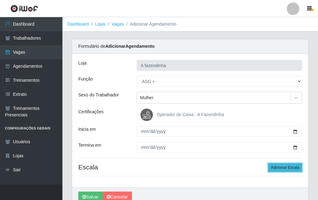
click at [291, 166] on button "Adicionar Escala" at bounding box center [285, 167] width 34 height 9
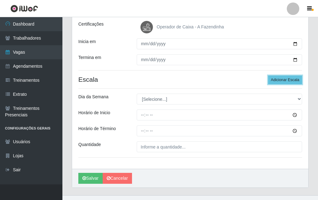
scroll to position [99, 0]
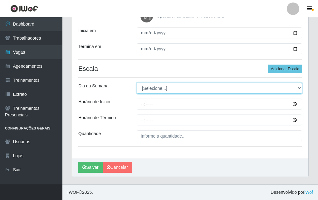
click at [146, 86] on select "[Selecione...] Segunda Terça Quarta Quinta Sexta Sábado Domingo" at bounding box center [220, 88] width 166 height 11
click at [137, 83] on select "[Selecione...] Segunda Terça Quarta Quinta Sexta Sábado Domingo" at bounding box center [220, 88] width 166 height 11
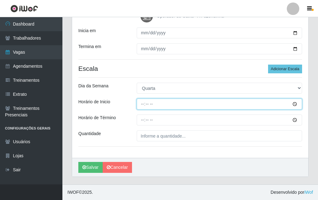
click at [139, 108] on input "Horário de Inicio" at bounding box center [220, 104] width 166 height 11
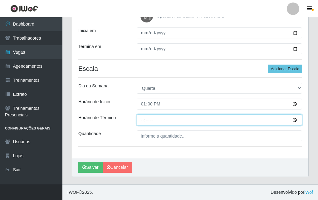
click at [140, 118] on input "Horário de Término" at bounding box center [220, 120] width 166 height 11
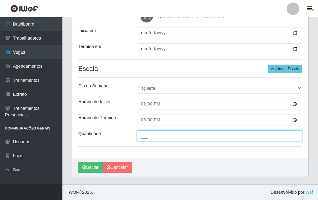
click at [146, 136] on input "___" at bounding box center [220, 136] width 166 height 11
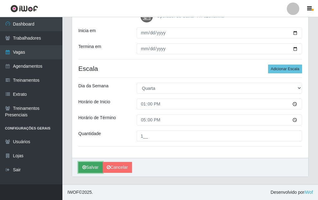
click at [89, 166] on button "Salvar" at bounding box center [90, 167] width 24 height 11
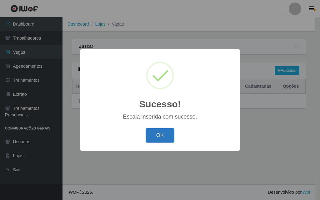
click at [158, 138] on button "OK" at bounding box center [160, 135] width 29 height 15
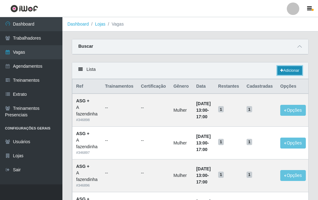
click at [287, 70] on link "Adicionar" at bounding box center [290, 70] width 25 height 9
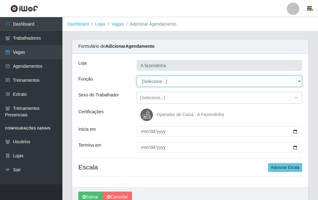
drag, startPoint x: 145, startPoint y: 79, endPoint x: 147, endPoint y: 81, distance: 3.3
click at [145, 79] on select "[Selecione...] ASG ASG + ASG ++ Balconista Embalador Embalador + Embalador ++ O…" at bounding box center [220, 81] width 166 height 11
click at [137, 76] on select "[Selecione...] ASG ASG + ASG ++ Balconista Embalador Embalador + Embalador ++ O…" at bounding box center [220, 81] width 166 height 11
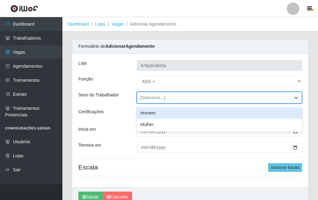
click at [160, 100] on div "[Selecione...]" at bounding box center [152, 98] width 25 height 7
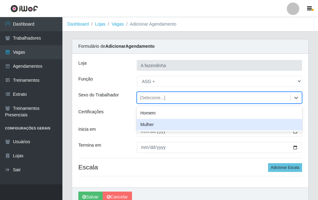
click at [165, 125] on div "Mulher" at bounding box center [220, 125] width 166 height 12
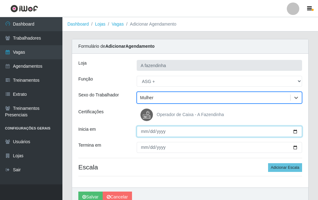
click at [294, 133] on input "Inicia em" at bounding box center [220, 131] width 166 height 11
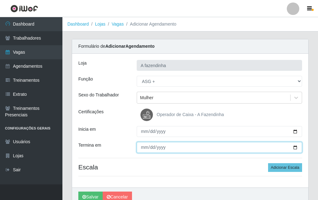
click at [296, 148] on input "Termina em" at bounding box center [220, 147] width 166 height 11
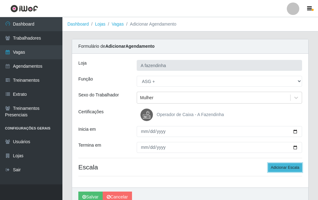
click at [280, 167] on button "Adicionar Escala" at bounding box center [285, 167] width 34 height 9
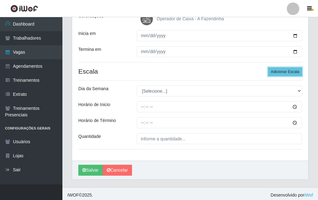
scroll to position [99, 0]
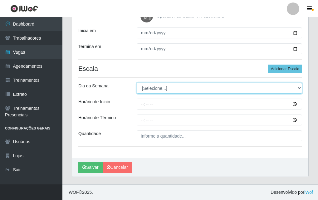
click at [148, 89] on select "[Selecione...] Segunda Terça Quarta Quinta Sexta Sábado Domingo" at bounding box center [220, 88] width 166 height 11
click at [137, 83] on select "[Selecione...] Segunda Terça Quarta Quinta Sexta Sábado Domingo" at bounding box center [220, 88] width 166 height 11
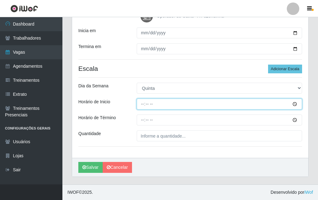
click at [141, 104] on input "Horário de Inicio" at bounding box center [220, 104] width 166 height 11
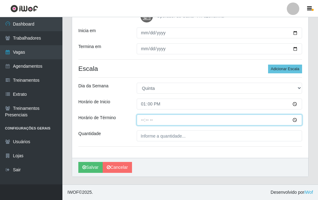
click at [143, 120] on input "Horário de Término" at bounding box center [220, 120] width 166 height 11
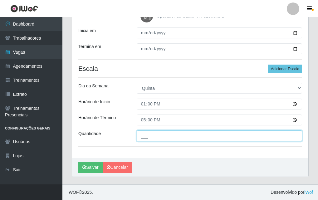
drag, startPoint x: 147, startPoint y: 135, endPoint x: 148, endPoint y: 140, distance: 5.2
click at [147, 137] on input "___" at bounding box center [220, 136] width 166 height 11
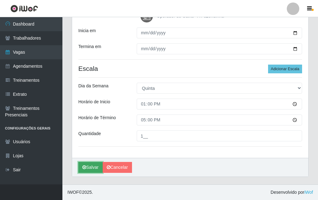
click at [83, 168] on icon "submit" at bounding box center [84, 167] width 4 height 4
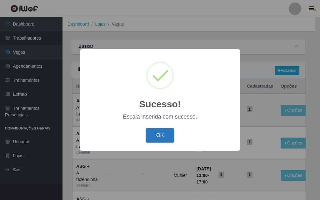
click at [164, 136] on button "OK" at bounding box center [160, 135] width 29 height 15
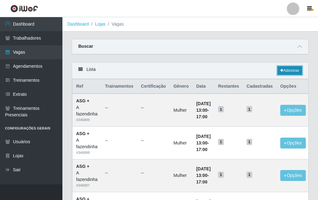
click at [281, 69] on icon at bounding box center [282, 71] width 3 height 4
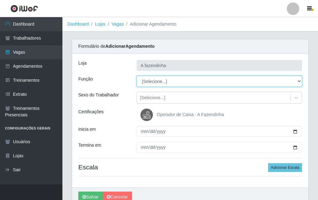
click at [159, 82] on select "[Selecione...] ASG ASG + ASG ++ Balconista Embalador Embalador + Embalador ++ O…" at bounding box center [220, 81] width 166 height 11
click at [137, 76] on select "[Selecione...] ASG ASG + ASG ++ Balconista Embalador Embalador + Embalador ++ O…" at bounding box center [220, 81] width 166 height 11
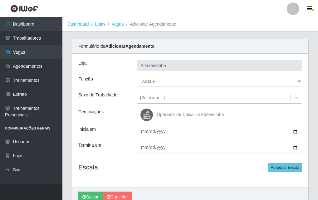
click at [158, 97] on div "[Selecione...]" at bounding box center [152, 98] width 25 height 7
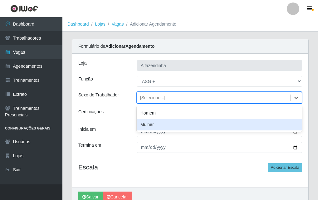
click at [170, 128] on div "Mulher" at bounding box center [220, 125] width 166 height 12
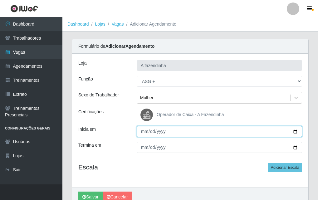
click at [297, 130] on input "Inicia em" at bounding box center [220, 131] width 166 height 11
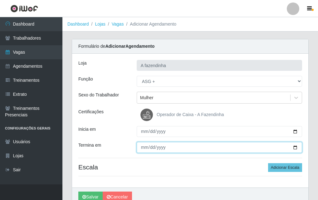
click at [295, 145] on input "Termina em" at bounding box center [220, 147] width 166 height 11
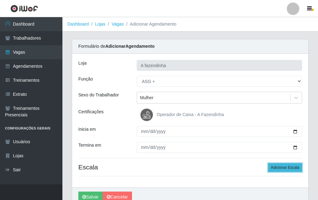
click at [280, 169] on button "Adicionar Escala" at bounding box center [285, 167] width 34 height 9
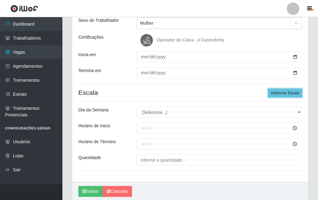
scroll to position [99, 0]
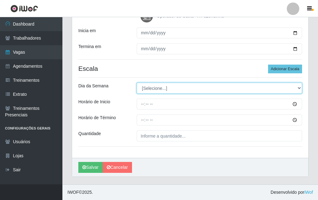
click at [141, 90] on select "[Selecione...] Segunda Terça Quarta Quinta Sexta Sábado Domingo" at bounding box center [220, 88] width 166 height 11
click at [137, 83] on select "[Selecione...] Segunda Terça Quarta Quinta Sexta Sábado Domingo" at bounding box center [220, 88] width 166 height 11
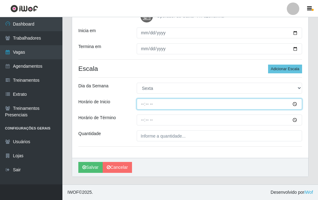
click at [143, 102] on input "Horário de Inicio" at bounding box center [220, 104] width 166 height 11
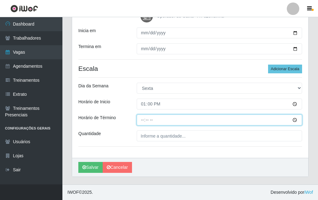
click at [141, 119] on input "Horário de Término" at bounding box center [220, 120] width 166 height 11
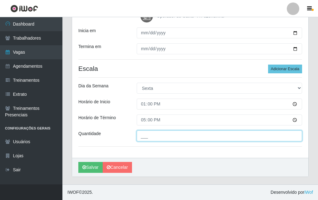
click at [150, 137] on input "___" at bounding box center [220, 136] width 166 height 11
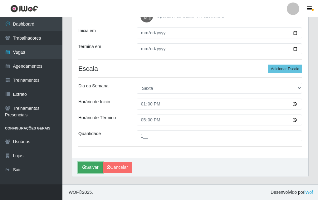
click at [93, 166] on button "Salvar" at bounding box center [90, 167] width 24 height 11
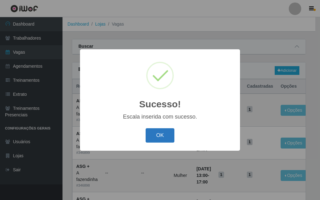
click at [165, 133] on button "OK" at bounding box center [160, 135] width 29 height 15
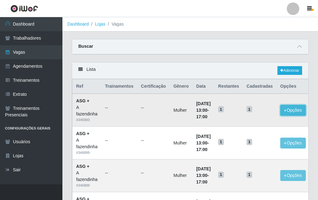
click at [301, 108] on button "Opções" at bounding box center [294, 110] width 26 height 11
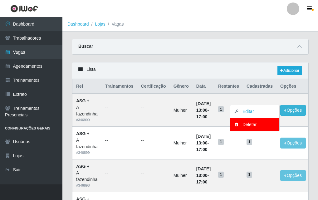
click at [235, 62] on div "Carregando... Buscar Início em Término em Função [Selecione...] ASG ASG + ASG +…" at bounding box center [190, 50] width 246 height 23
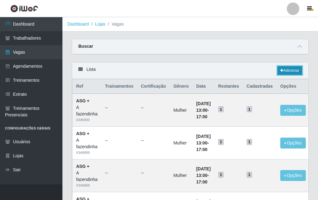
click at [294, 70] on link "Adicionar" at bounding box center [290, 70] width 25 height 9
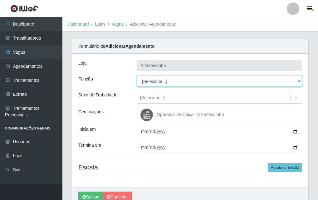
click at [146, 82] on select "[Selecione...] ASG ASG + ASG ++ Balconista Embalador Embalador + Embalador ++ O…" at bounding box center [220, 81] width 166 height 11
click at [137, 76] on select "[Selecione...] ASG ASG + ASG ++ Balconista Embalador Embalador + Embalador ++ O…" at bounding box center [220, 81] width 166 height 11
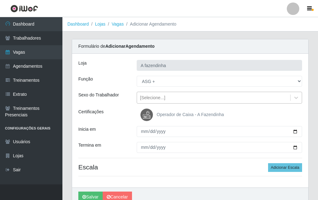
click at [154, 97] on div "[Selecione...]" at bounding box center [152, 98] width 25 height 7
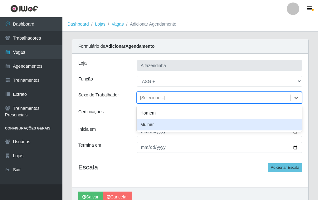
click at [174, 126] on div "Mulher" at bounding box center [220, 125] width 166 height 12
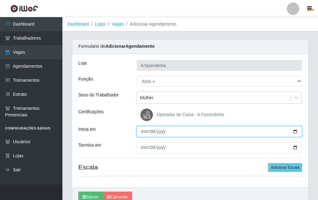
click at [295, 130] on input "Inicia em" at bounding box center [220, 131] width 166 height 11
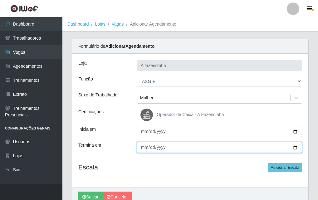
click at [296, 148] on input "Termina em" at bounding box center [220, 147] width 166 height 11
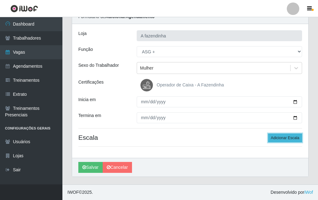
click at [278, 137] on button "Adicionar Escala" at bounding box center [285, 138] width 34 height 9
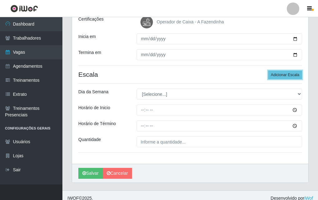
scroll to position [99, 0]
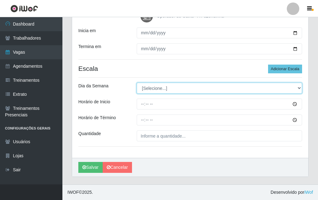
click at [152, 90] on select "[Selecione...] Segunda Terça Quarta Quinta Sexta Sábado Domingo" at bounding box center [220, 88] width 166 height 11
click at [137, 83] on select "[Selecione...] Segunda Terça Quarta Quinta Sexta Sábado Domingo" at bounding box center [220, 88] width 166 height 11
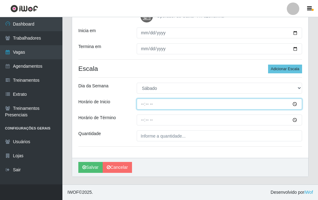
click at [142, 102] on input "Horário de Inicio" at bounding box center [220, 104] width 166 height 11
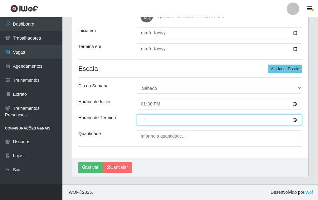
click at [142, 121] on input "Horário de Término" at bounding box center [220, 120] width 166 height 11
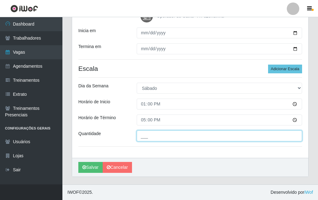
drag, startPoint x: 144, startPoint y: 135, endPoint x: 146, endPoint y: 140, distance: 5.2
click at [144, 137] on input "___" at bounding box center [220, 136] width 166 height 11
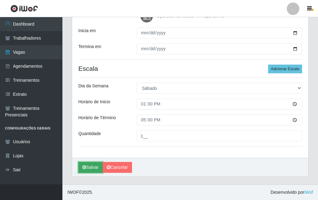
click at [93, 165] on button "Salvar" at bounding box center [90, 167] width 24 height 11
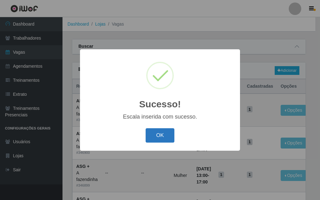
click at [166, 137] on button "OK" at bounding box center [160, 135] width 29 height 15
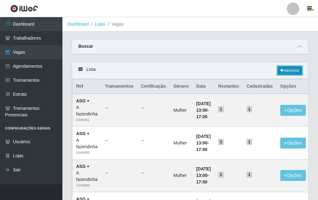
click at [286, 72] on link "Adicionar" at bounding box center [290, 70] width 25 height 9
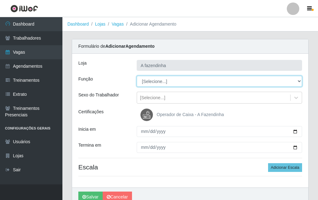
click at [153, 82] on select "[Selecione...] ASG ASG + ASG ++ Balconista Embalador Embalador + Embalador ++ O…" at bounding box center [220, 81] width 166 height 11
click at [137, 76] on select "[Selecione...] ASG ASG + ASG ++ Balconista Embalador Embalador + Embalador ++ O…" at bounding box center [220, 81] width 166 height 11
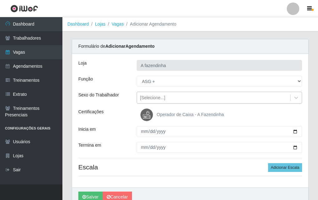
click at [152, 99] on div "[Selecione...]" at bounding box center [152, 98] width 25 height 7
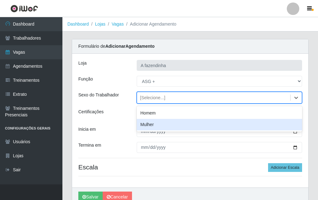
click at [160, 127] on div "Mulher" at bounding box center [220, 125] width 166 height 12
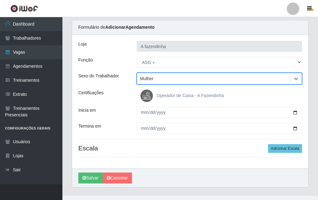
scroll to position [30, 0]
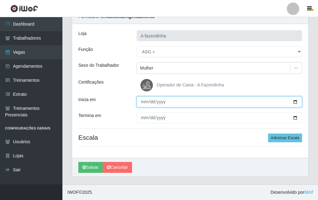
click at [296, 98] on input "Inicia em" at bounding box center [220, 102] width 166 height 11
click at [296, 103] on input "Inicia em" at bounding box center [220, 102] width 166 height 11
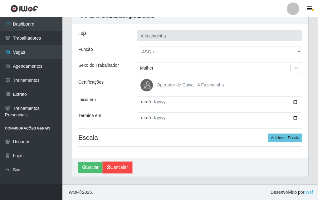
click at [117, 165] on link "Cancelar" at bounding box center [117, 167] width 29 height 11
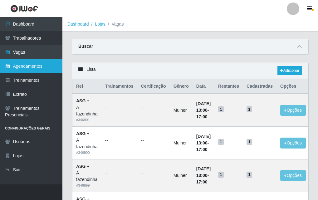
click at [44, 66] on link "Agendamentos" at bounding box center [31, 66] width 62 height 14
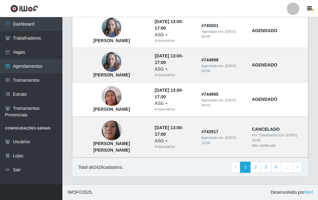
scroll to position [459, 0]
click at [258, 167] on link "2" at bounding box center [256, 167] width 11 height 11
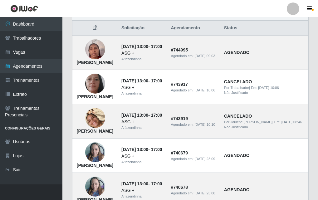
scroll to position [55, 0]
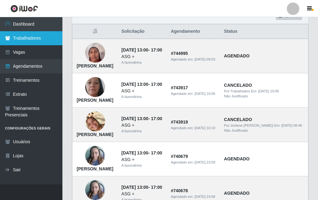
click at [49, 36] on link "Trabalhadores" at bounding box center [31, 38] width 62 height 14
